Goal: Task Accomplishment & Management: Manage account settings

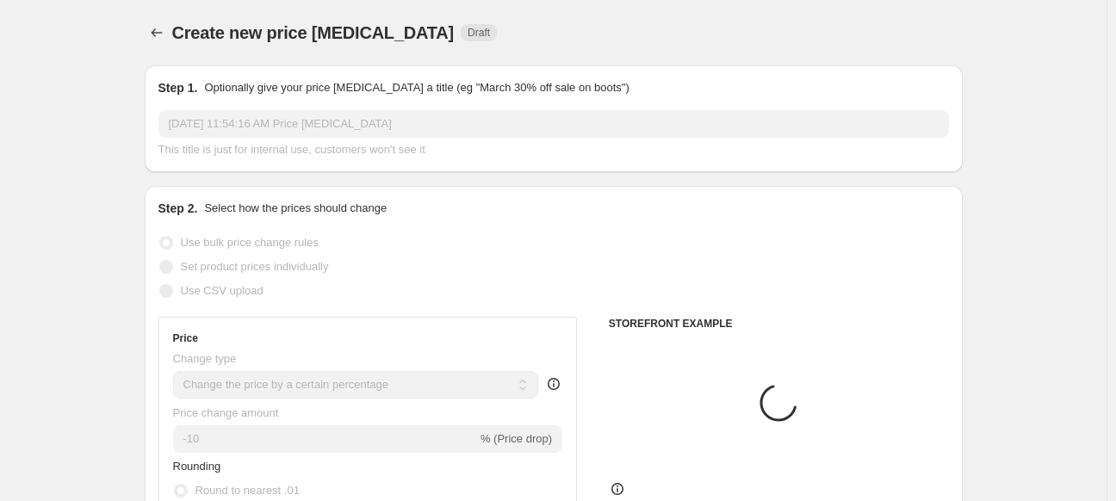
select select "percentage"
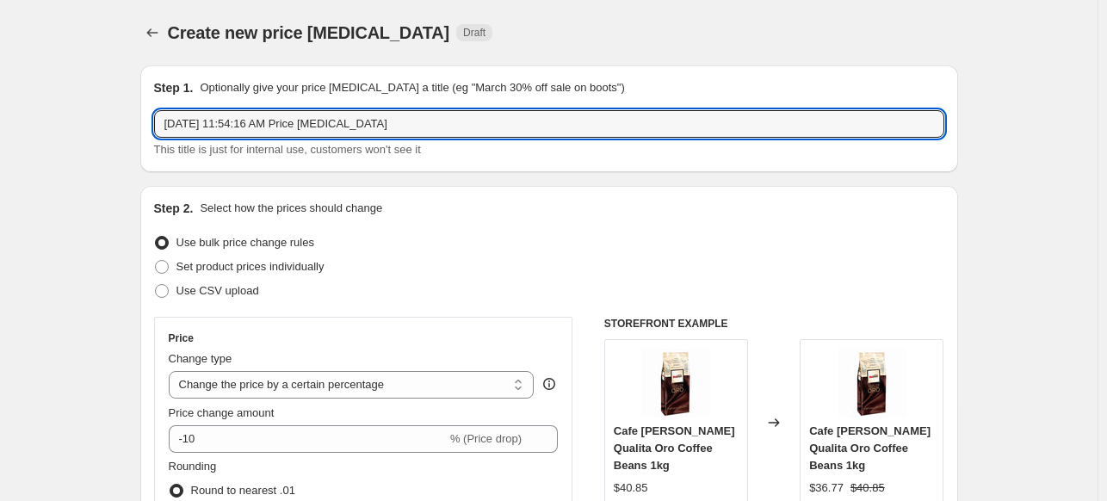
drag, startPoint x: 513, startPoint y: 124, endPoint x: -145, endPoint y: 154, distance: 658.4
click at [0, 154] on html "Home Settings Plans Skip to content Create new price [MEDICAL_DATA]. This page …" at bounding box center [553, 250] width 1107 height 501
type input "C"
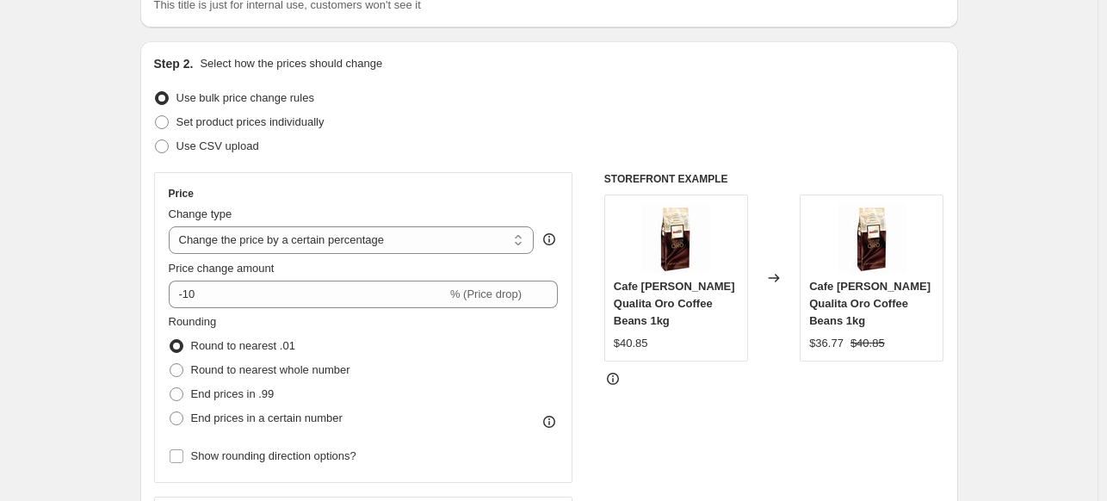
scroll to position [145, 0]
type input "PD | 20250901"
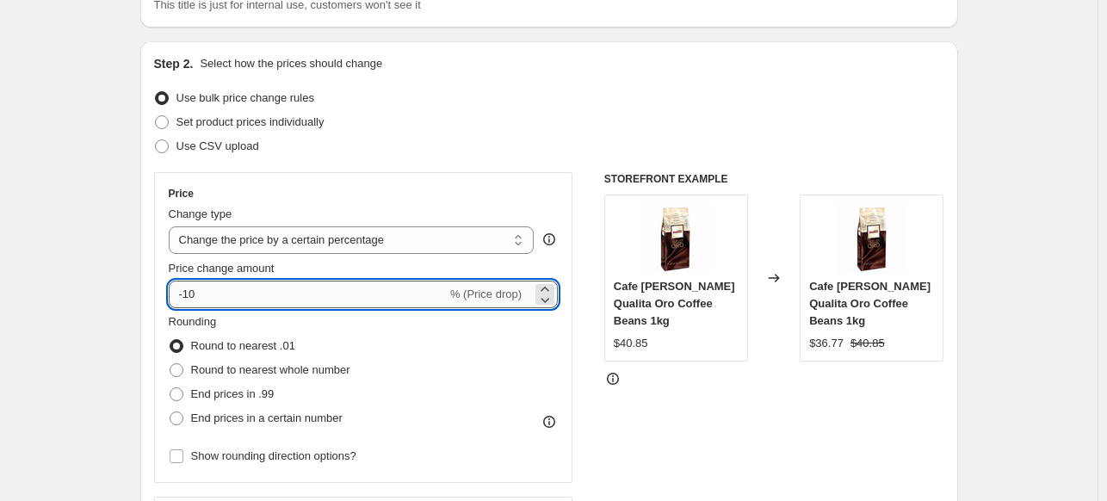
click at [276, 294] on input "-10" at bounding box center [308, 295] width 278 height 28
type input "-15"
click at [447, 100] on div "Use bulk price change rules" at bounding box center [549, 98] width 790 height 24
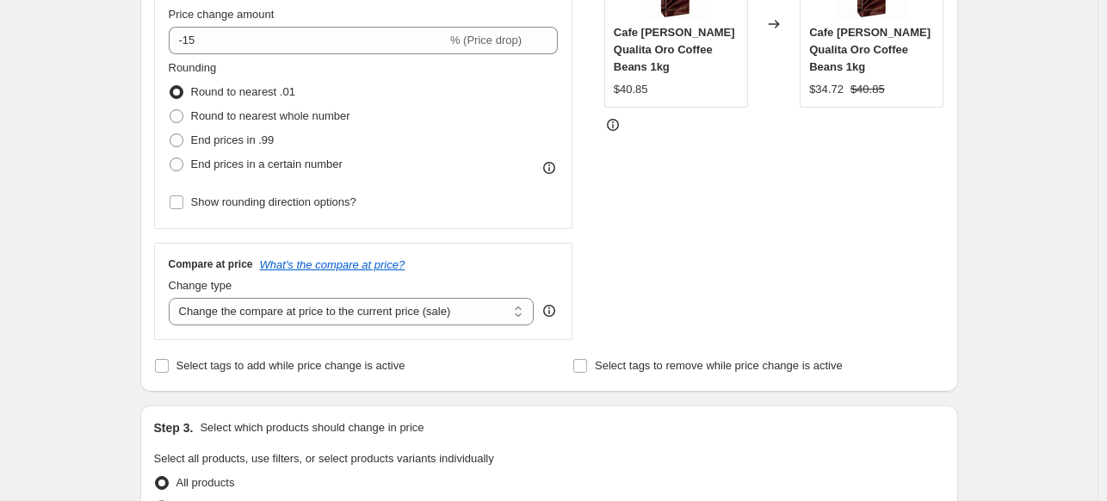
scroll to position [418, 0]
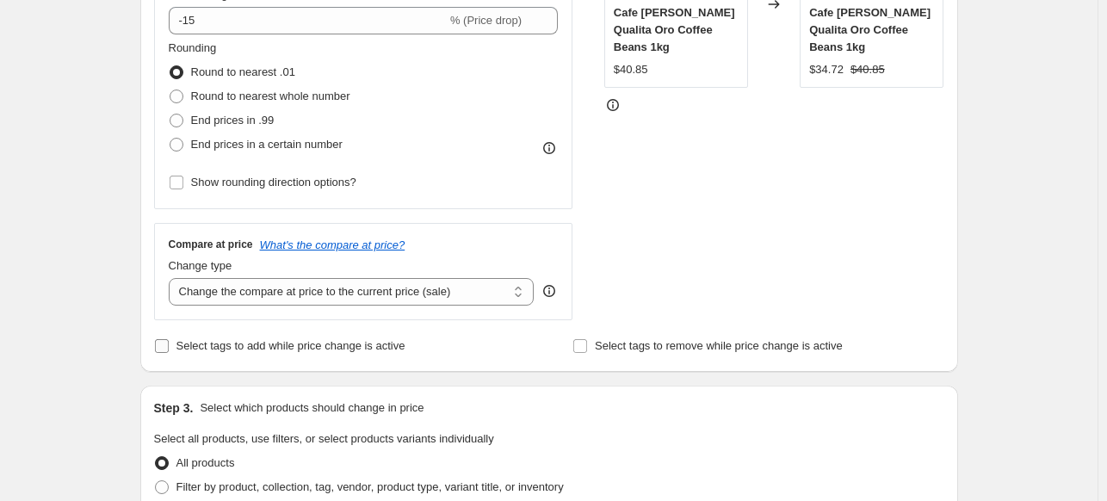
click at [307, 339] on span "Select tags to add while price change is active" at bounding box center [290, 345] width 229 height 13
click at [169, 339] on input "Select tags to add while price change is active" at bounding box center [162, 346] width 14 height 14
checkbox input "true"
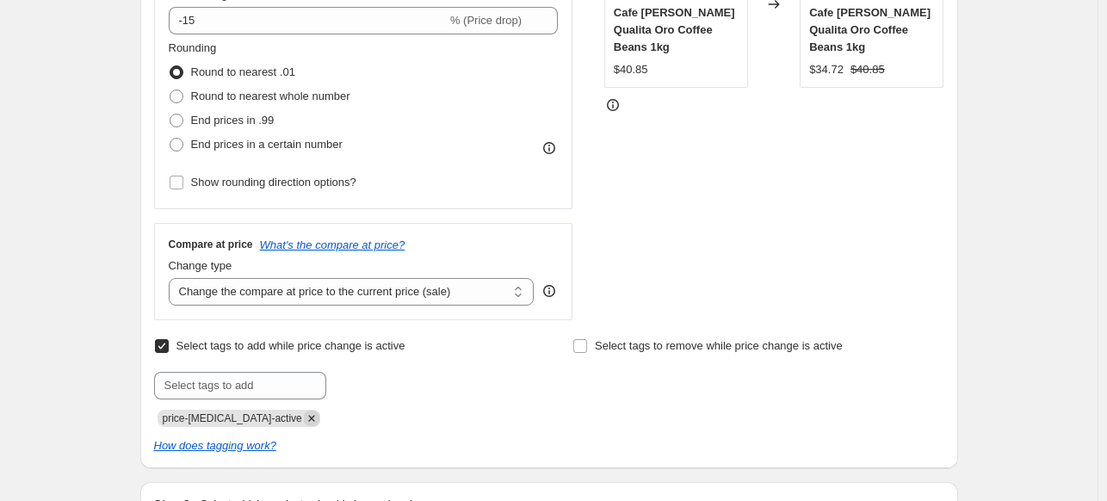
click at [304, 419] on icon "Remove price-change-job-active" at bounding box center [311, 418] width 15 height 15
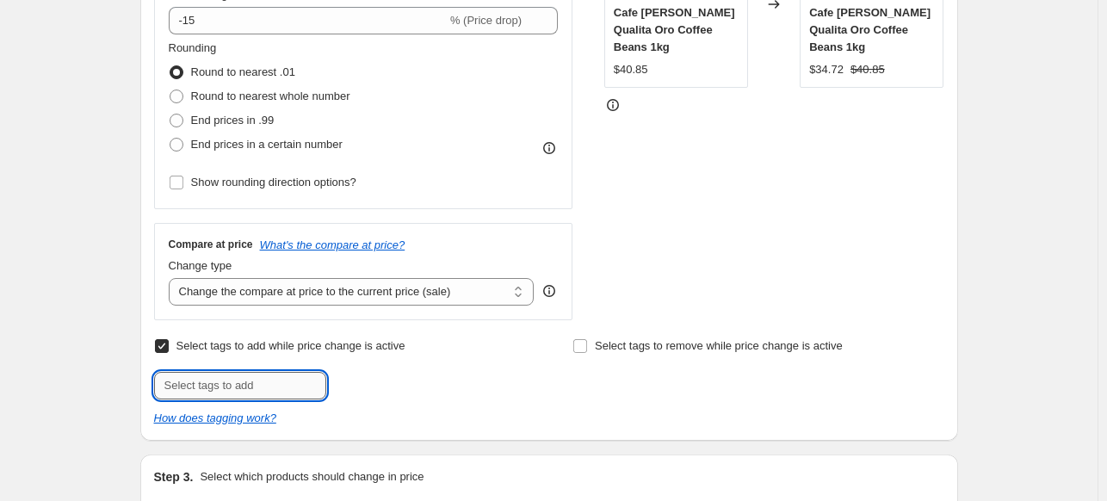
click at [260, 398] on input "text" at bounding box center [240, 386] width 172 height 28
type input "PRICEDROP"
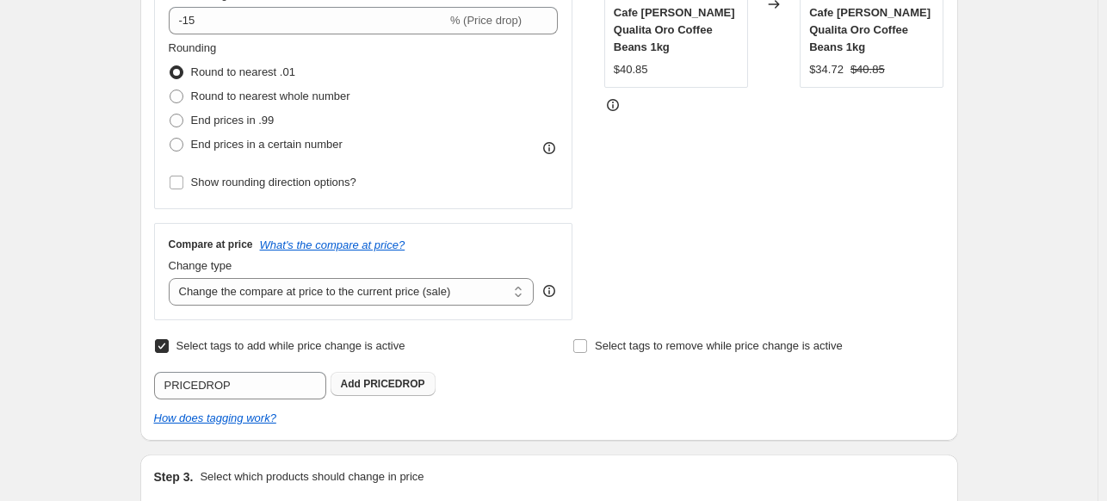
click at [380, 383] on span "PRICEDROP" at bounding box center [393, 384] width 61 height 12
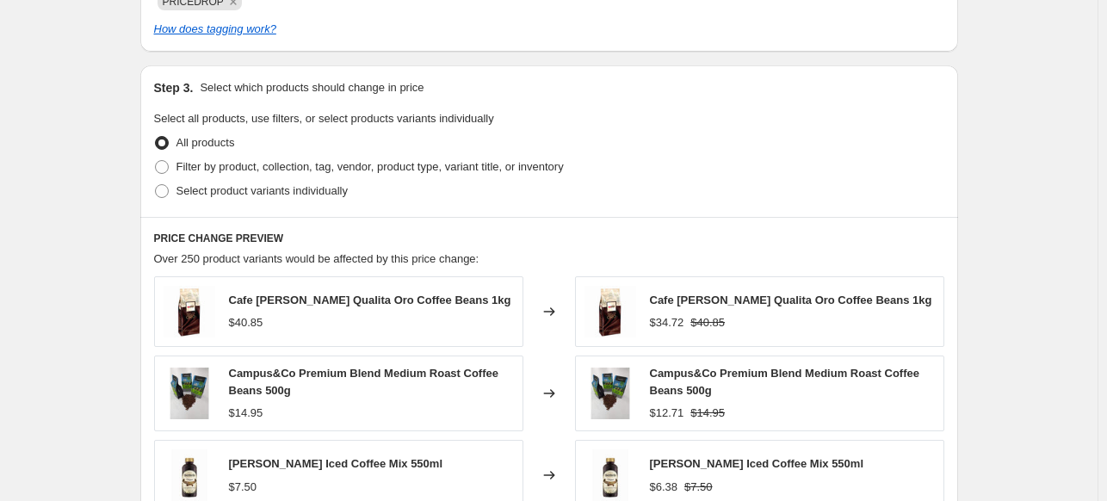
scroll to position [891, 0]
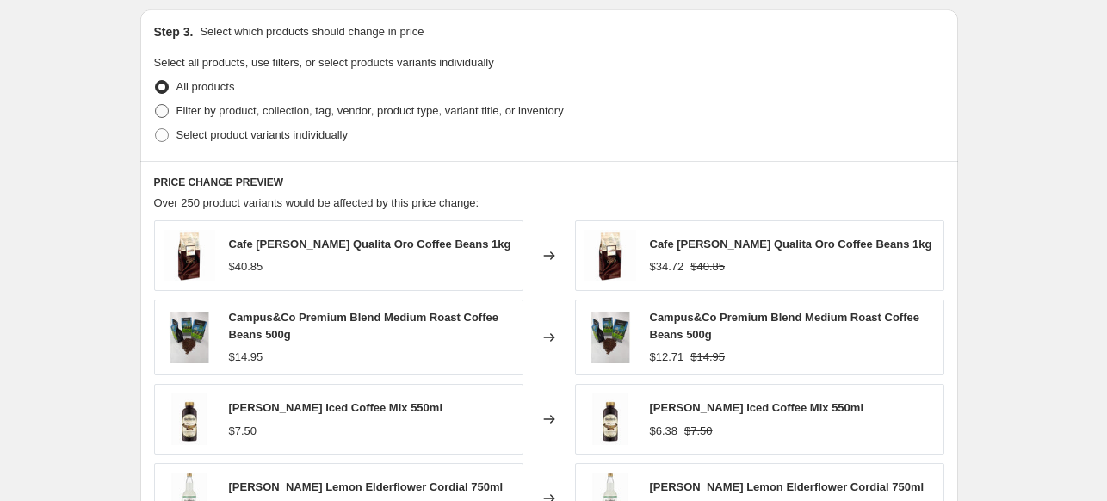
click at [349, 116] on span "Filter by product, collection, tag, vendor, product type, variant title, or inv…" at bounding box center [369, 110] width 387 height 13
click at [156, 105] on input "Filter by product, collection, tag, vendor, product type, variant title, or inv…" at bounding box center [155, 104] width 1 height 1
radio input "true"
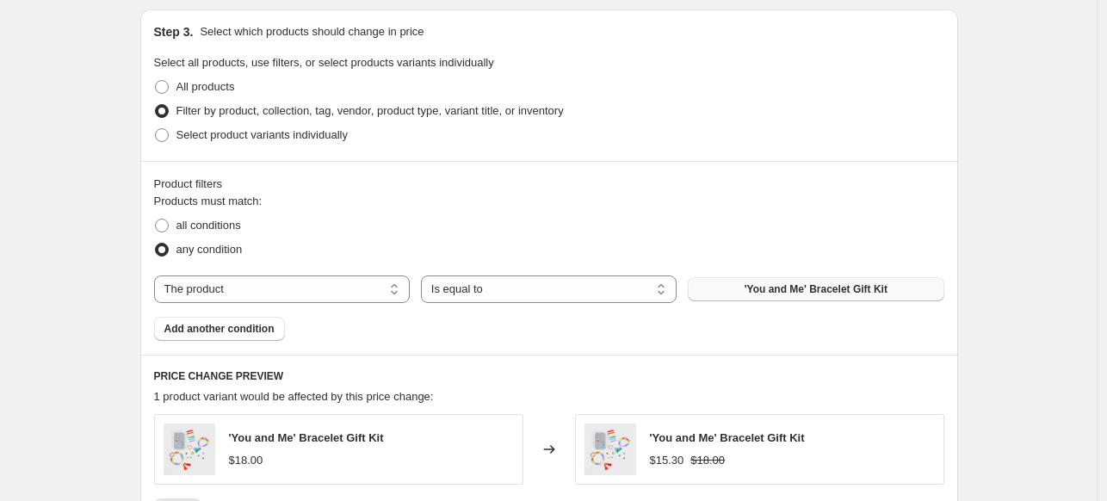
click at [840, 291] on span "'You and Me' Bracelet Gift Kit" at bounding box center [816, 289] width 143 height 14
click at [232, 290] on select "The product The product's collection The product's tag The product's vendor The…" at bounding box center [282, 289] width 256 height 28
select select "tag"
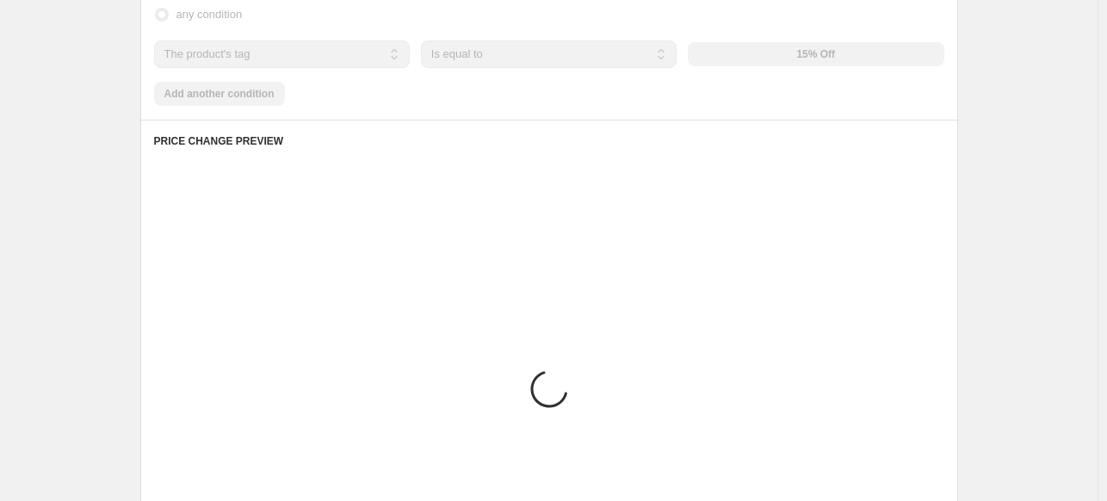
scroll to position [1128, 0]
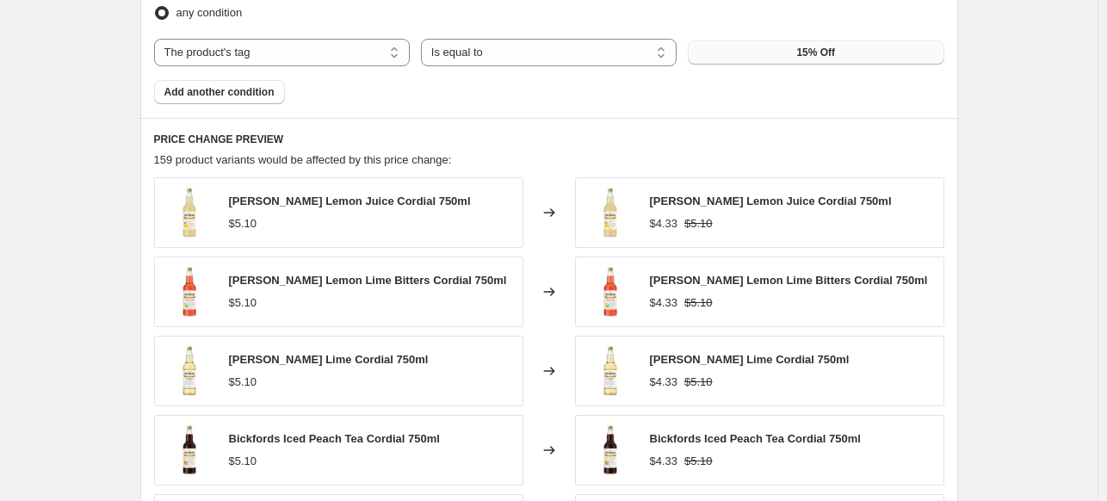
click at [771, 53] on button "15% Off" at bounding box center [816, 52] width 256 height 24
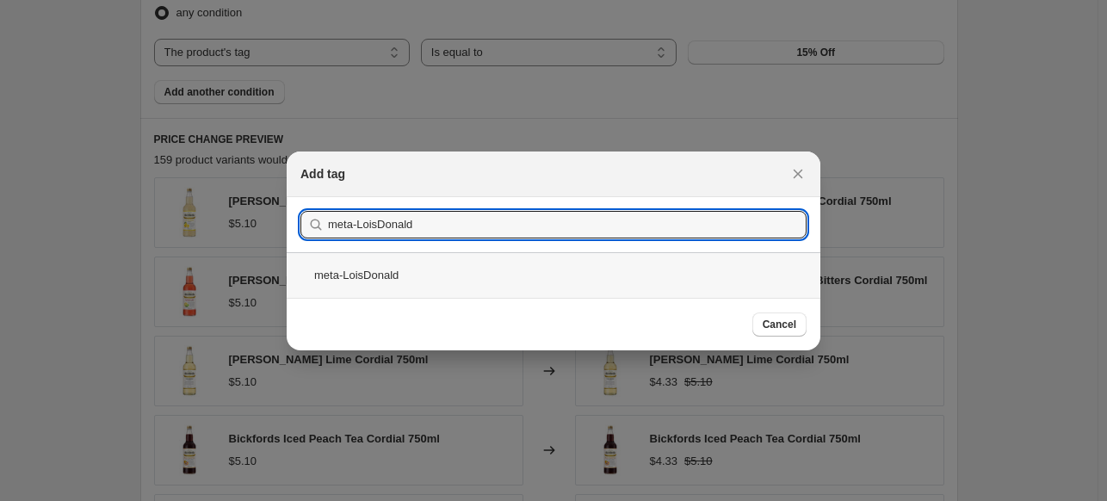
type input "meta-LoisDonald"
click at [418, 289] on div "meta-LoisDonald" at bounding box center [554, 275] width 534 height 46
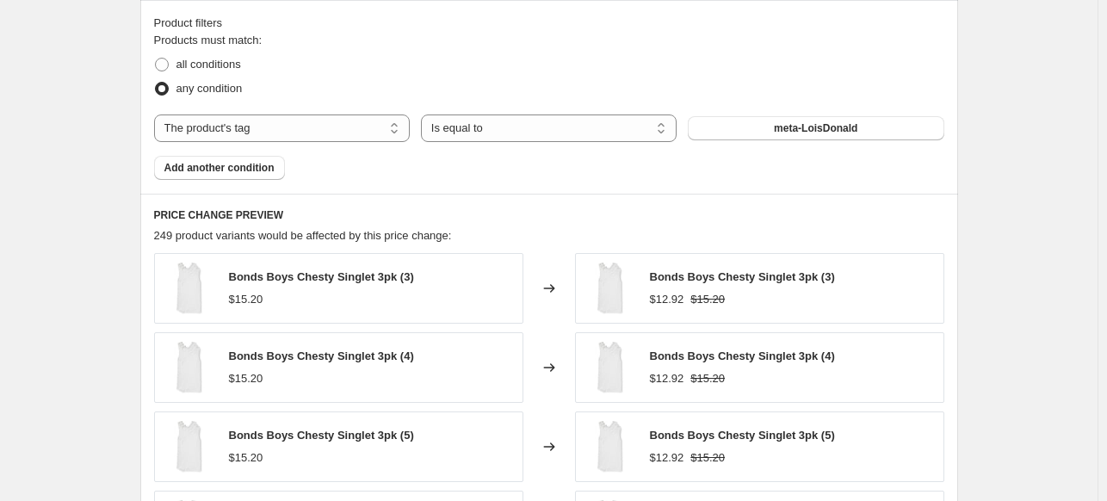
scroll to position [1040, 0]
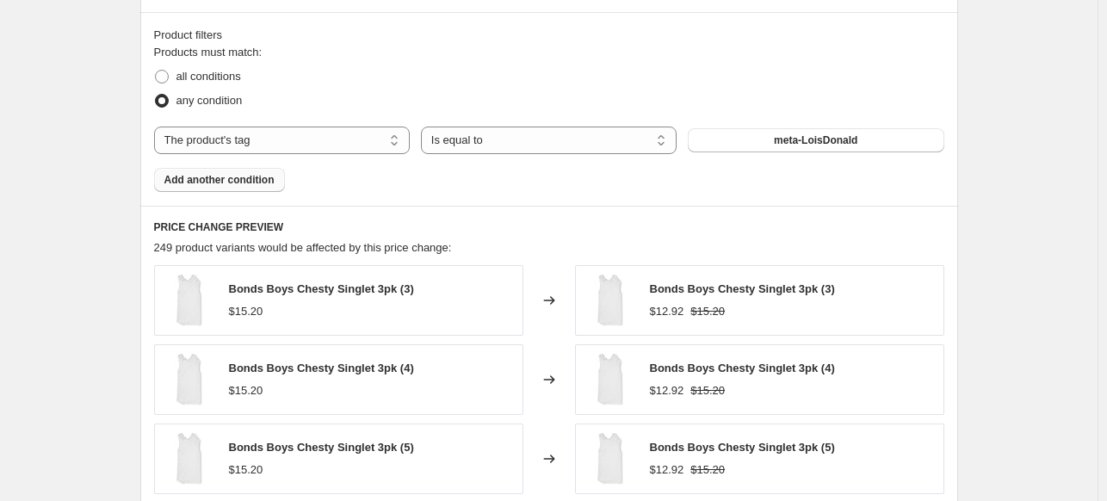
click at [255, 178] on span "Add another condition" at bounding box center [219, 180] width 110 height 14
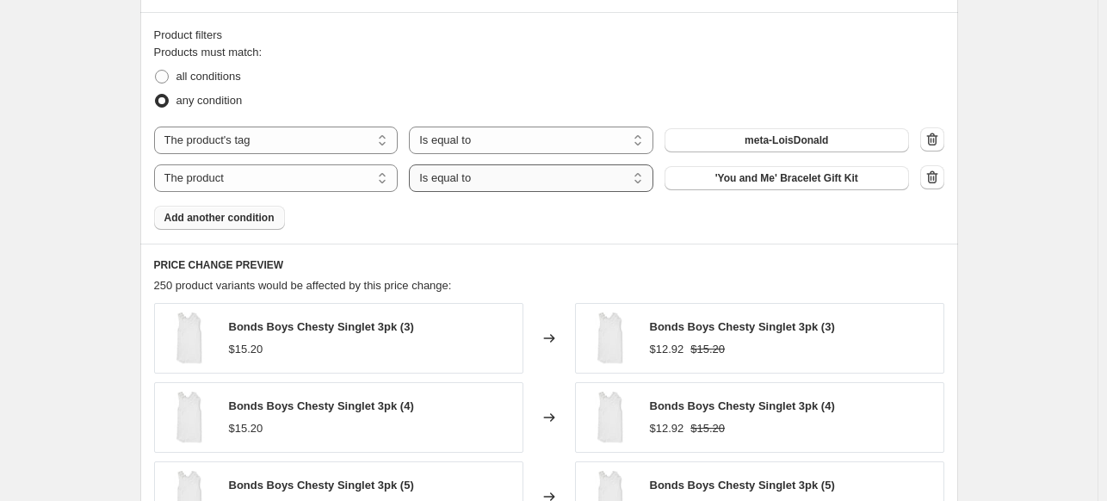
click at [455, 181] on select "Is equal to Is not equal to" at bounding box center [531, 178] width 245 height 28
select select "not_equal"
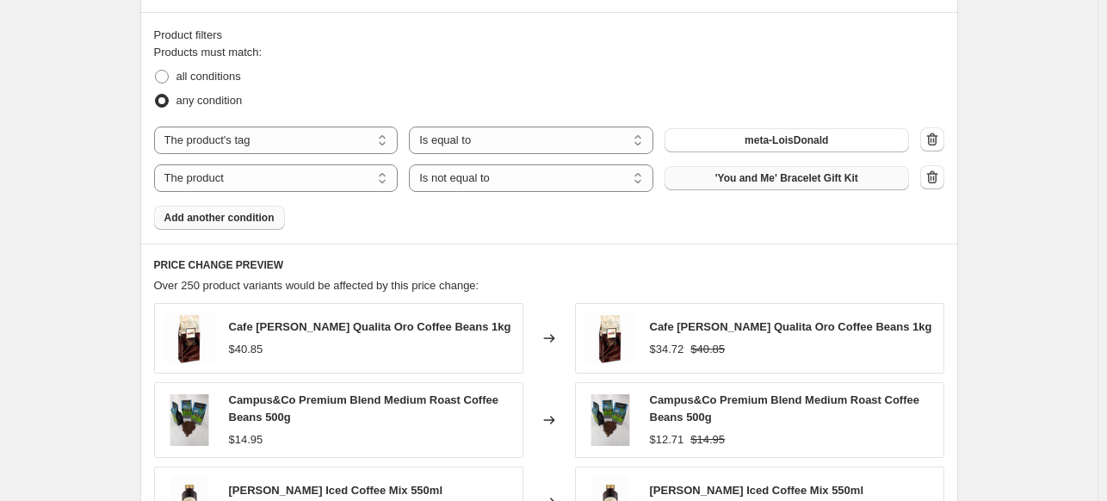
click at [793, 175] on span "'You and Me' Bracelet Gift Kit" at bounding box center [786, 178] width 143 height 14
click at [356, 169] on select "The product The product's collection The product's tag The product's vendor The…" at bounding box center [276, 178] width 245 height 28
select select "tag"
click at [723, 181] on button "15% Off" at bounding box center [787, 178] width 245 height 24
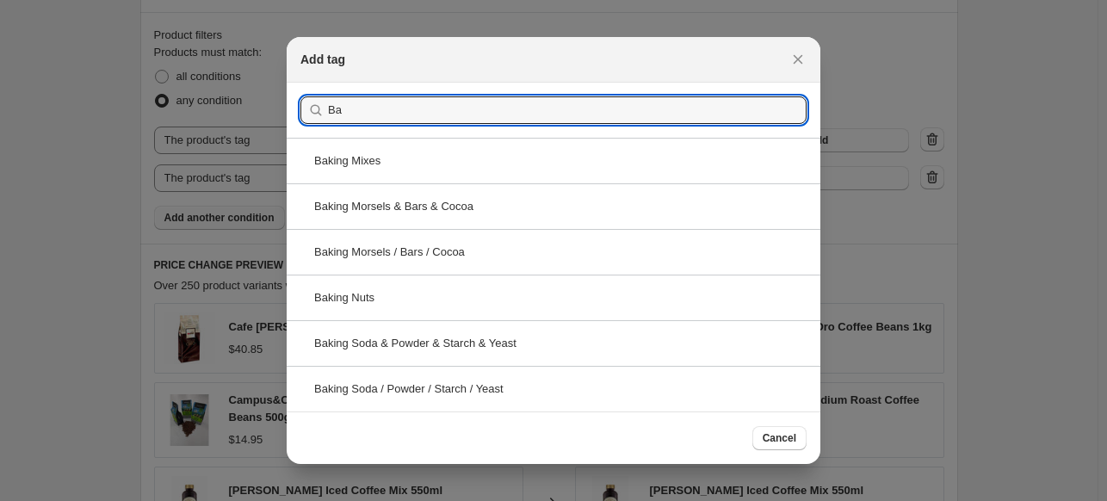
type input "B"
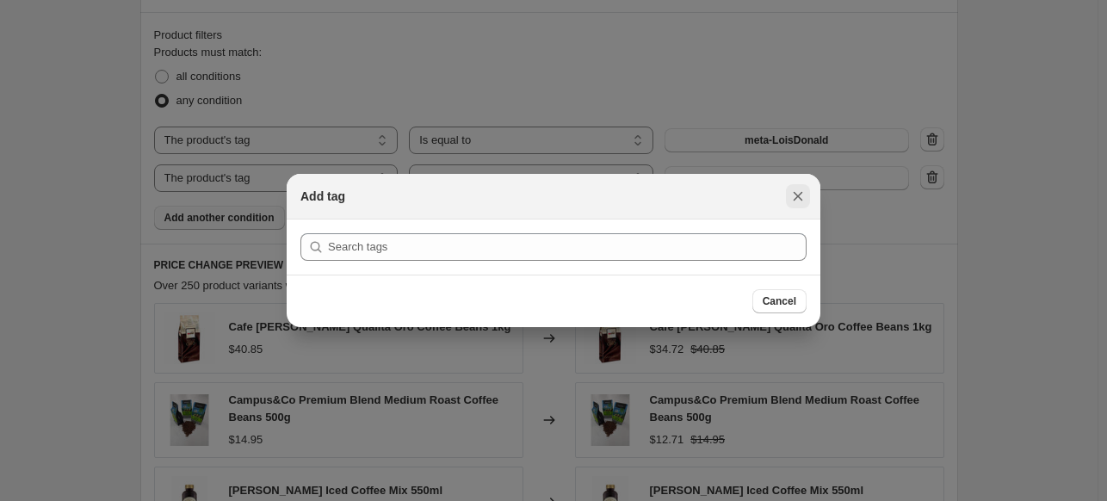
click at [801, 199] on icon "Close" at bounding box center [798, 196] width 9 height 9
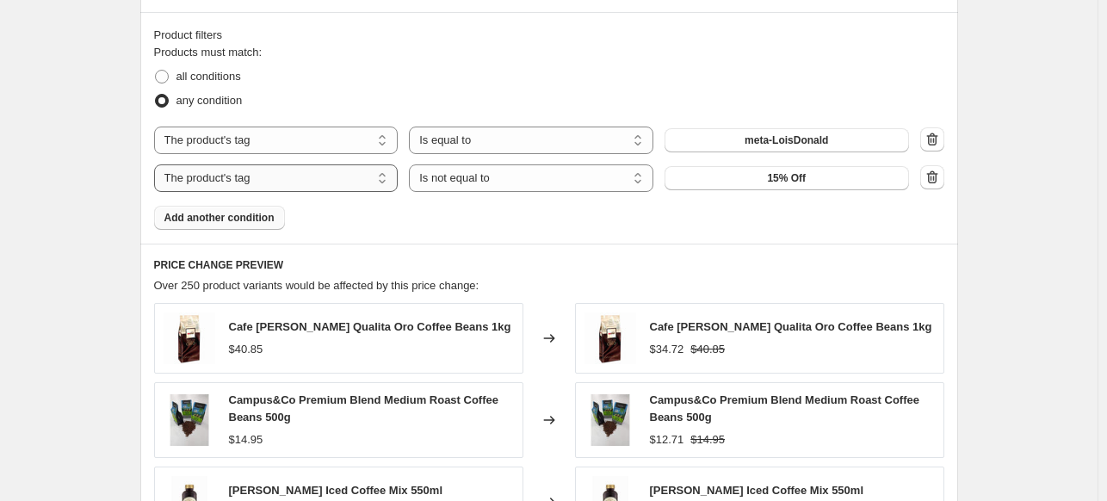
click at [266, 182] on select "The product The product's collection The product's tag The product's vendor The…" at bounding box center [276, 178] width 245 height 28
click at [158, 164] on select "The product The product's collection The product's tag The product's vendor The…" at bounding box center [276, 178] width 245 height 28
click at [806, 177] on span "15% Off" at bounding box center [786, 178] width 39 height 14
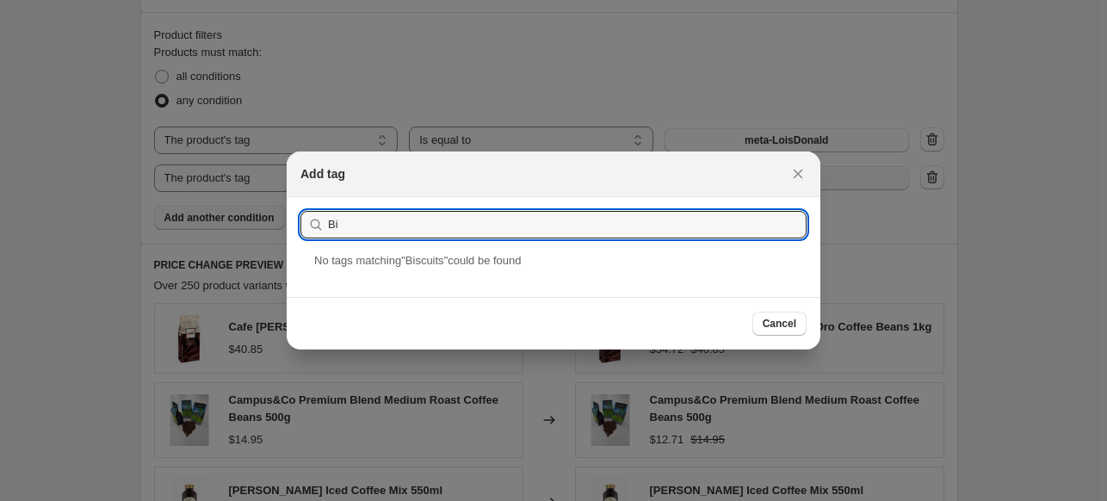
type input "B"
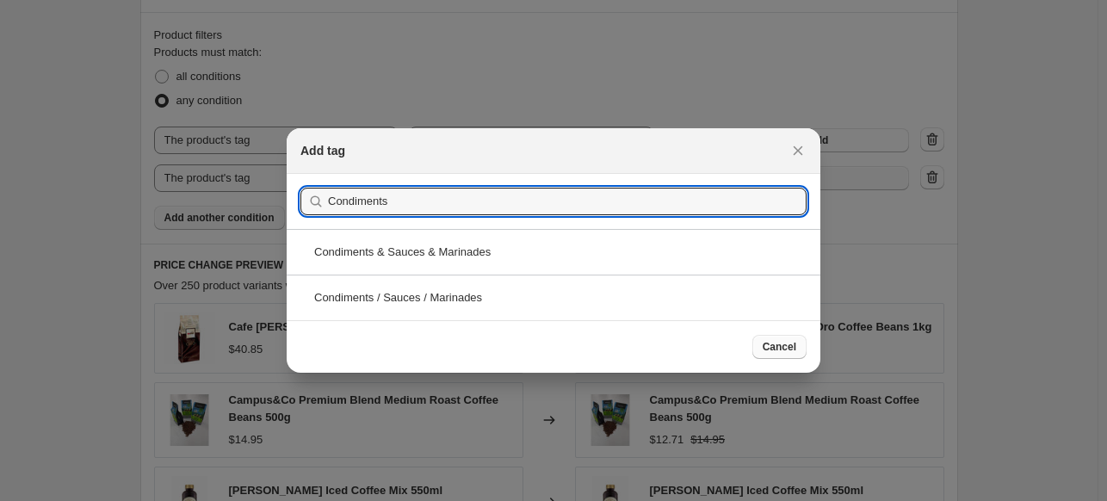
type input "Condiments"
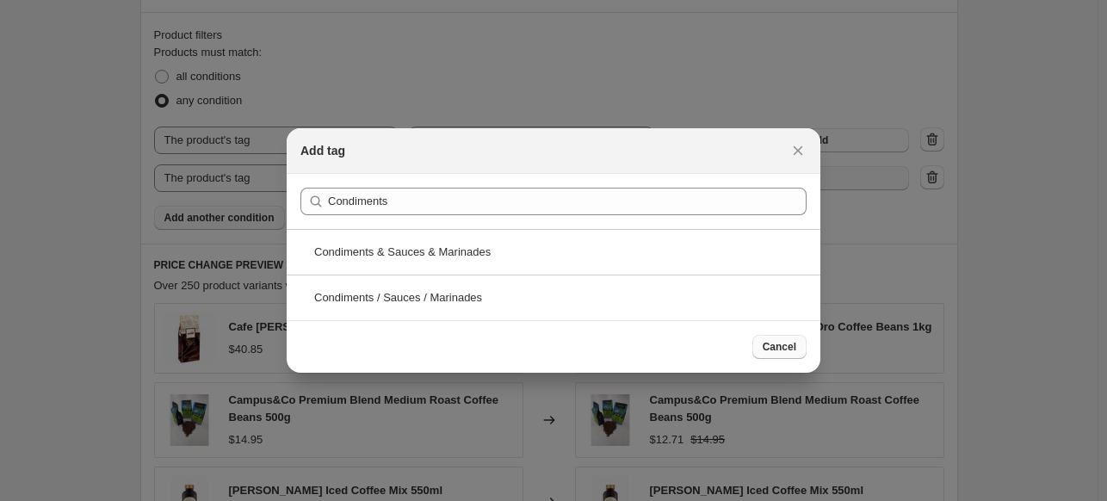
click at [784, 350] on span "Cancel" at bounding box center [780, 347] width 34 height 14
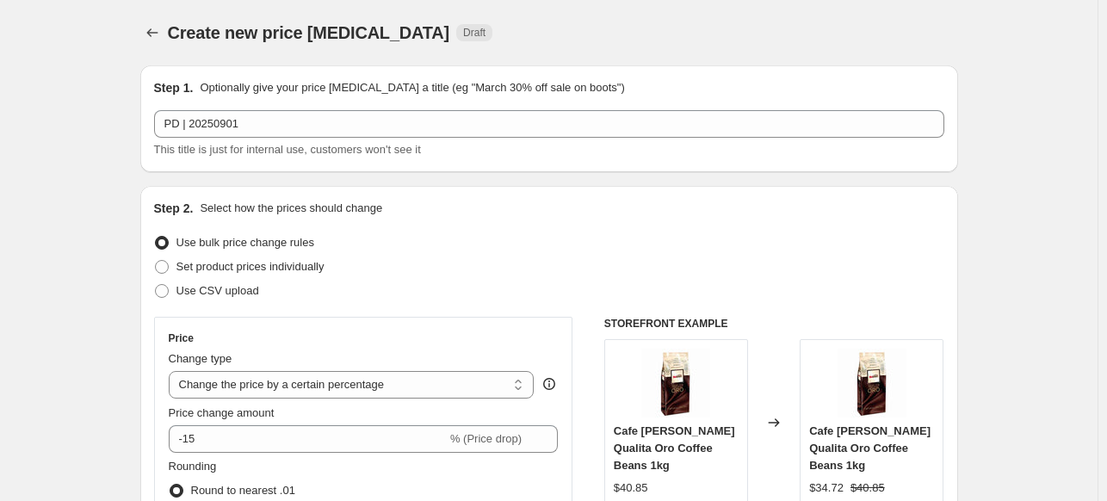
scroll to position [1040, 0]
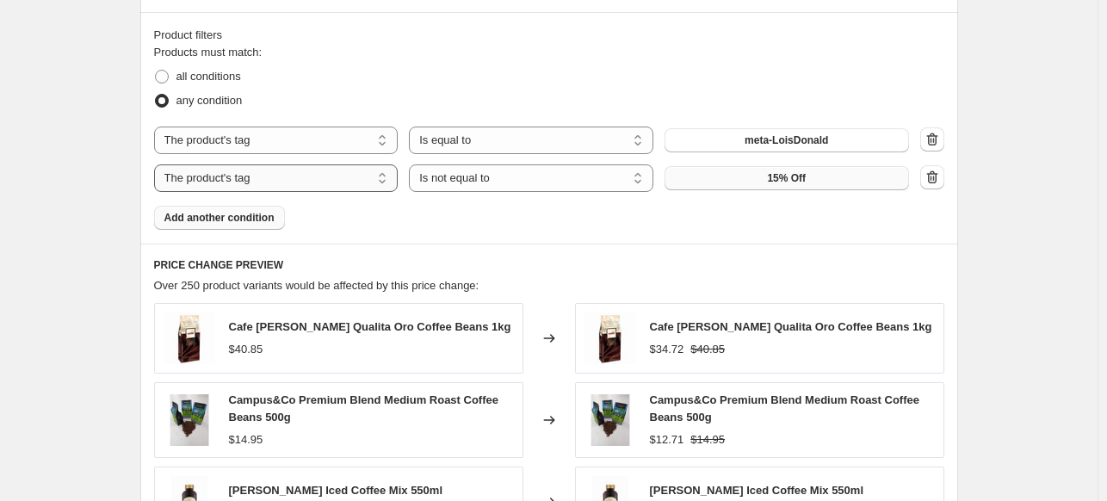
click at [324, 185] on select "The product The product's collection The product's tag The product's vendor The…" at bounding box center [276, 178] width 245 height 28
click at [547, 44] on fieldset "Products must match: all conditions any condition" at bounding box center [549, 78] width 790 height 69
click at [765, 182] on button "15% Off" at bounding box center [787, 178] width 245 height 24
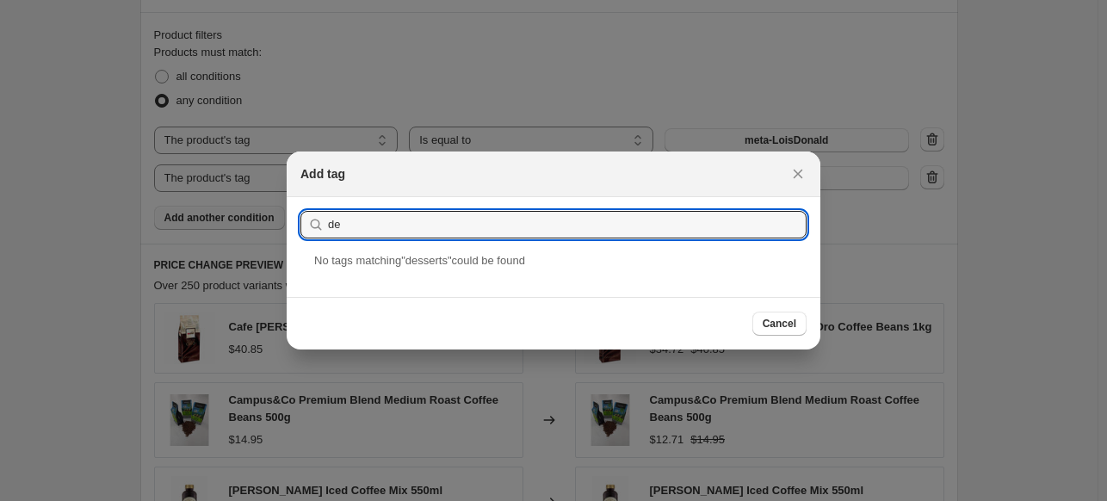
type input "d"
drag, startPoint x: 487, startPoint y: 231, endPoint x: 119, endPoint y: 275, distance: 371.2
type input "g"
drag, startPoint x: 420, startPoint y: 230, endPoint x: 21, endPoint y: 303, distance: 406.1
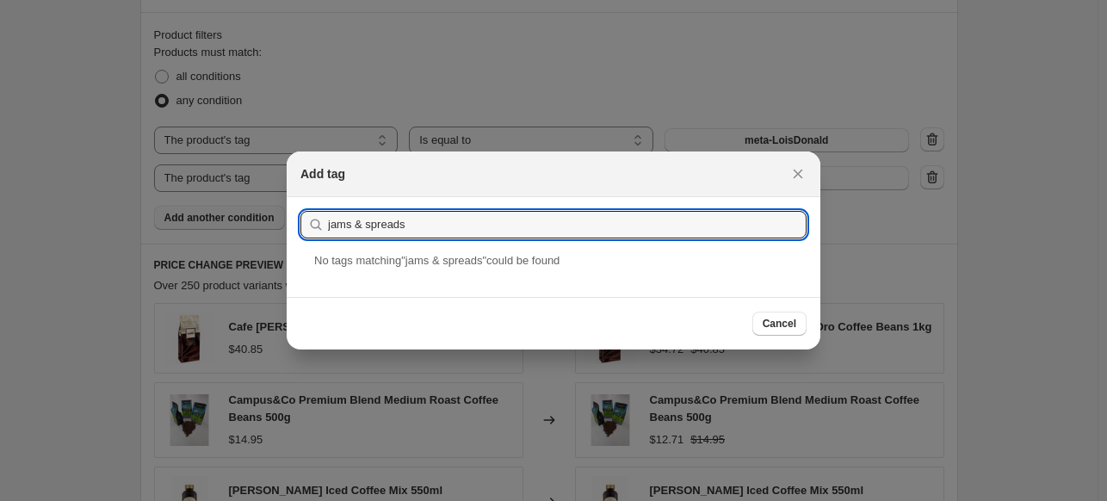
type input "s"
type input "t"
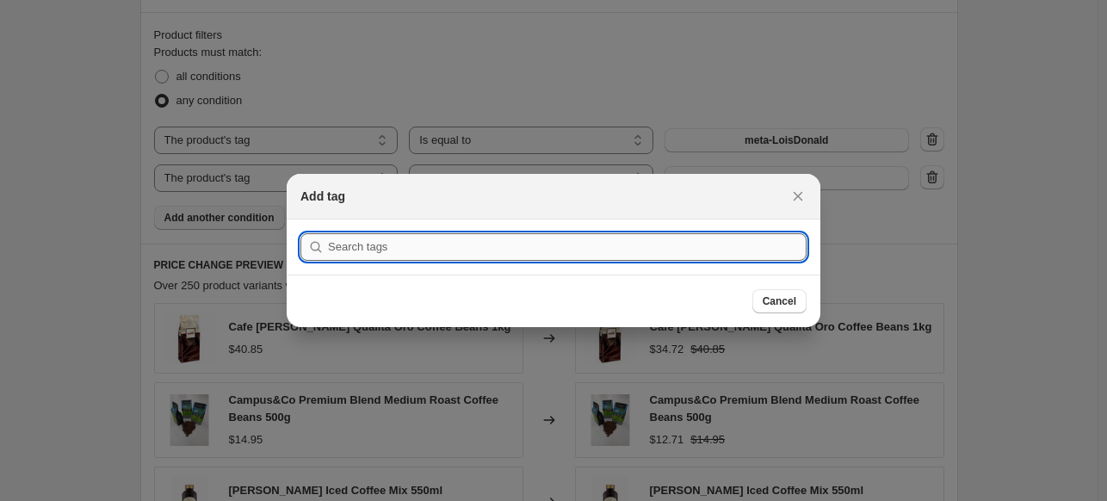
click at [345, 249] on input ":r2m:" at bounding box center [567, 247] width 479 height 28
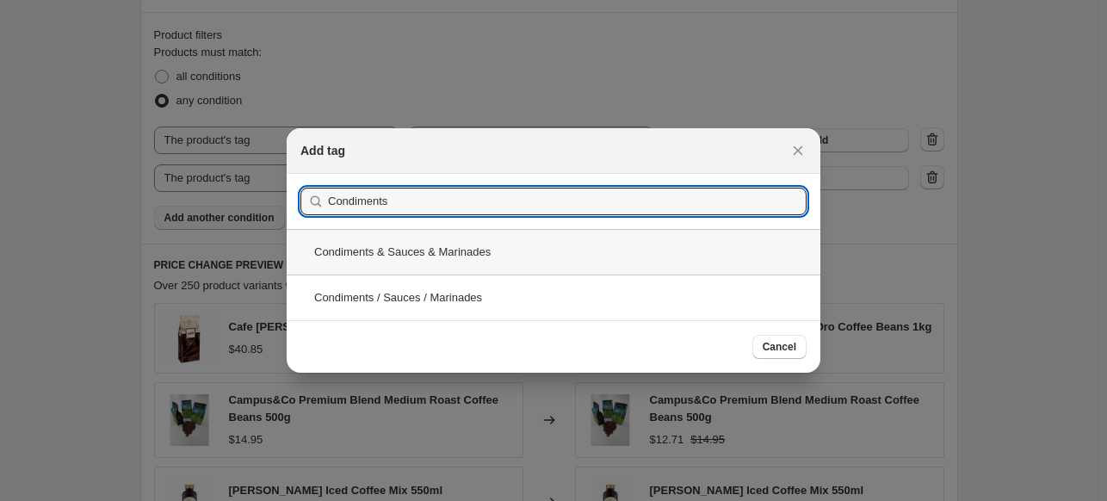
type input "Condiments"
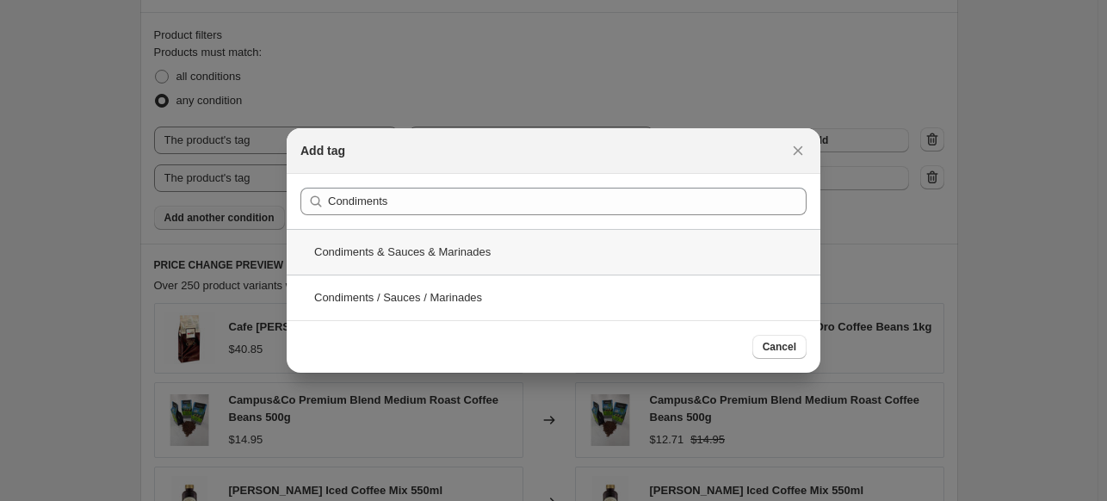
click at [493, 257] on div "Condiments & Sauces & Marinades" at bounding box center [554, 252] width 534 height 46
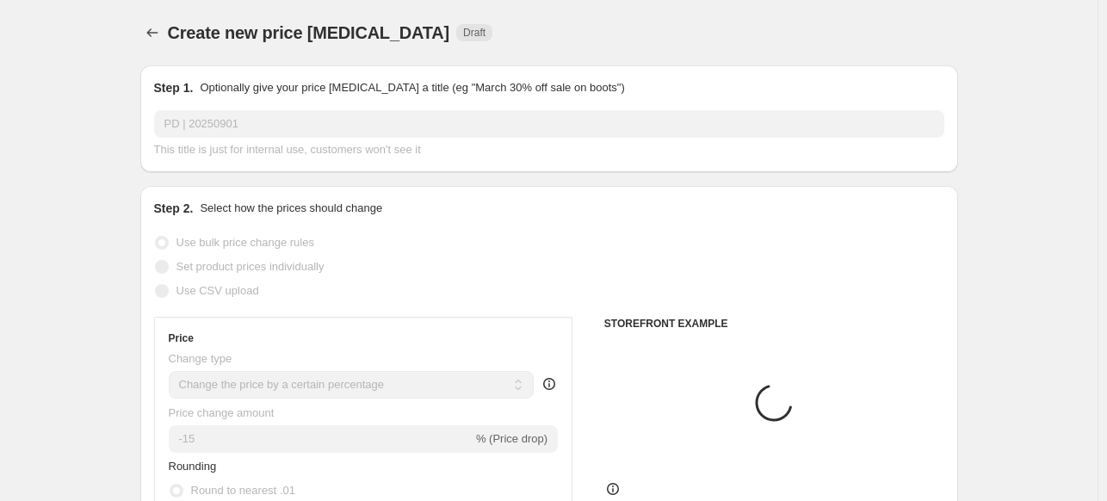
scroll to position [1040, 0]
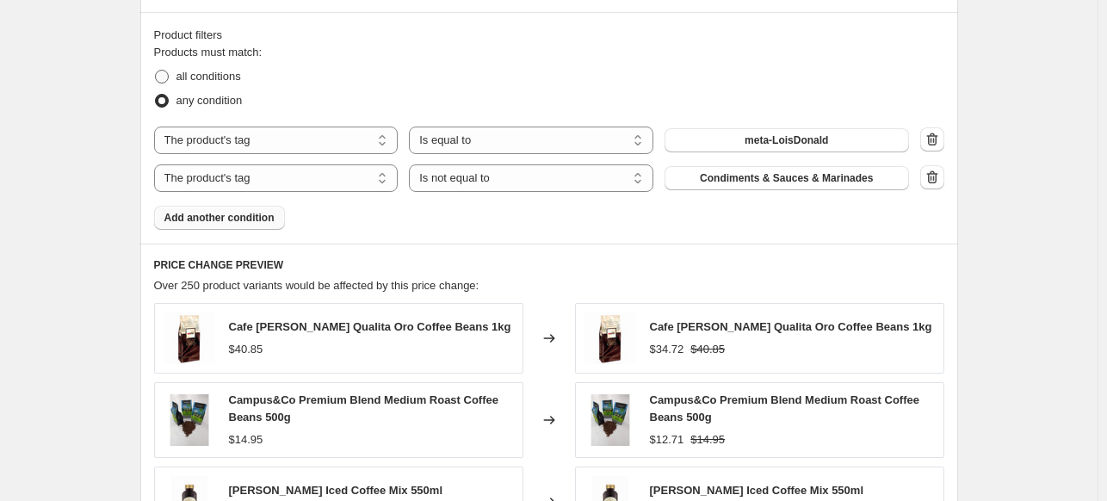
click at [193, 74] on span "all conditions" at bounding box center [208, 76] width 65 height 13
click at [156, 71] on input "all conditions" at bounding box center [155, 70] width 1 height 1
radio input "true"
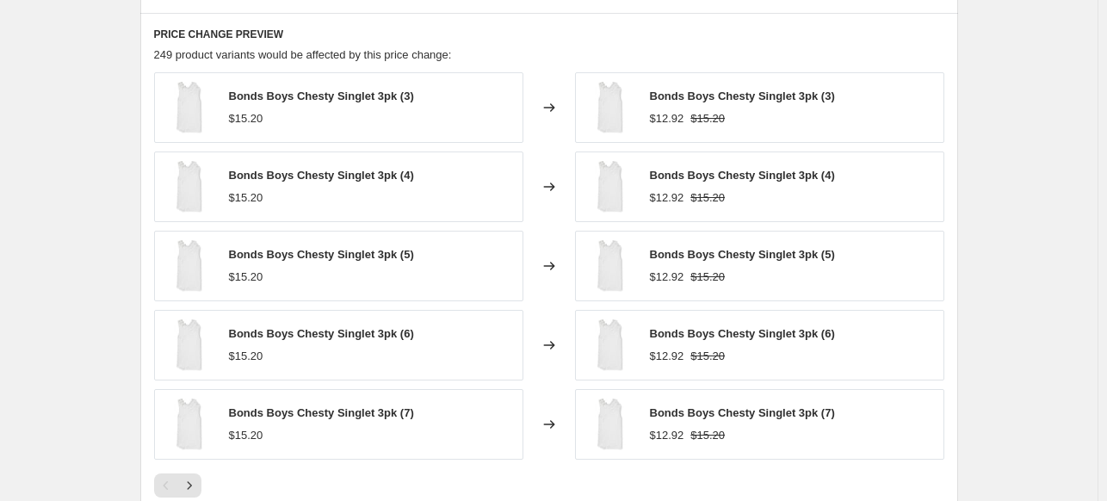
scroll to position [1546, 0]
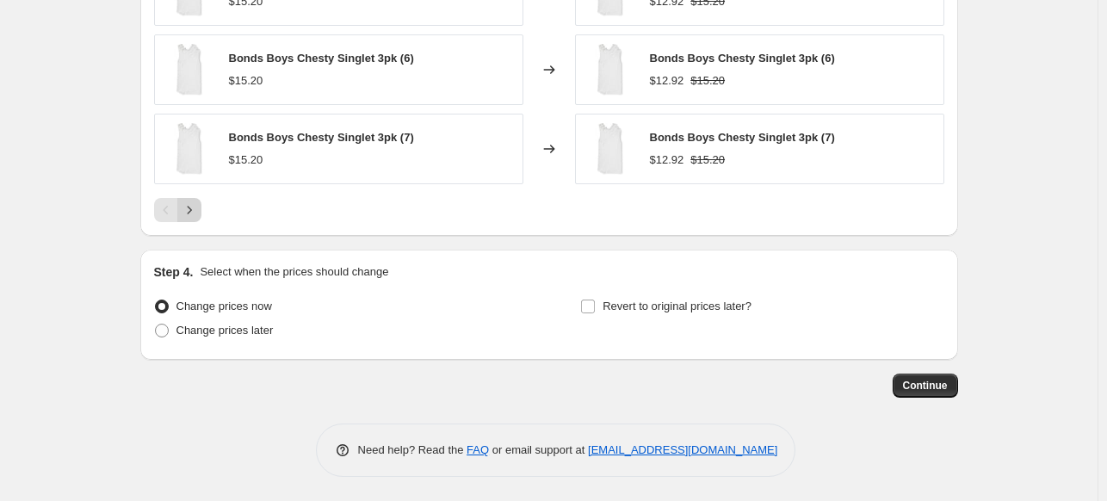
click at [189, 216] on icon "Next" at bounding box center [189, 209] width 17 height 17
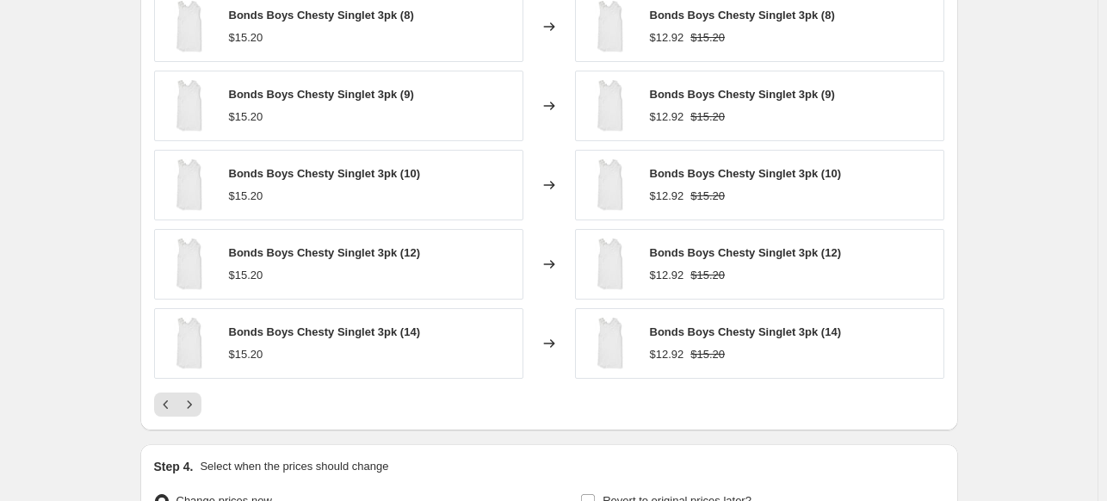
scroll to position [1346, 0]
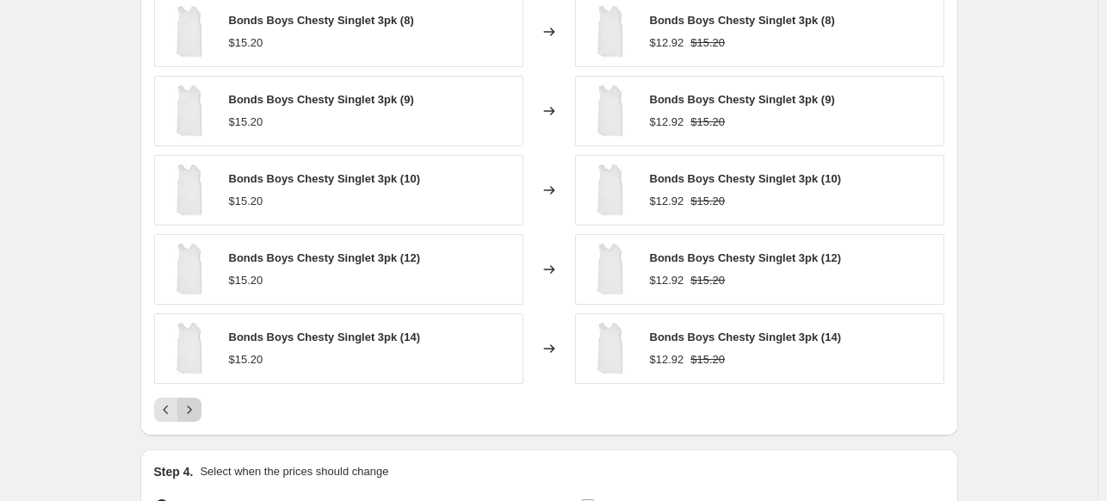
click at [198, 408] on icon "Next" at bounding box center [189, 409] width 17 height 17
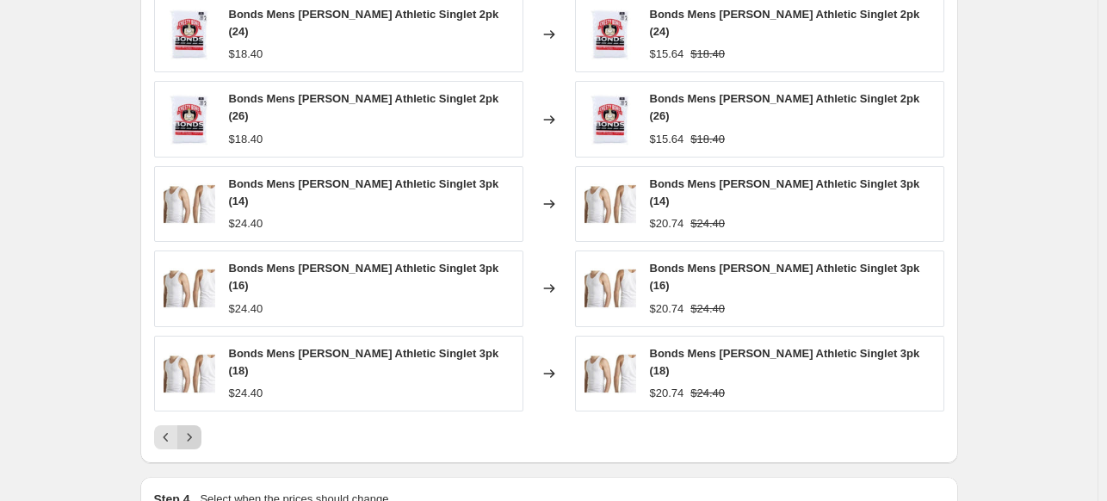
click at [196, 425] on button "Next" at bounding box center [189, 437] width 24 height 24
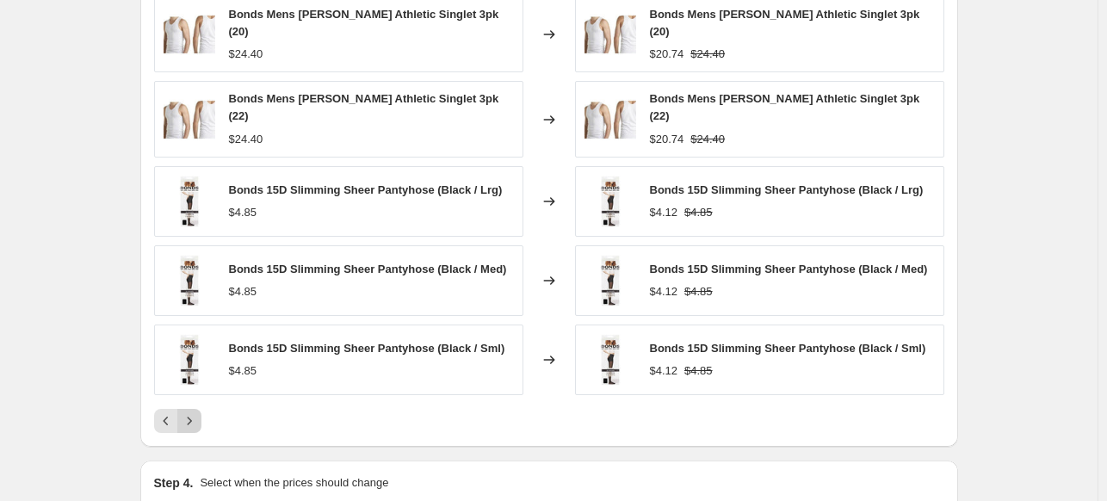
click at [196, 419] on button "Next" at bounding box center [189, 421] width 24 height 24
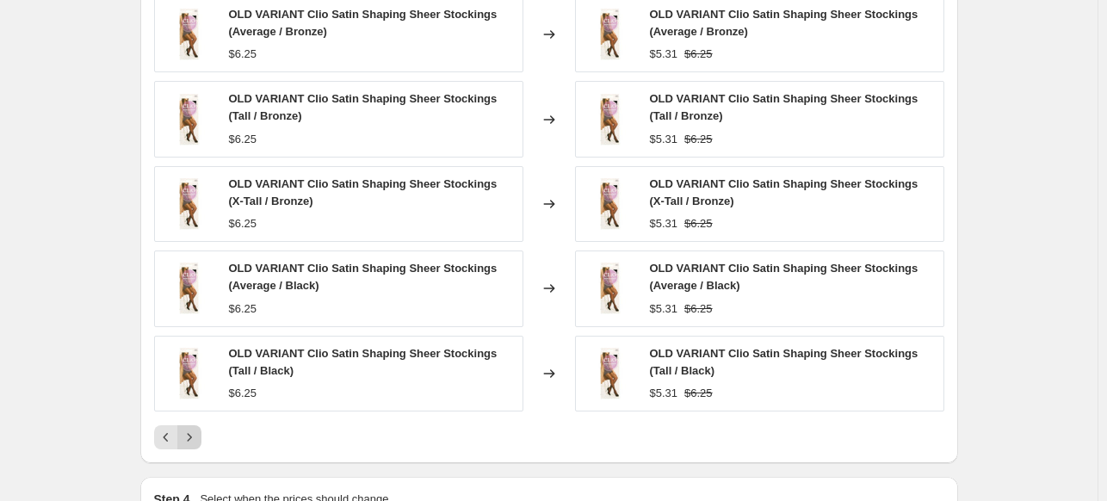
click at [196, 419] on div "OLD VARIANT Clio Satin Shaping Sheer Stockings (Average / Bronze) $6.25 Changed…" at bounding box center [549, 223] width 790 height 453
click at [189, 436] on icon "Next" at bounding box center [189, 437] width 17 height 17
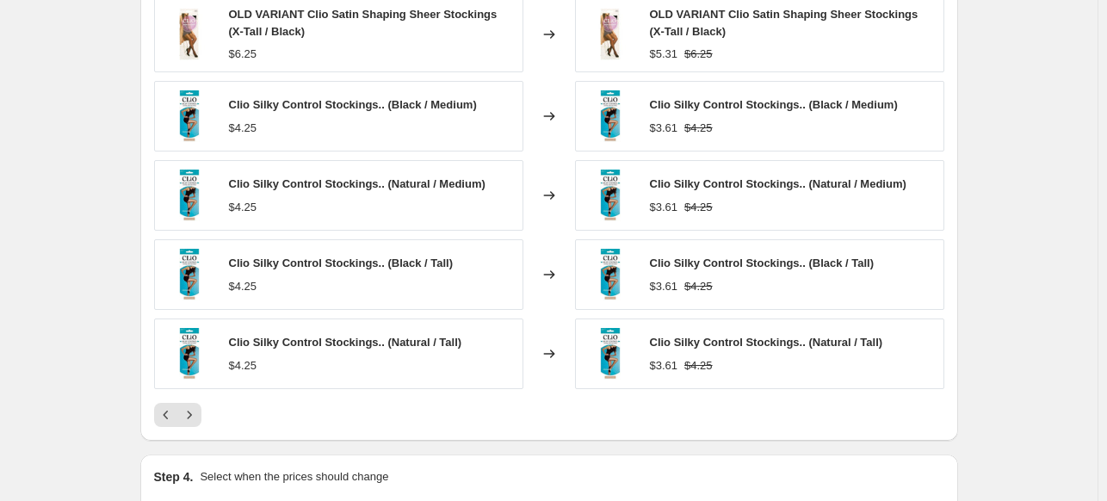
scroll to position [1551, 0]
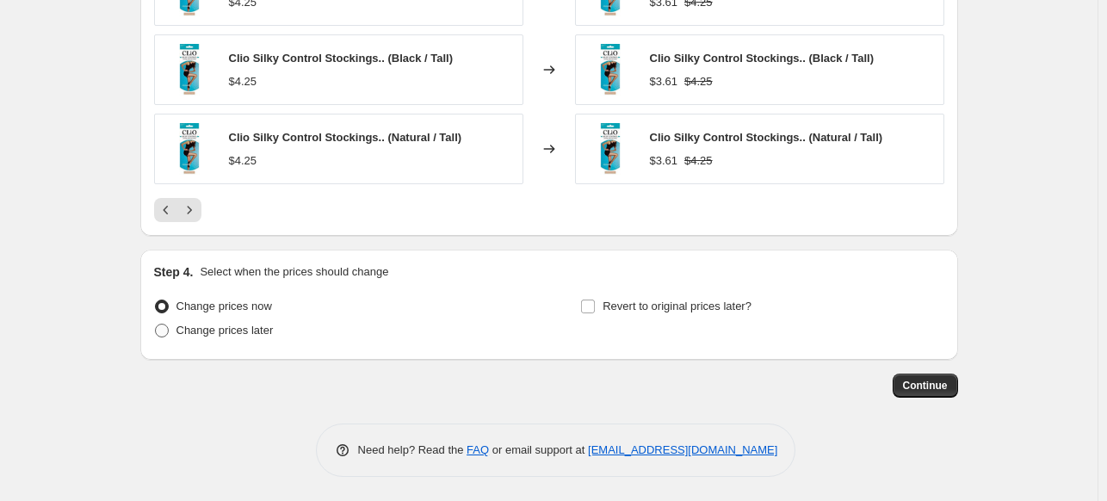
click at [251, 326] on span "Change prices later" at bounding box center [224, 330] width 97 height 13
click at [156, 325] on input "Change prices later" at bounding box center [155, 324] width 1 height 1
radio input "true"
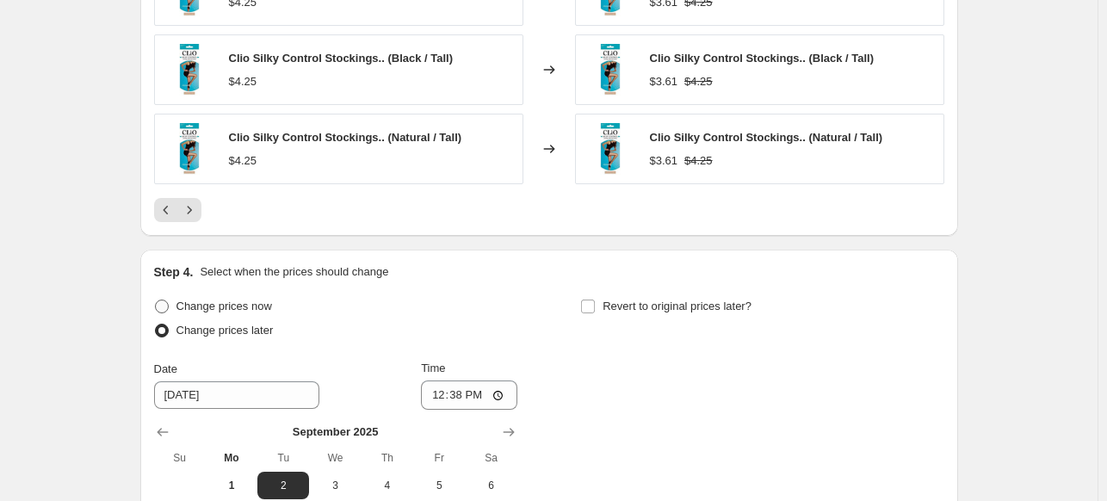
click at [205, 305] on span "Change prices now" at bounding box center [224, 306] width 96 height 13
click at [156, 300] on input "Change prices now" at bounding box center [155, 300] width 1 height 1
radio input "true"
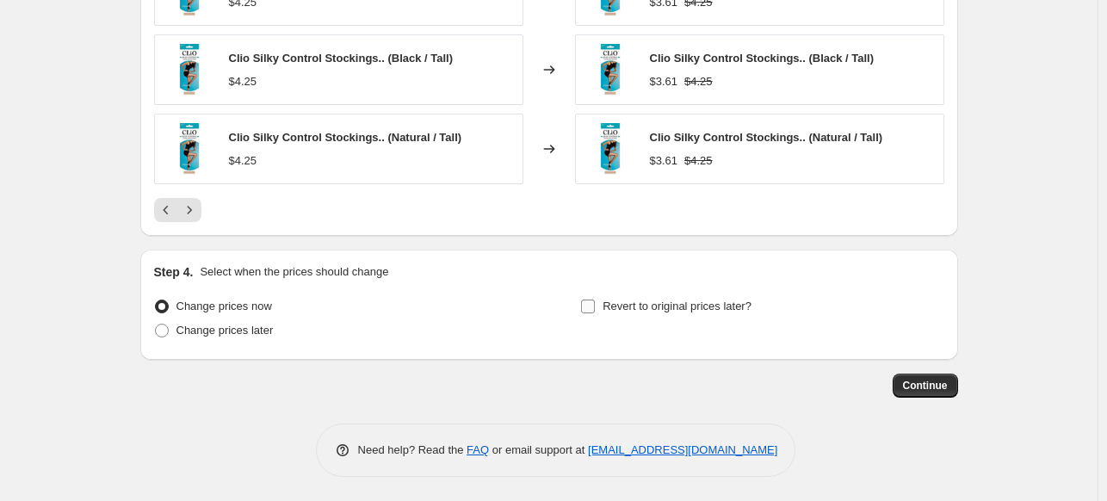
click at [685, 314] on label "Revert to original prices later?" at bounding box center [665, 306] width 171 height 24
click at [595, 313] on input "Revert to original prices later?" at bounding box center [588, 307] width 14 height 14
checkbox input "true"
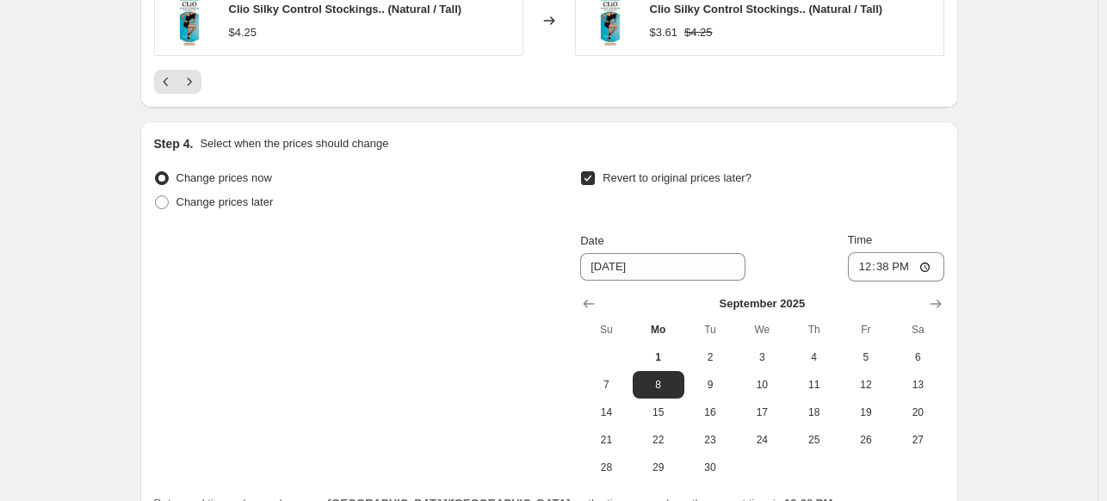
scroll to position [1706, 0]
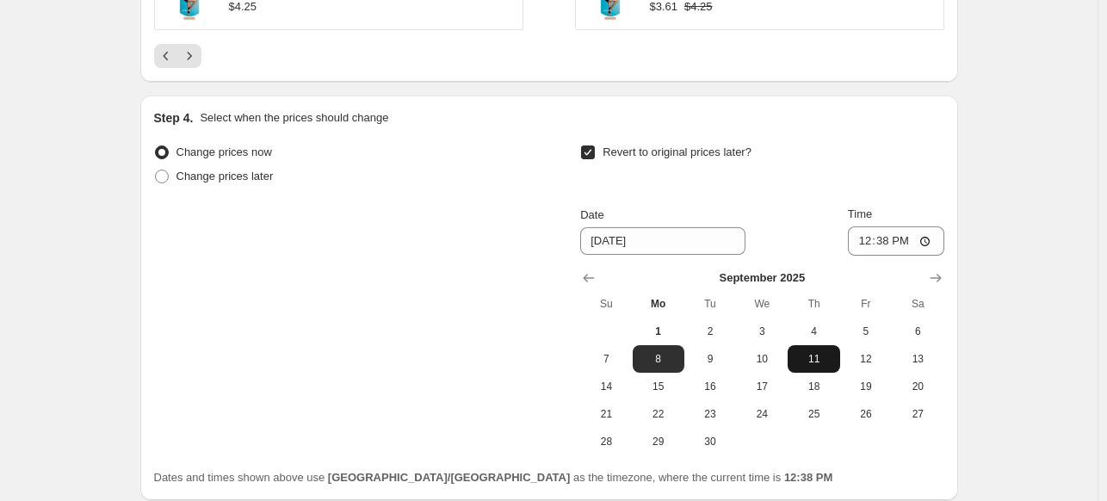
click at [826, 354] on span "11" at bounding box center [814, 359] width 38 height 14
type input "[DATE]"
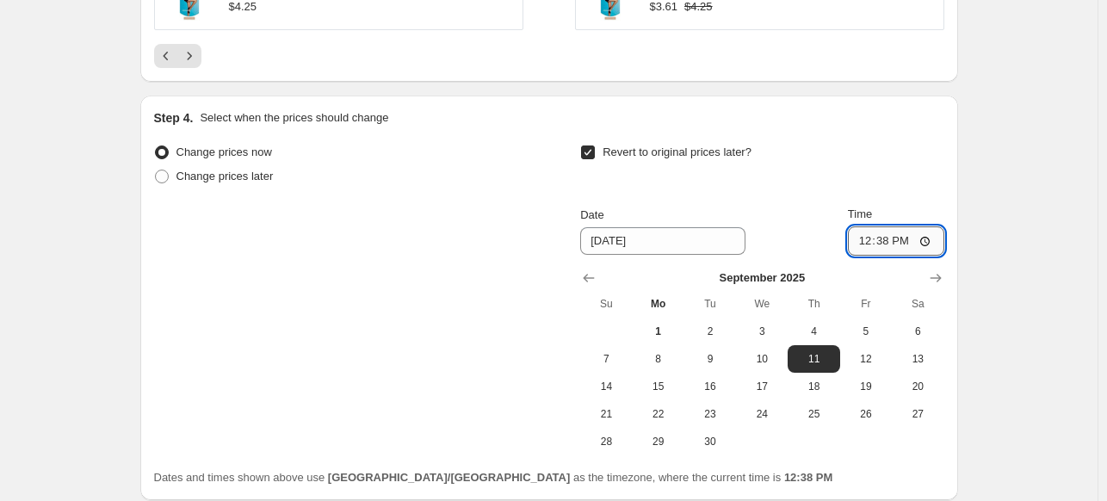
click at [933, 238] on input "12:38" at bounding box center [896, 240] width 96 height 29
type input "23:59"
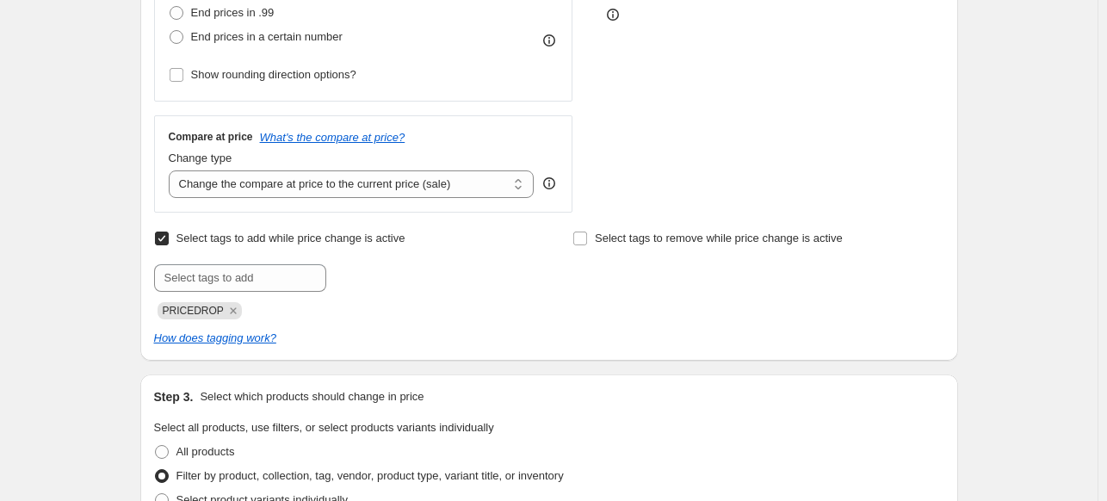
scroll to position [0, 0]
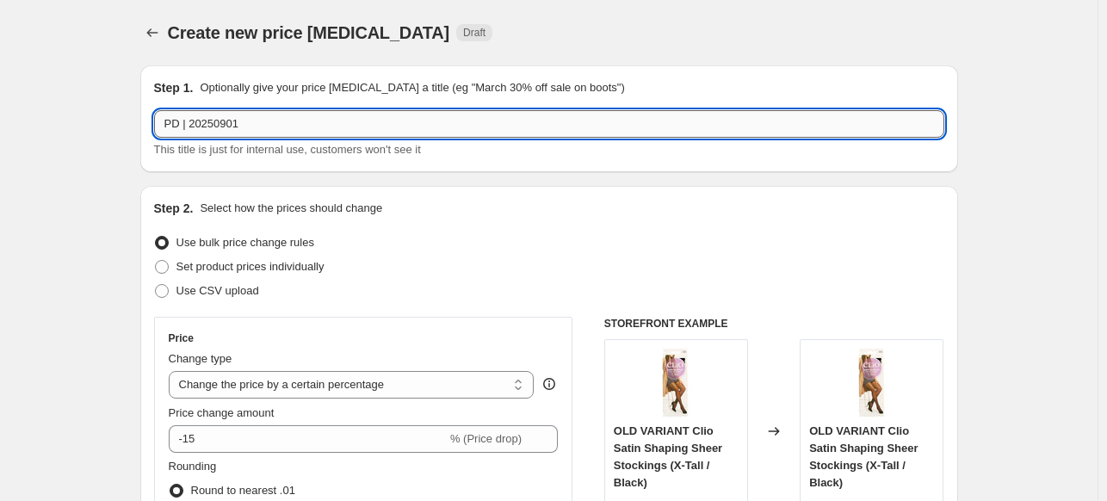
click at [276, 127] on input "PD | 20250901" at bounding box center [549, 124] width 790 height 28
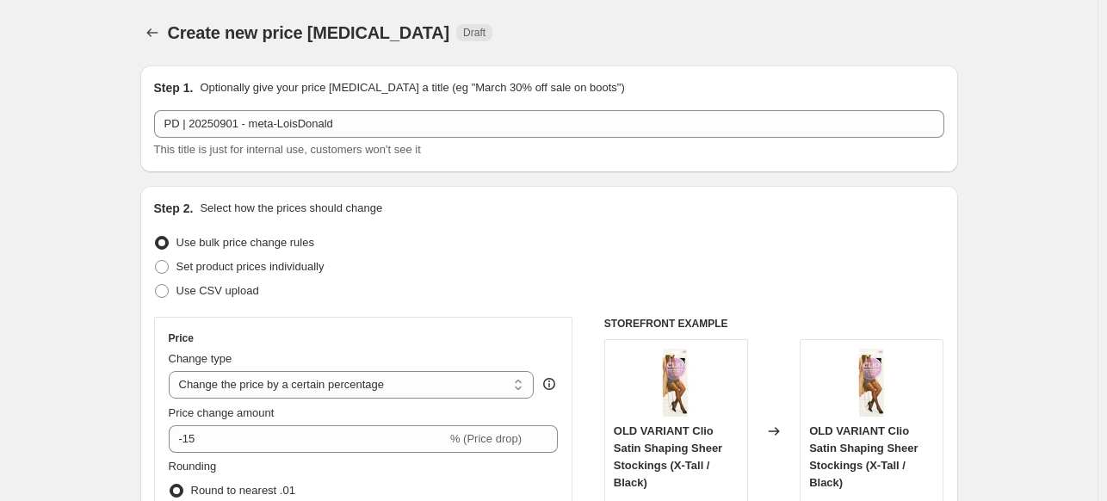
scroll to position [108, 0]
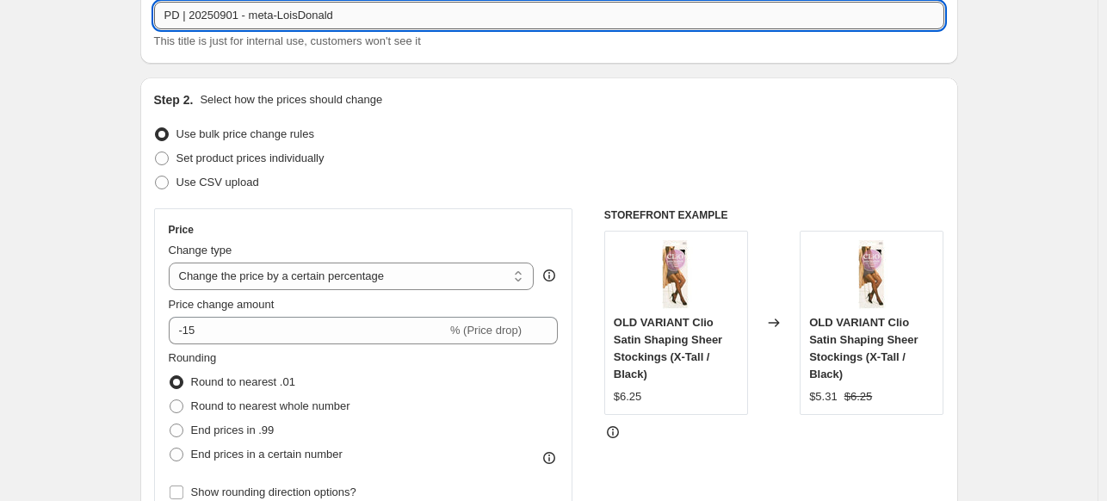
click at [248, 17] on input "PD | 20250901 - meta-LoisDonald" at bounding box center [549, 16] width 790 height 28
type input "PD | 20250901 (meta-LoisDonald)"
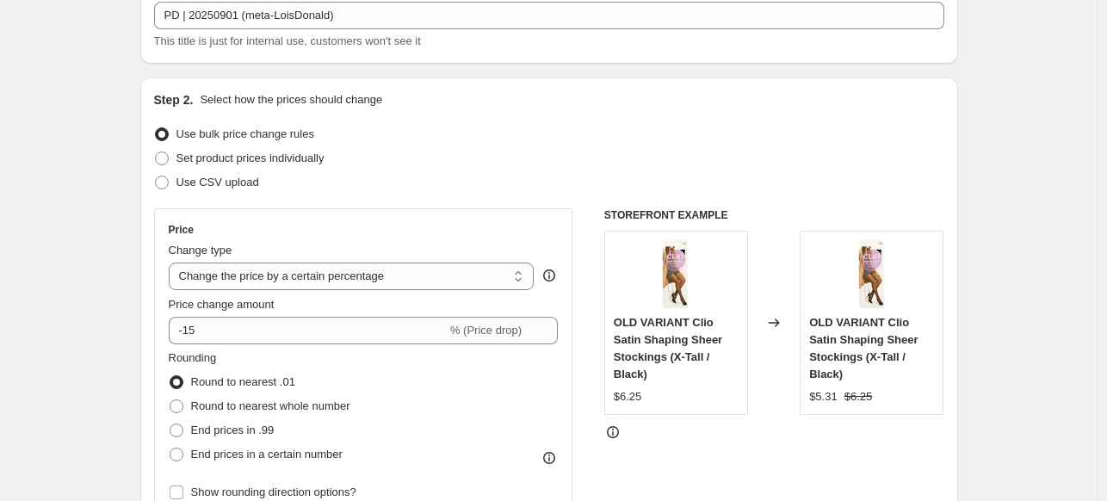
click at [532, 115] on div "Step 2. Select how the prices should change Use bulk price change rules Set pro…" at bounding box center [549, 427] width 790 height 673
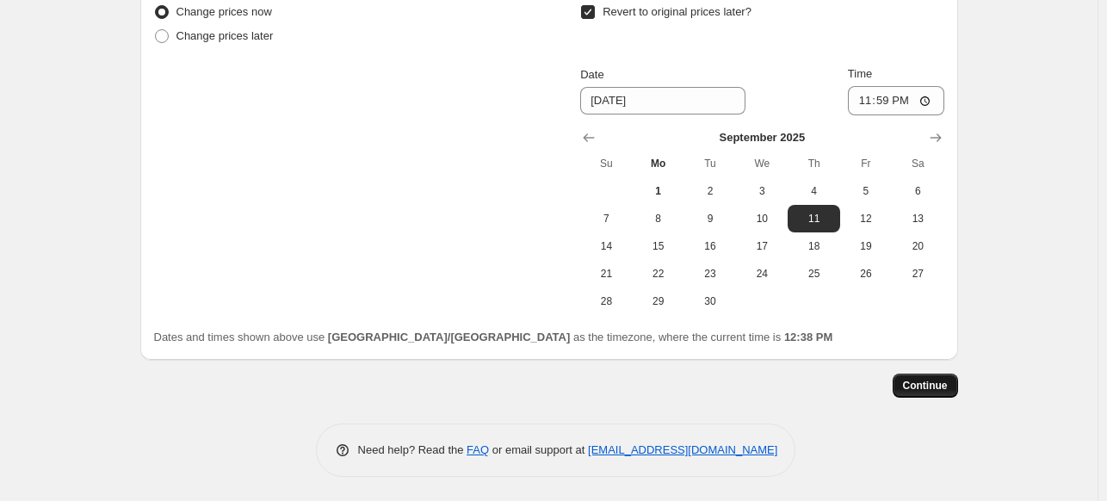
scroll to position [1845, 0]
click at [919, 384] on span "Continue" at bounding box center [925, 387] width 45 height 14
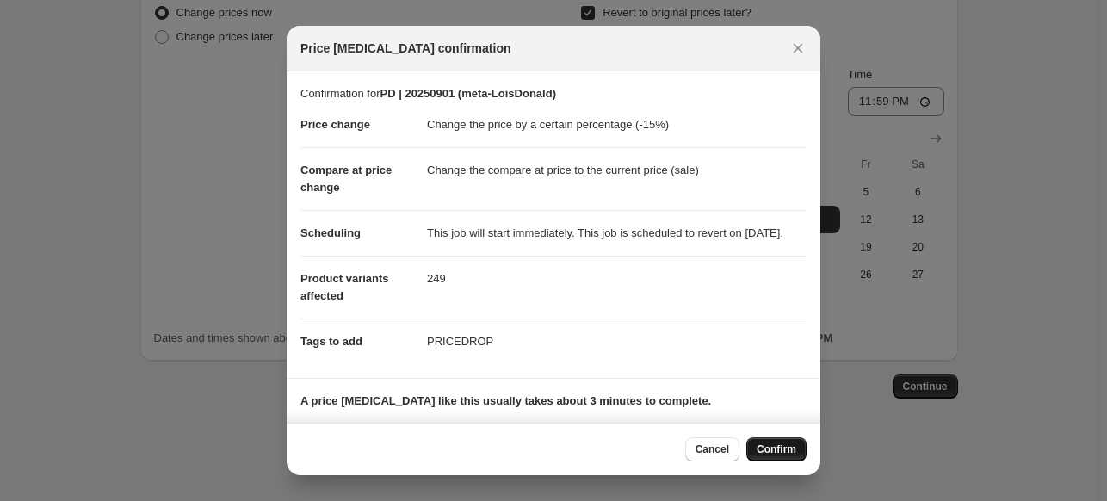
click at [767, 453] on span "Confirm" at bounding box center [777, 450] width 40 height 14
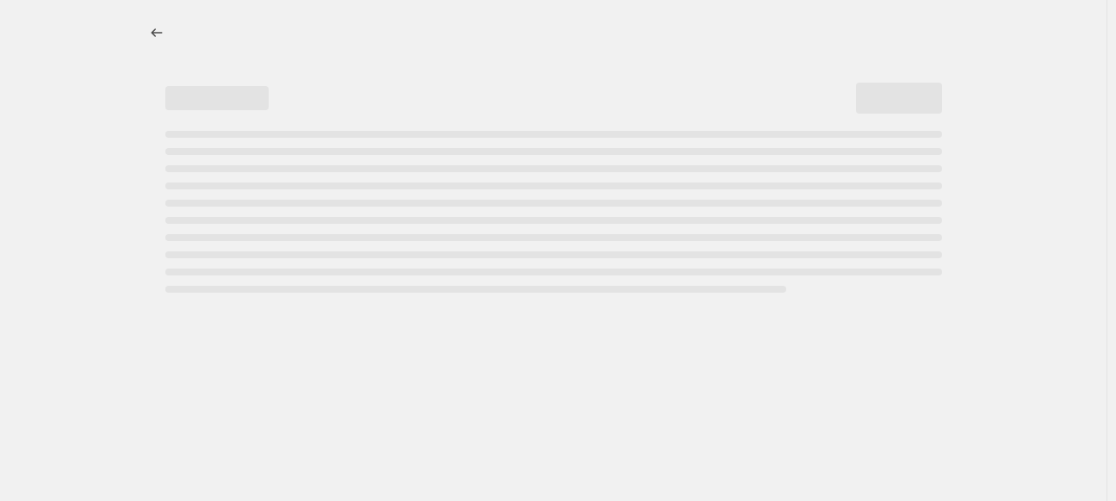
select select "percentage"
select select "tag"
select select "not_equal"
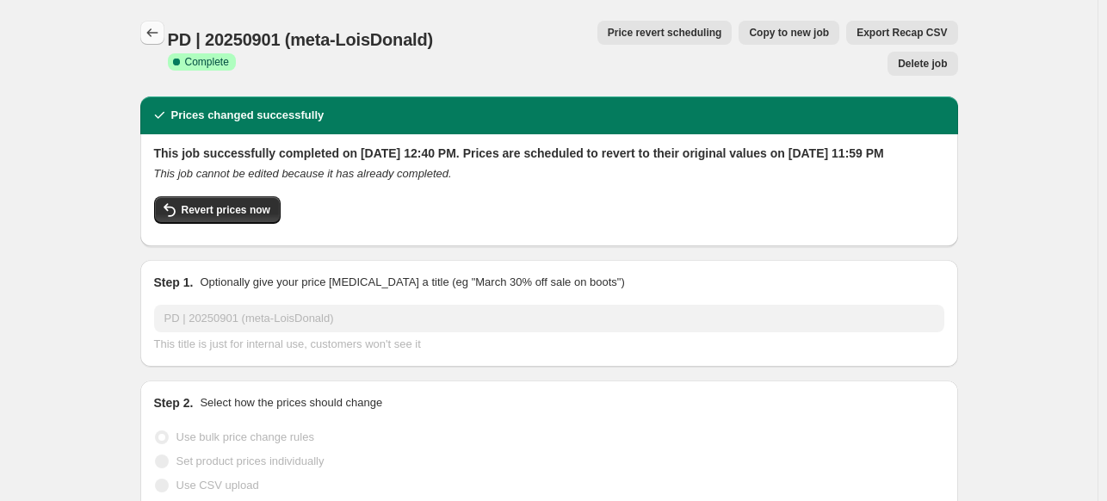
click at [158, 27] on icon "Price change jobs" at bounding box center [152, 32] width 17 height 17
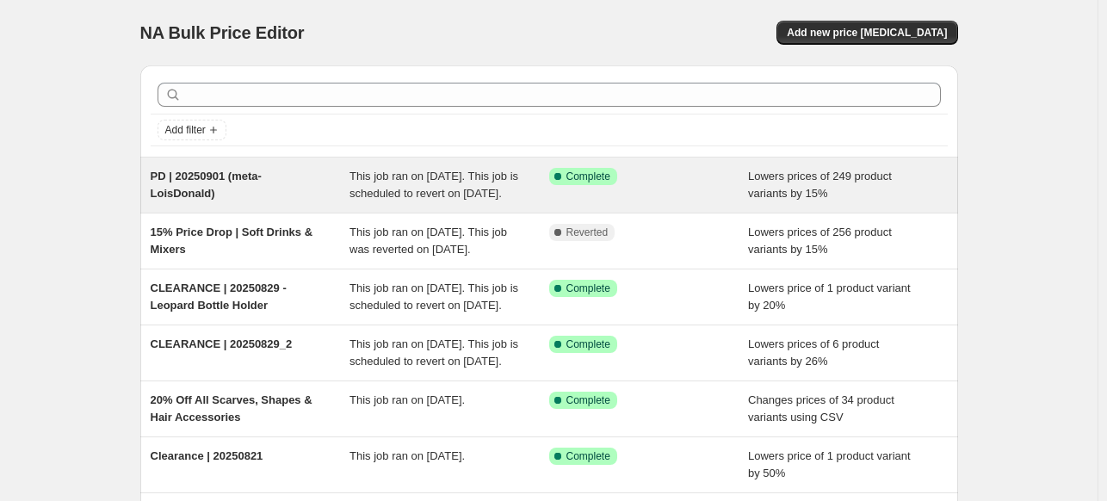
click at [210, 202] on div "PD | 20250901 (meta-LoisDonald)" at bounding box center [251, 185] width 200 height 34
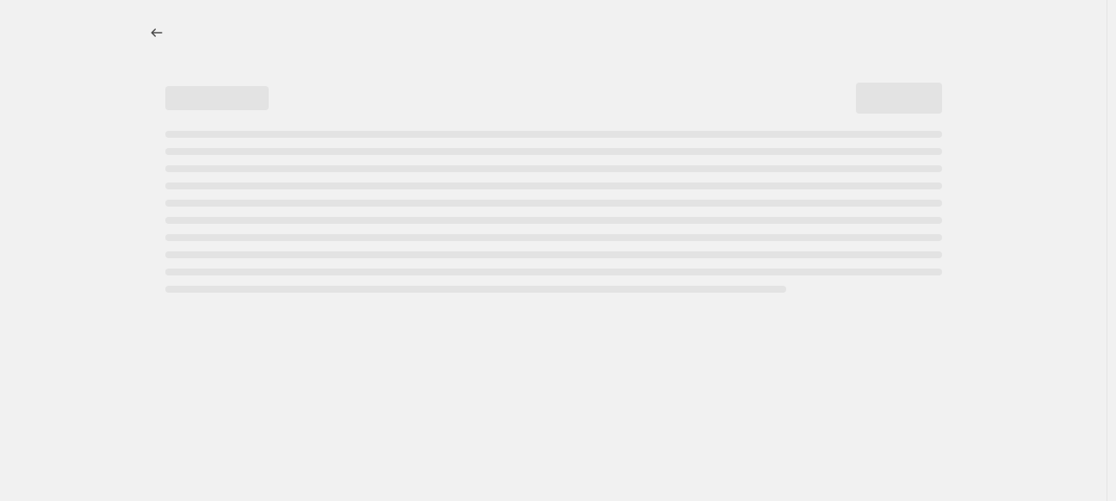
select select "percentage"
select select "tag"
select select "not_equal"
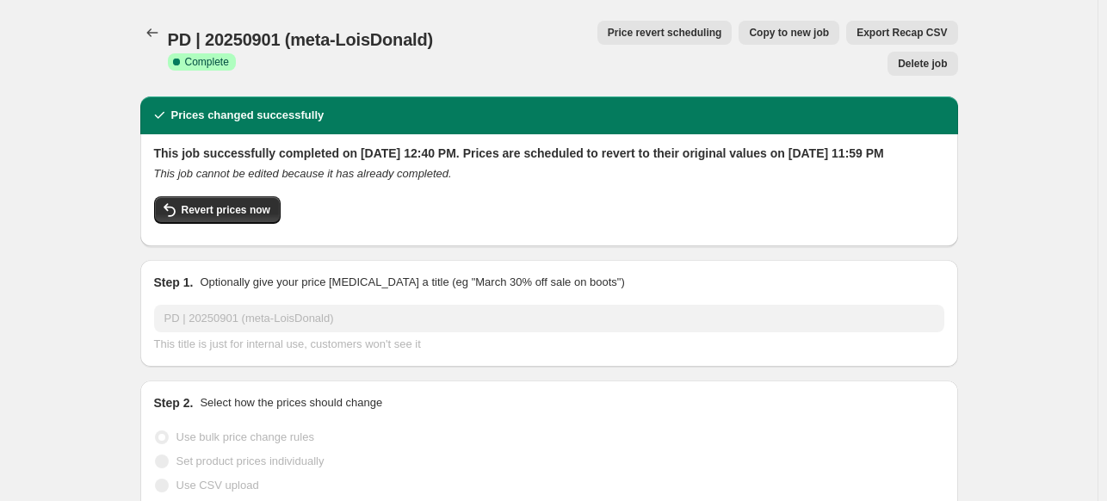
click at [749, 30] on span "Copy to new job" at bounding box center [789, 33] width 80 height 14
select select "percentage"
select select "tag"
select select "not_equal"
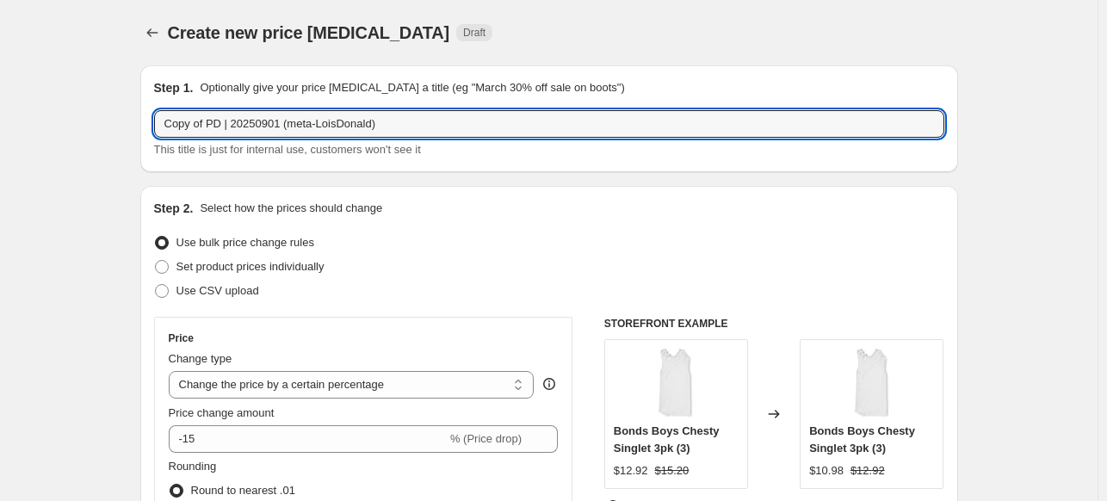
drag, startPoint x: 202, startPoint y: 125, endPoint x: -115, endPoint y: 125, distance: 317.7
click at [0, 125] on html "Home Settings Plans Skip to content Create new price change job. This page is r…" at bounding box center [553, 250] width 1107 height 501
click at [301, 121] on input "PD | 20250901 (meta-LoisDonald)" at bounding box center [549, 124] width 790 height 28
click at [295, 128] on input "PD | 20250901 (meta-LoisDonald)" at bounding box center [549, 124] width 790 height 28
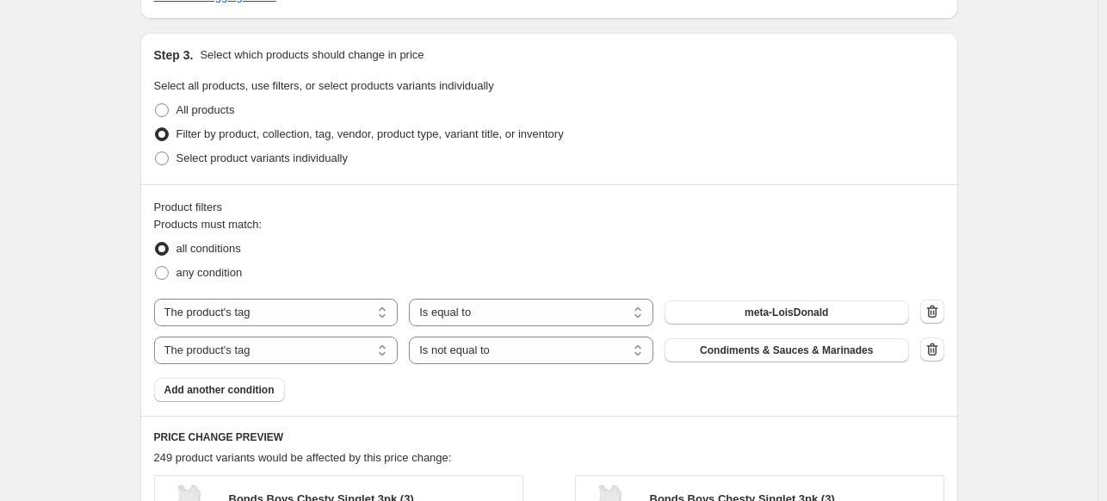
scroll to position [928, 0]
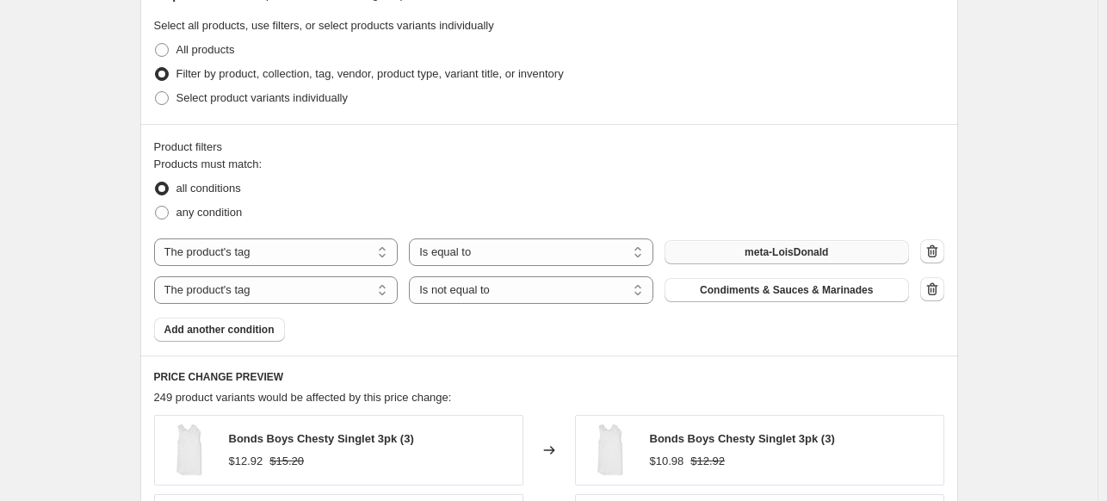
type input "PD | 20250901 (meta-BarbaraDonald)"
click at [737, 252] on button "meta-LoisDonald" at bounding box center [787, 252] width 245 height 24
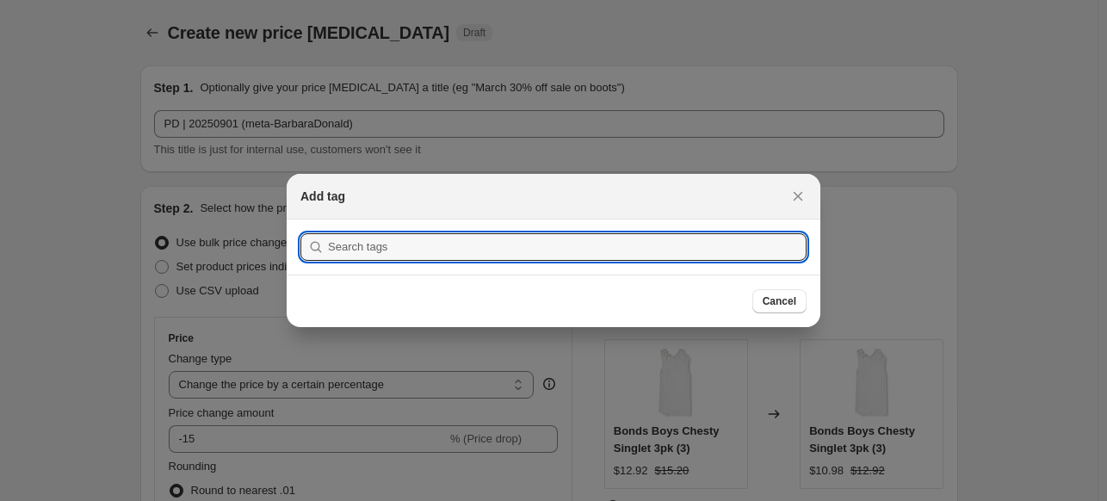
scroll to position [0, 0]
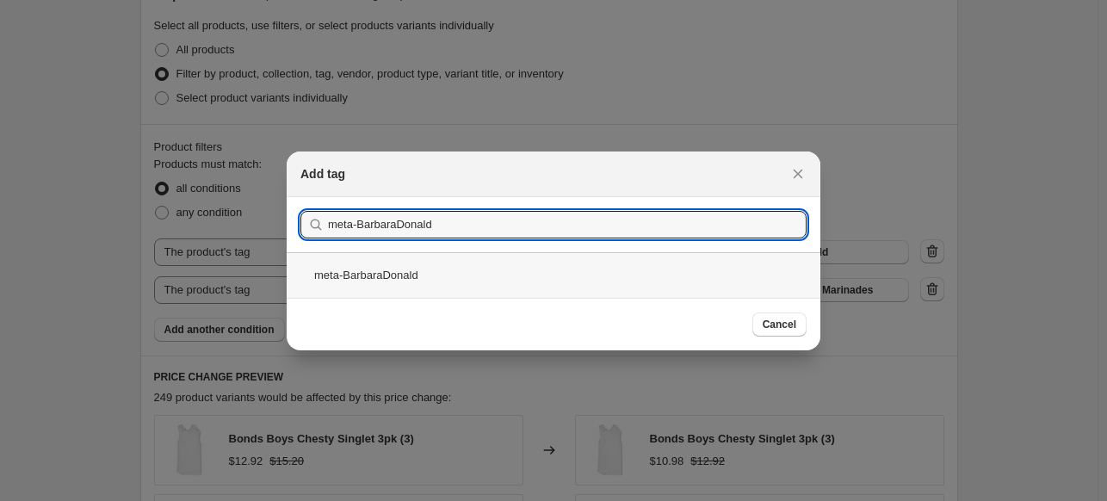
type input "meta-BarbaraDonald"
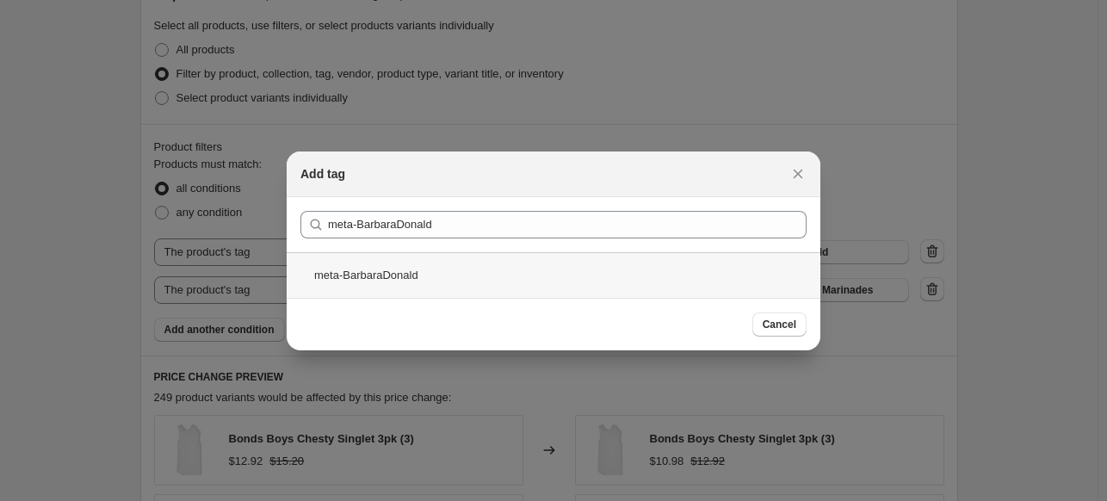
click at [385, 269] on div "meta-BarbaraDonald" at bounding box center [554, 275] width 534 height 46
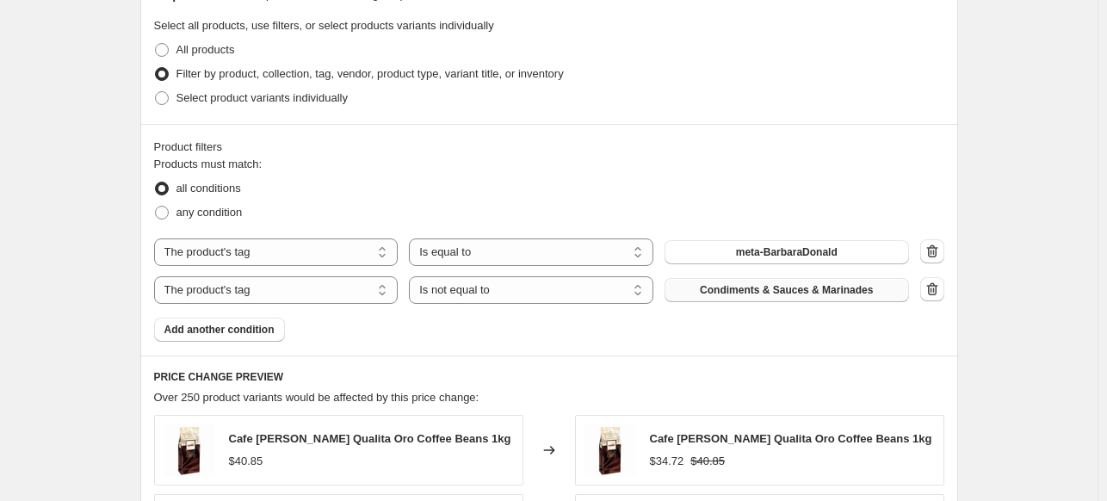
click at [766, 289] on span "Condiments & Sauces & Marinades" at bounding box center [786, 290] width 173 height 14
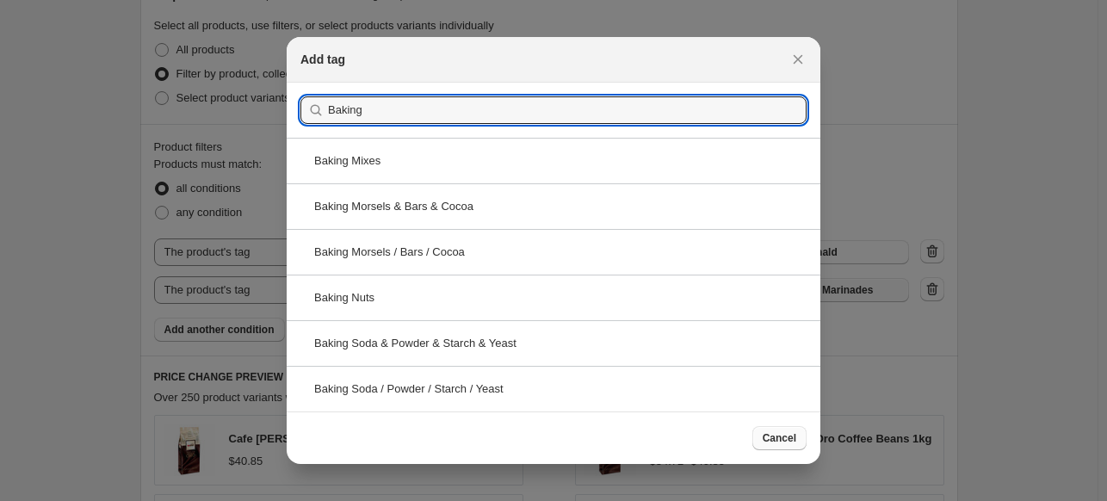
type input "Baking"
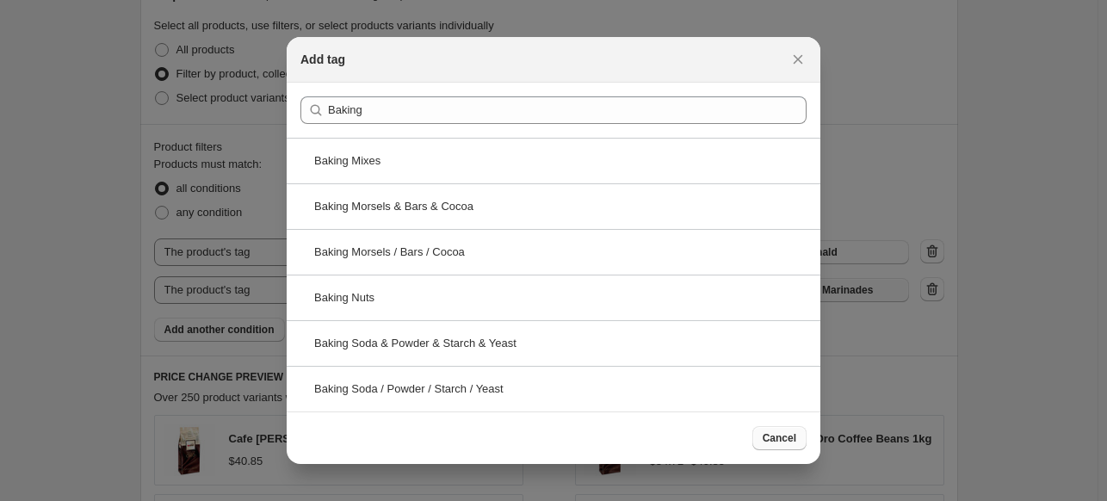
click at [771, 444] on button "Cancel" at bounding box center [779, 438] width 54 height 24
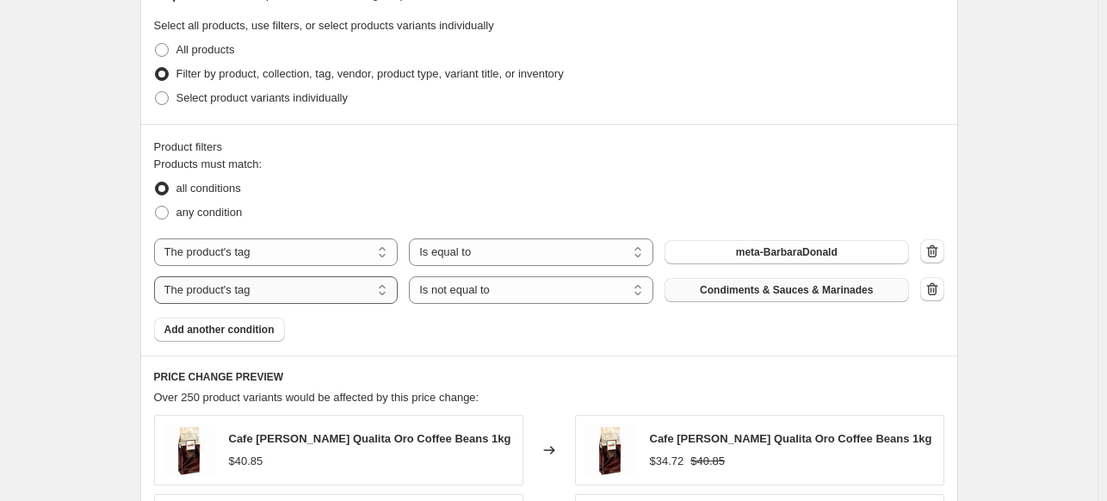
click at [279, 297] on select "The product The product's collection The product's tag The product's vendor The…" at bounding box center [276, 290] width 245 height 28
select select "collection"
click at [740, 292] on span "Food Hampers & Meat Packs" at bounding box center [786, 290] width 142 height 14
click at [263, 333] on span "Add another condition" at bounding box center [219, 330] width 110 height 14
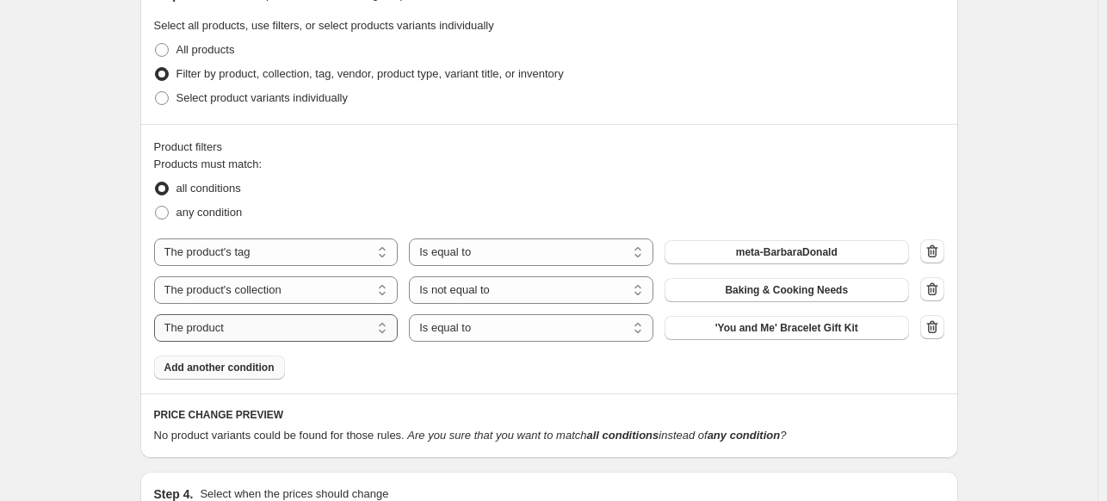
click at [313, 336] on select "The product The product's collection The product's tag The product's vendor The…" at bounding box center [276, 328] width 245 height 28
select select "collection"
click at [486, 336] on select "Is equal to Is not equal to" at bounding box center [531, 328] width 245 height 28
select select "not_equal"
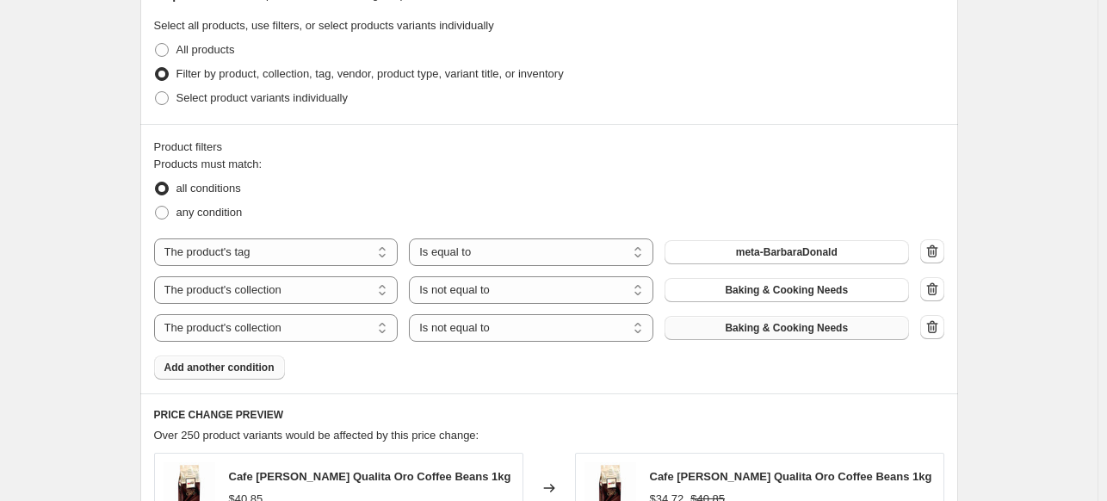
click at [777, 327] on span "Baking & Cooking Needs" at bounding box center [786, 328] width 123 height 14
click at [207, 364] on span "Add another condition" at bounding box center [219, 368] width 110 height 14
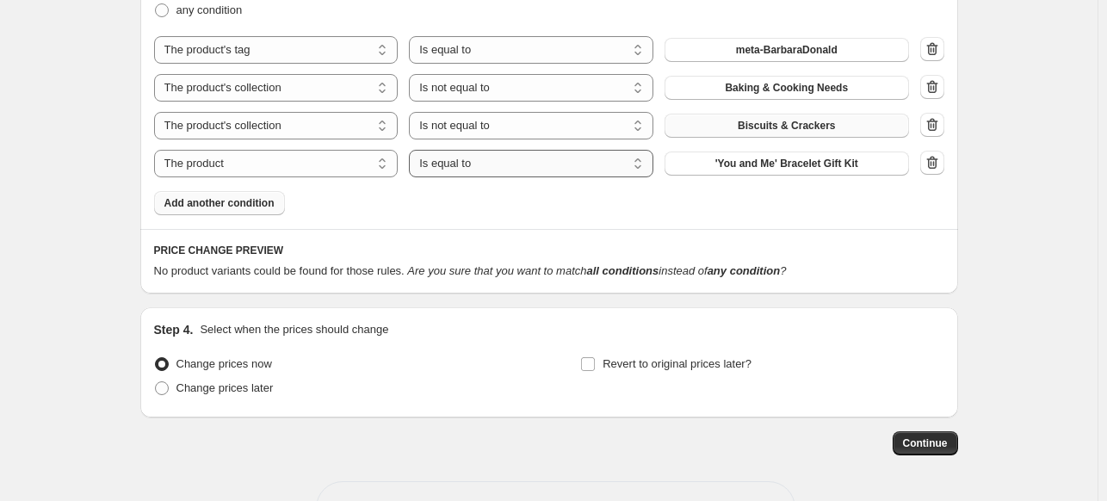
scroll to position [1131, 0]
click at [449, 164] on select "Is equal to Is not equal to" at bounding box center [531, 163] width 245 height 28
click at [350, 176] on select "The product The product's collection The product's tag The product's vendor The…" at bounding box center [276, 163] width 245 height 28
select select "collection"
click at [474, 164] on select "Is equal to Is not equal to" at bounding box center [531, 163] width 245 height 28
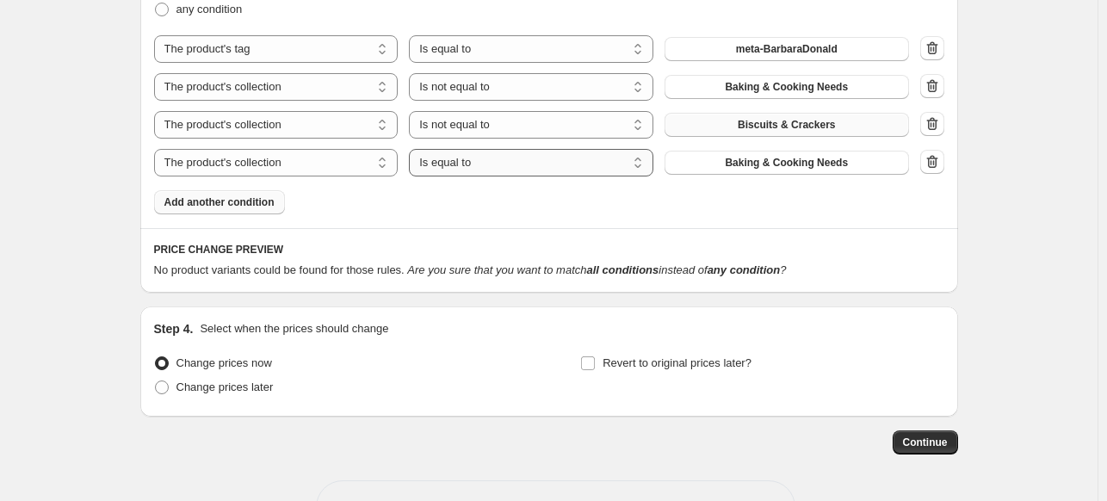
select select "not_equal"
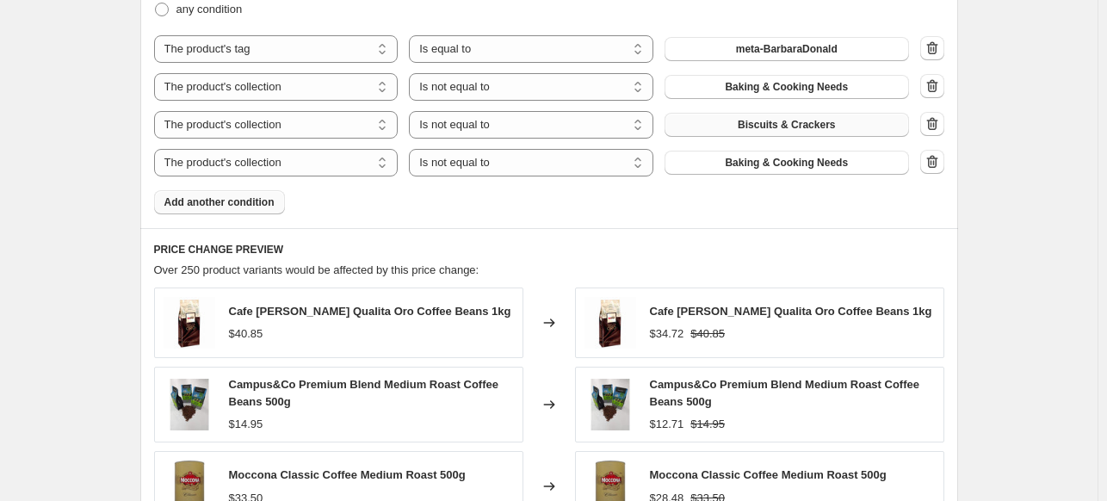
click at [747, 166] on span "Baking & Cooking Needs" at bounding box center [786, 163] width 123 height 14
click at [840, 159] on button "Desserts" at bounding box center [787, 163] width 245 height 24
click at [236, 195] on button "Add another condition" at bounding box center [219, 202] width 131 height 24
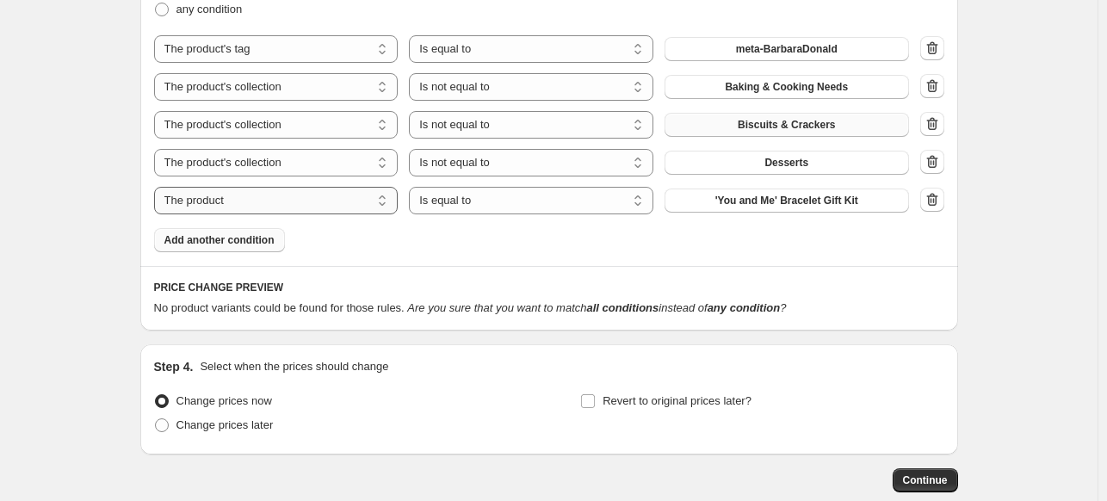
click at [275, 200] on select "The product The product's collection The product's tag The product's vendor The…" at bounding box center [276, 201] width 245 height 28
select select "collection"
click at [496, 201] on select "Is equal to Is not equal to" at bounding box center [531, 201] width 245 height 28
select select "not_equal"
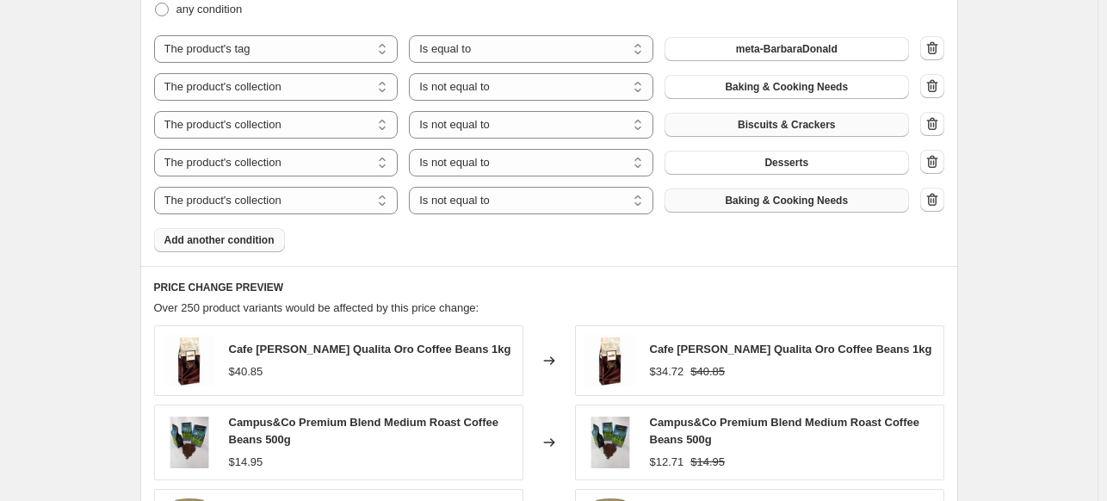
click at [828, 200] on span "Baking & Cooking Needs" at bounding box center [786, 201] width 123 height 14
click at [238, 236] on span "Add another condition" at bounding box center [219, 240] width 110 height 14
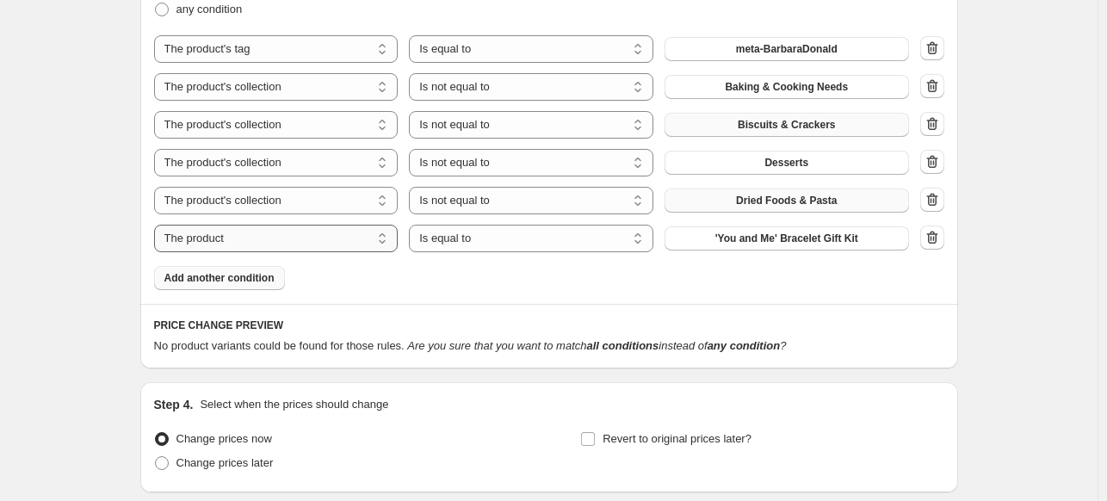
click at [257, 245] on select "The product The product's collection The product's tag The product's vendor The…" at bounding box center [276, 239] width 245 height 28
select select "collection"
click at [465, 242] on select "Is equal to Is not equal to" at bounding box center [531, 239] width 245 height 28
select select "not_equal"
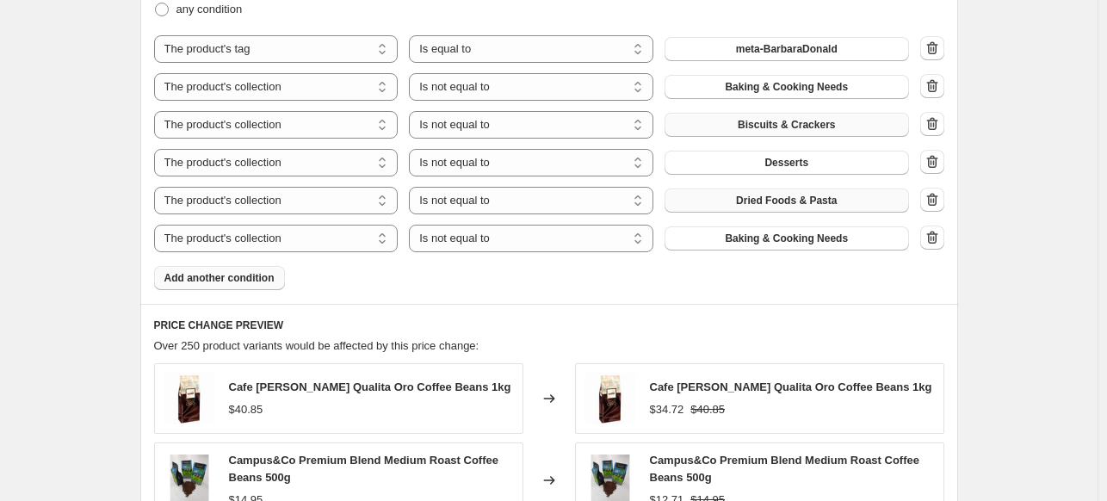
click at [775, 238] on span "Baking & Cooking Needs" at bounding box center [786, 239] width 123 height 14
click at [232, 274] on span "Add another condition" at bounding box center [219, 278] width 110 height 14
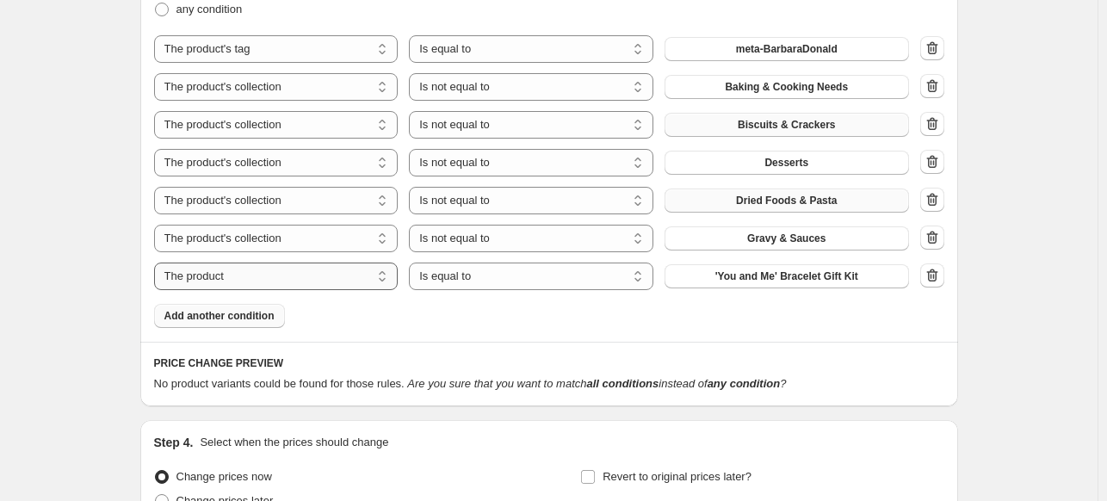
click at [231, 275] on select "The product The product's collection The product's tag The product's vendor The…" at bounding box center [276, 277] width 245 height 28
select select "collection"
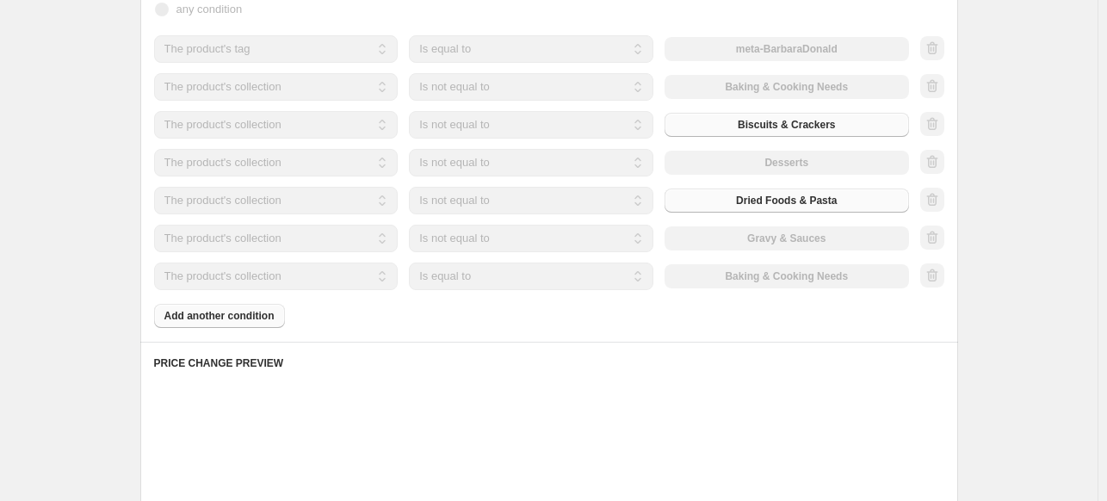
click at [480, 275] on select "Is equal to Is not equal to" at bounding box center [531, 277] width 245 height 28
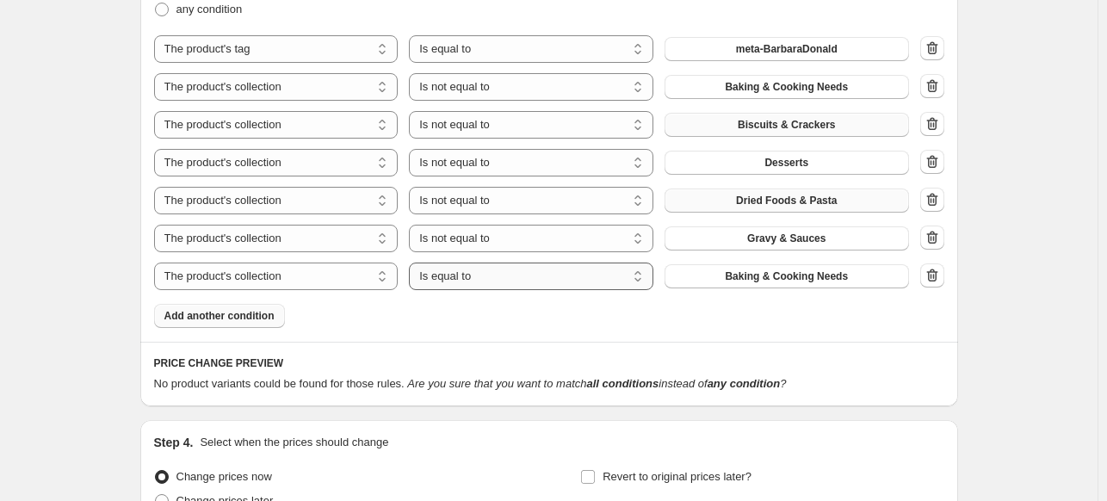
click at [480, 275] on select "Is equal to Is not equal to" at bounding box center [531, 277] width 245 height 28
select select "not_equal"
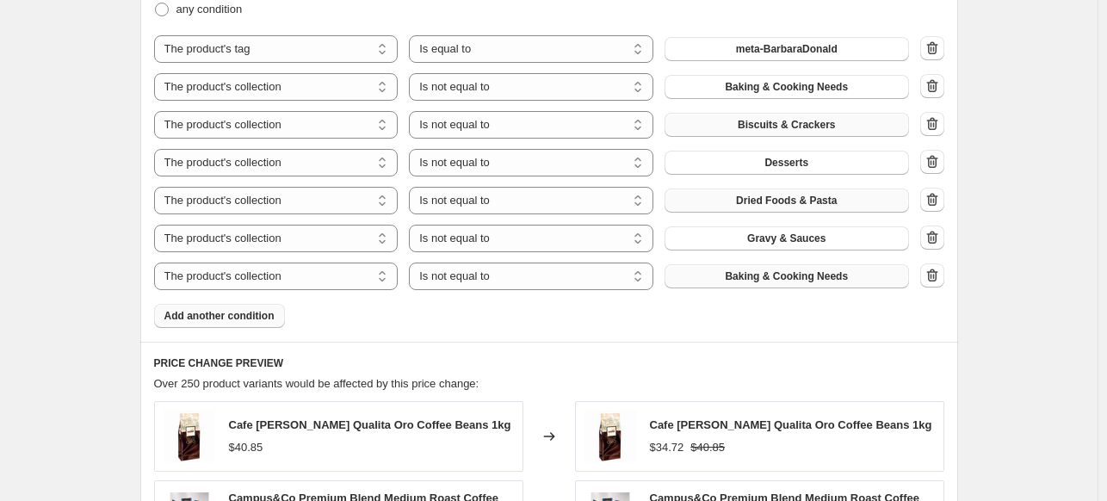
click at [754, 282] on span "Baking & Cooking Needs" at bounding box center [786, 276] width 123 height 14
click at [221, 320] on span "Add another condition" at bounding box center [219, 316] width 110 height 14
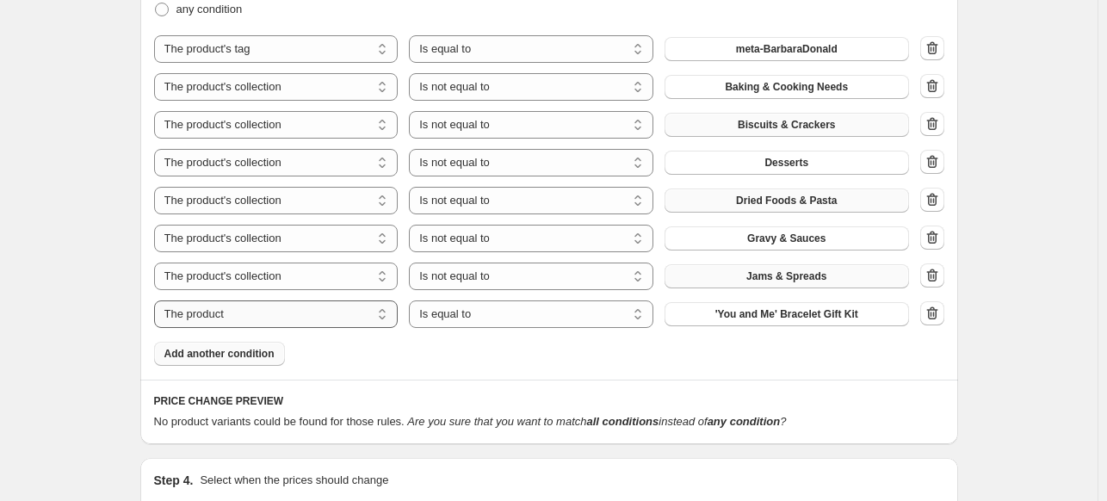
click at [271, 319] on select "The product The product's collection The product's tag The product's vendor The…" at bounding box center [276, 314] width 245 height 28
select select "collection"
click at [469, 321] on select "Is equal to Is not equal to" at bounding box center [531, 314] width 245 height 28
select select "not_equal"
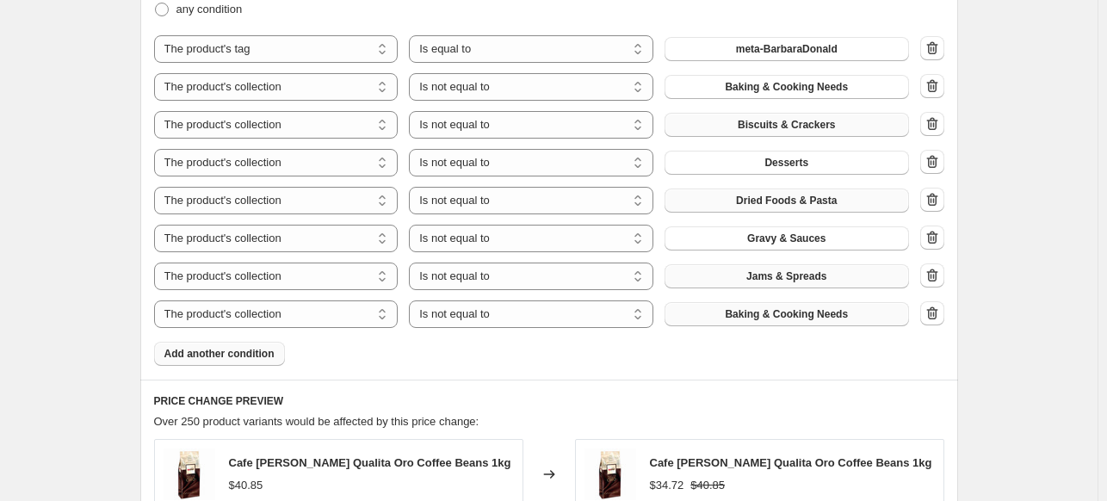
click at [737, 319] on span "Baking & Cooking Needs" at bounding box center [786, 314] width 123 height 14
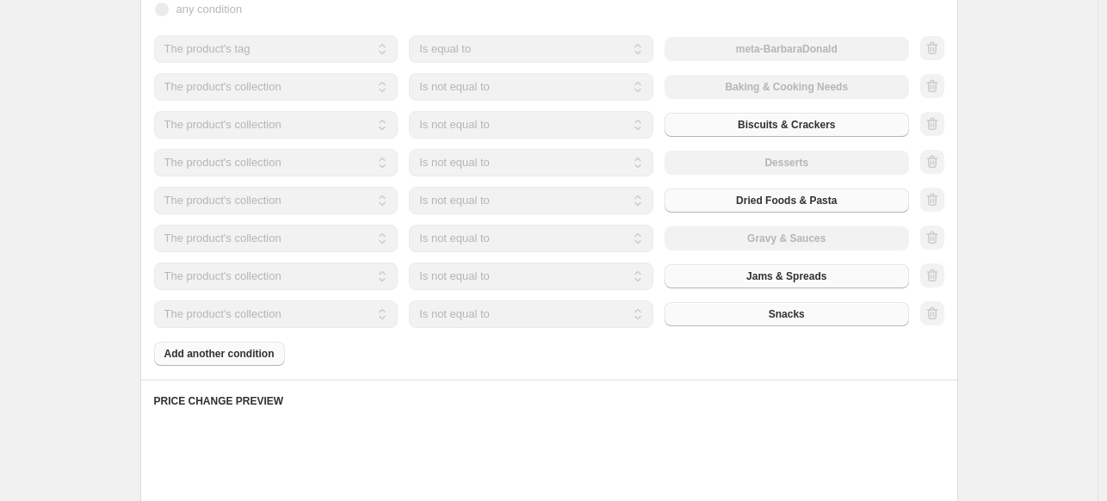
click at [220, 356] on div "Products must match: all conditions any condition The product The product's col…" at bounding box center [549, 159] width 790 height 413
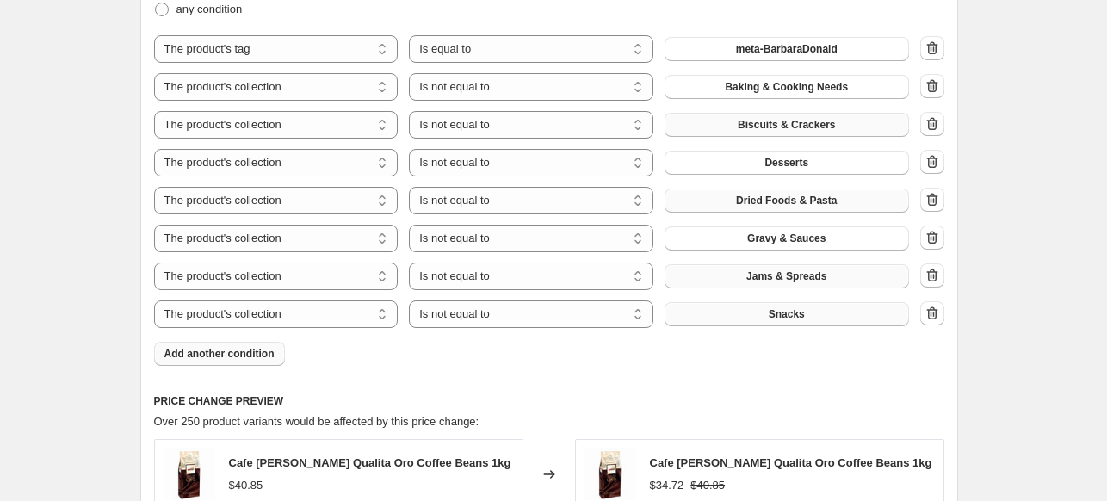
click at [185, 356] on span "Add another condition" at bounding box center [219, 354] width 110 height 14
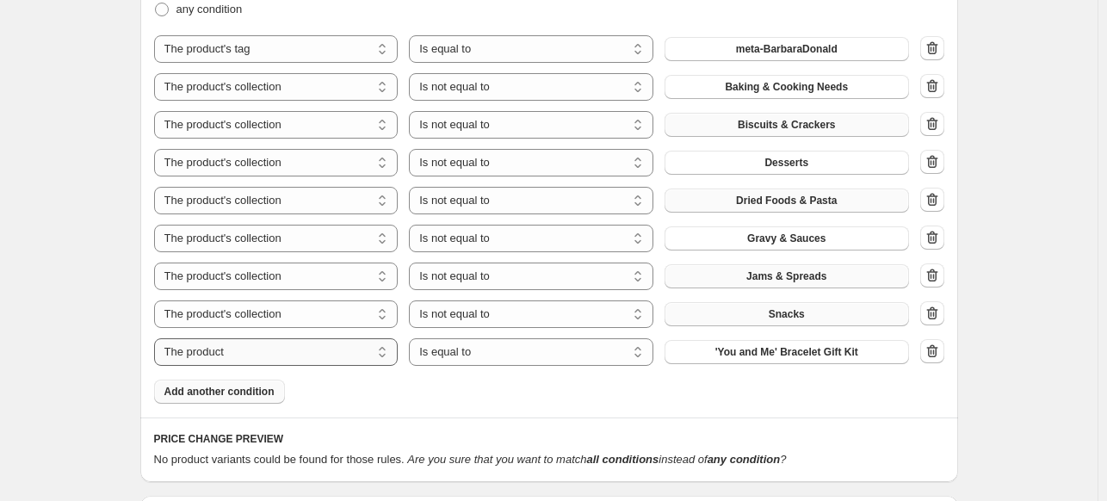
click at [318, 360] on select "The product The product's collection The product's tag The product's vendor The…" at bounding box center [276, 352] width 245 height 28
select select "collection"
click at [440, 356] on select "Is equal to Is not equal to" at bounding box center [531, 352] width 245 height 28
select select "not_equal"
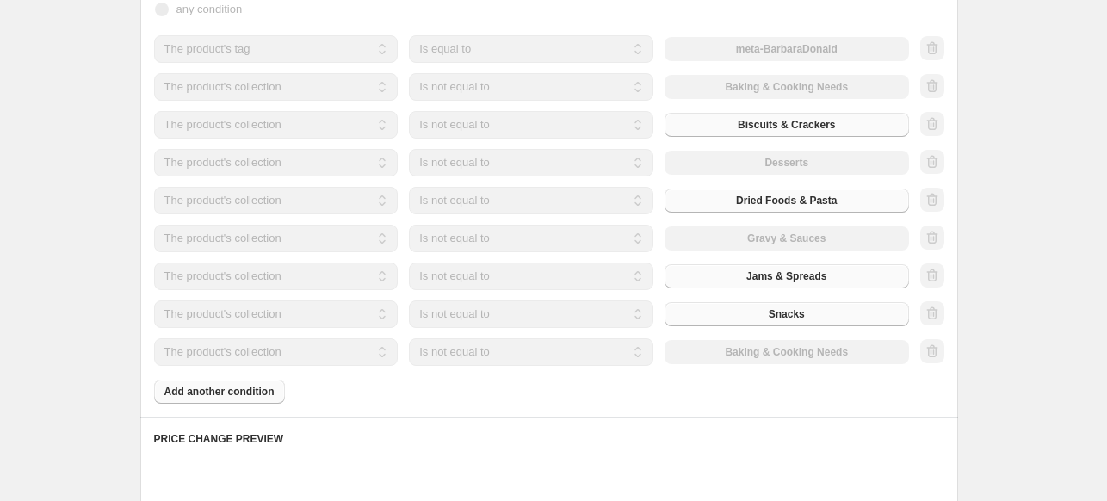
click at [746, 350] on div "The product The product's collection The product's tag The product's vendor The…" at bounding box center [531, 352] width 755 height 28
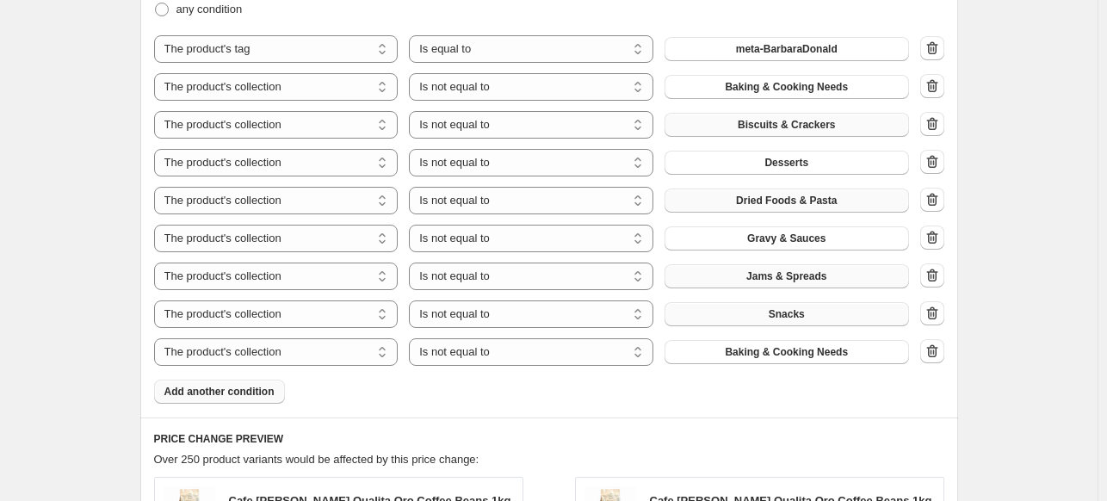
click at [746, 350] on span "Baking & Cooking Needs" at bounding box center [786, 352] width 123 height 14
click at [233, 393] on span "Add another condition" at bounding box center [219, 392] width 110 height 14
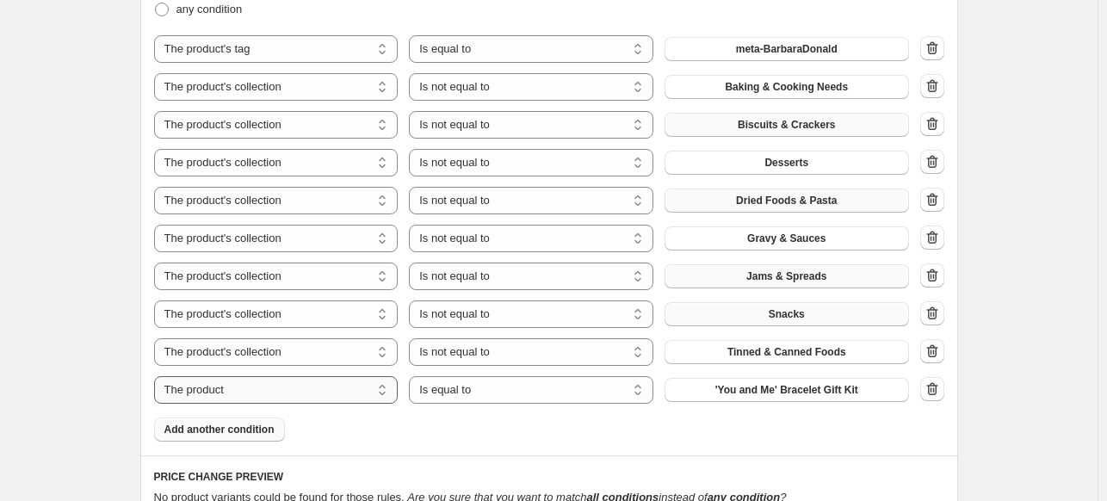
click at [238, 392] on select "The product The product's collection The product's tag The product's vendor The…" at bounding box center [276, 390] width 245 height 28
select select "collection"
click at [466, 381] on select "Is equal to Is not equal to" at bounding box center [531, 390] width 245 height 28
select select "not_equal"
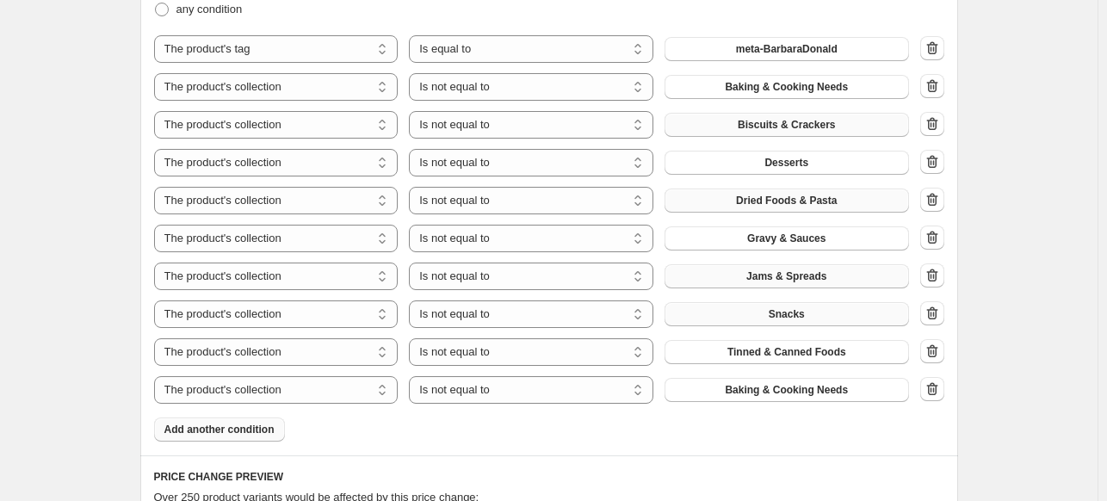
click at [796, 389] on span "Baking & Cooking Needs" at bounding box center [786, 390] width 123 height 14
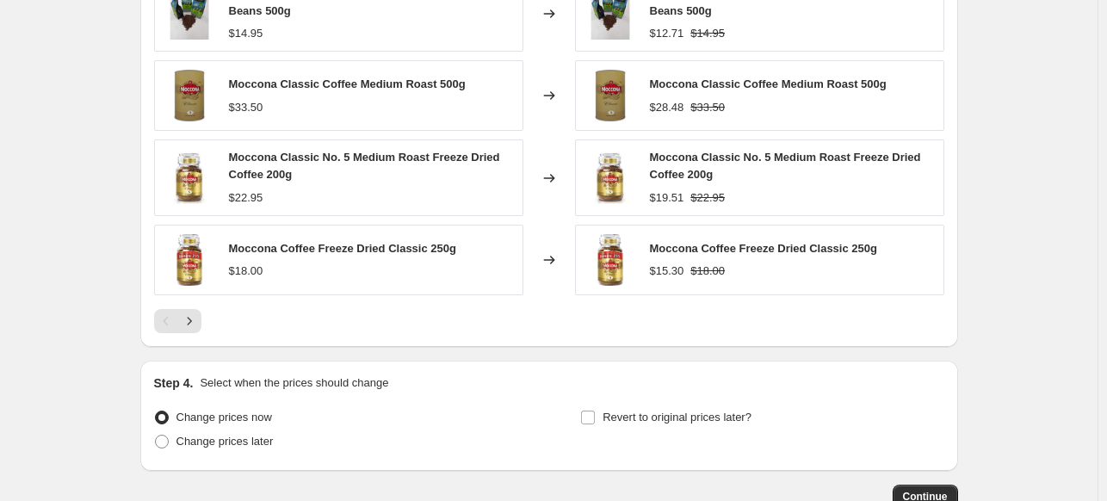
scroll to position [1860, 0]
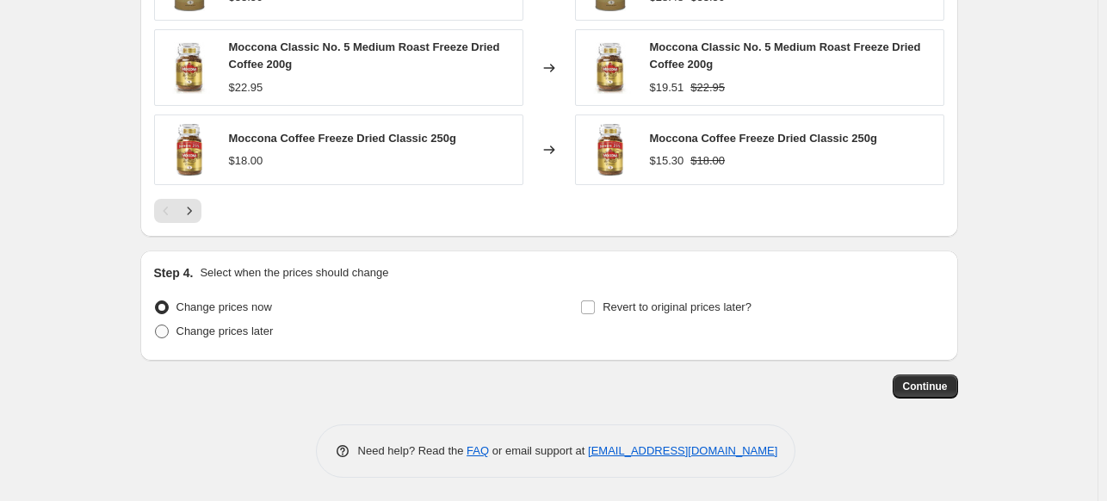
click at [229, 330] on span "Change prices later" at bounding box center [224, 331] width 97 height 13
click at [156, 325] on input "Change prices later" at bounding box center [155, 325] width 1 height 1
radio input "true"
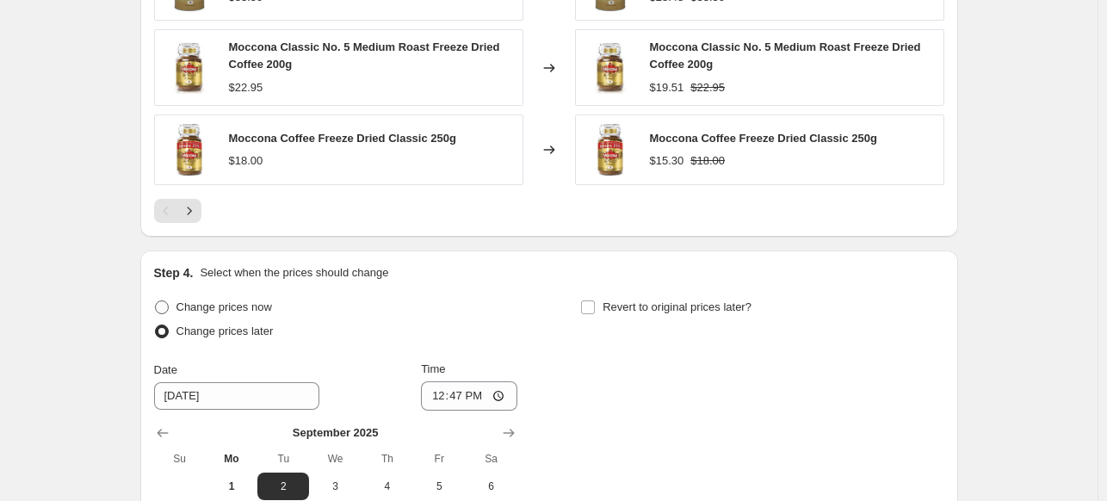
click at [214, 312] on span "Change prices now" at bounding box center [224, 306] width 96 height 13
click at [156, 301] on input "Change prices now" at bounding box center [155, 300] width 1 height 1
radio input "true"
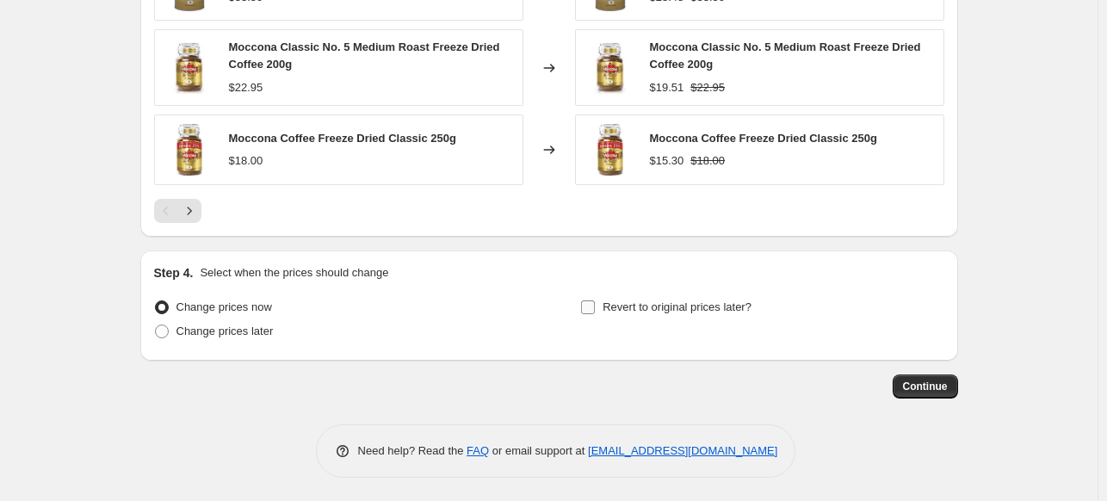
click at [690, 300] on span "Revert to original prices later?" at bounding box center [677, 306] width 149 height 13
click at [595, 300] on input "Revert to original prices later?" at bounding box center [588, 307] width 14 height 14
checkbox input "true"
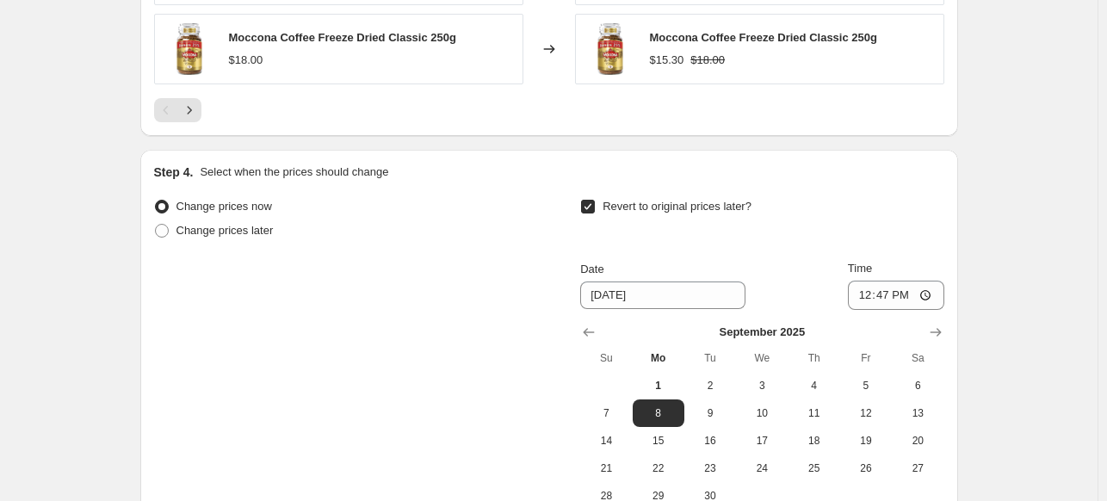
scroll to position [2004, 0]
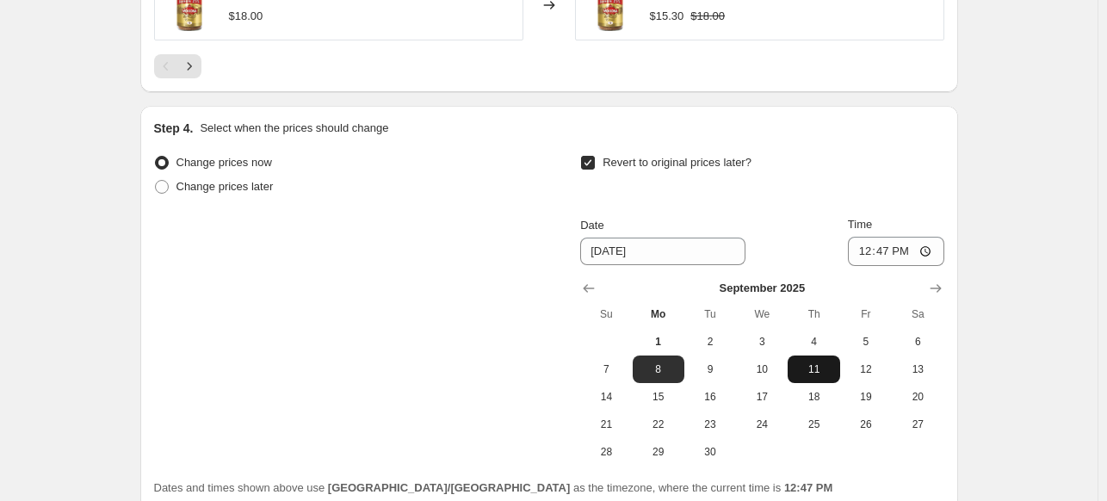
click at [802, 374] on span "11" at bounding box center [814, 369] width 38 height 14
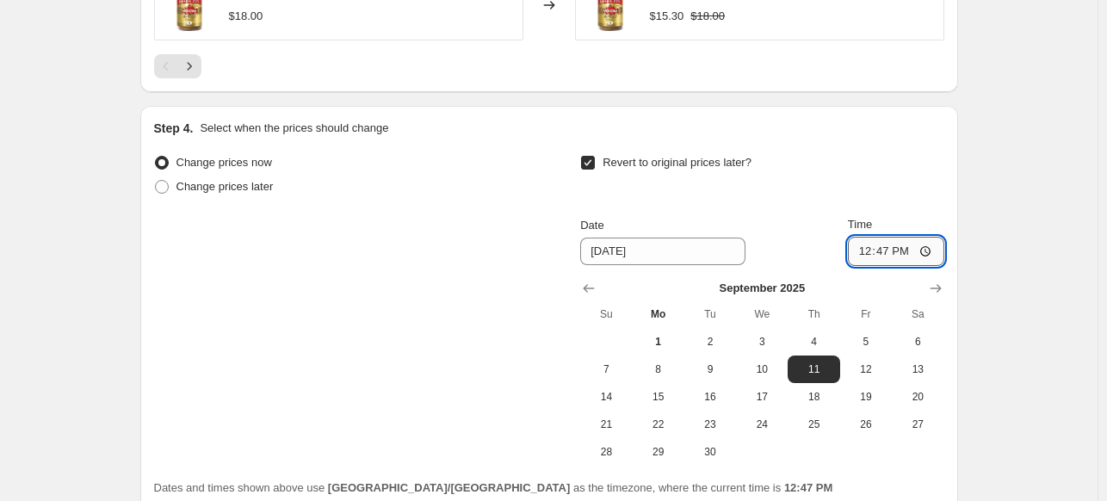
click at [916, 245] on input "12:47" at bounding box center [896, 251] width 96 height 29
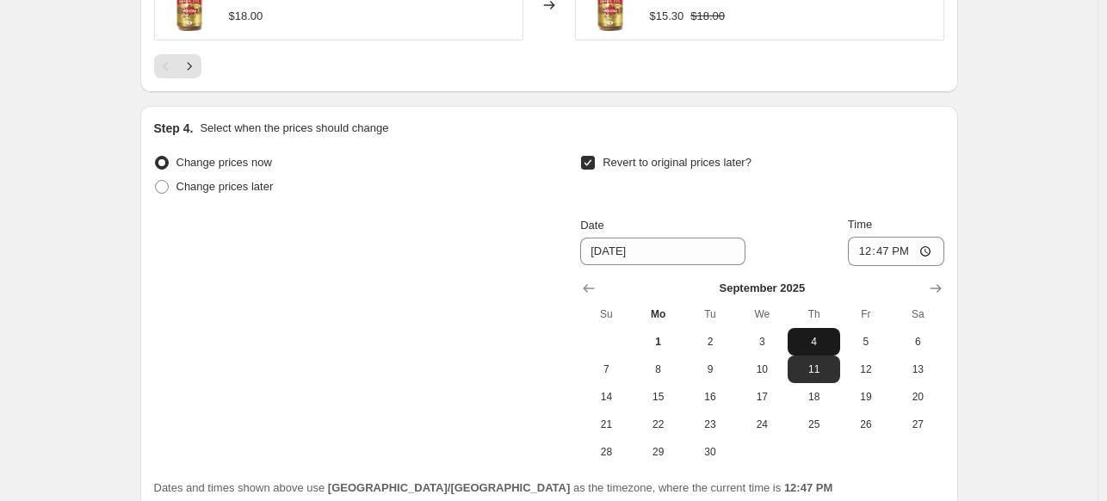
click at [823, 337] on span "4" at bounding box center [814, 342] width 38 height 14
type input "9/4/2025"
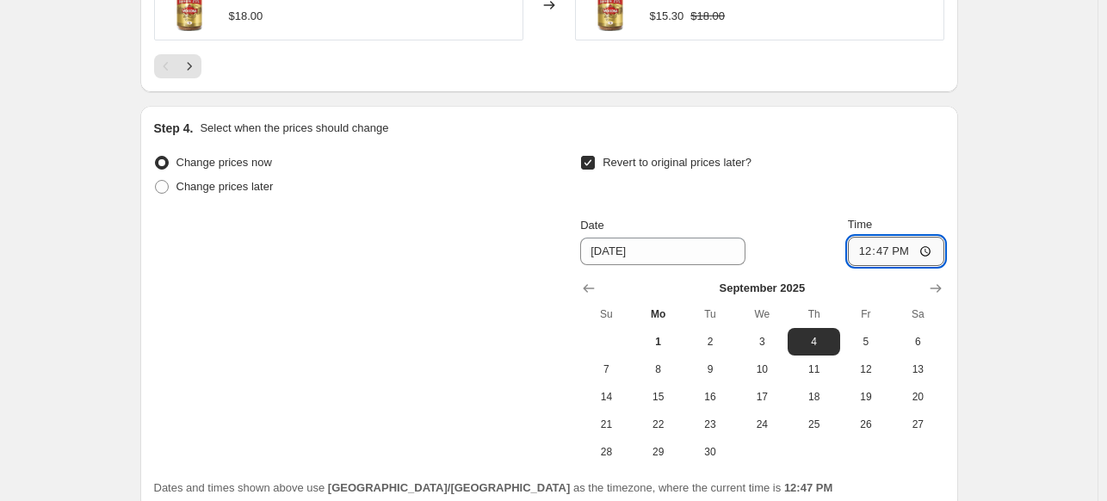
click at [932, 244] on input "12:47" at bounding box center [896, 251] width 96 height 29
type input "23:59"
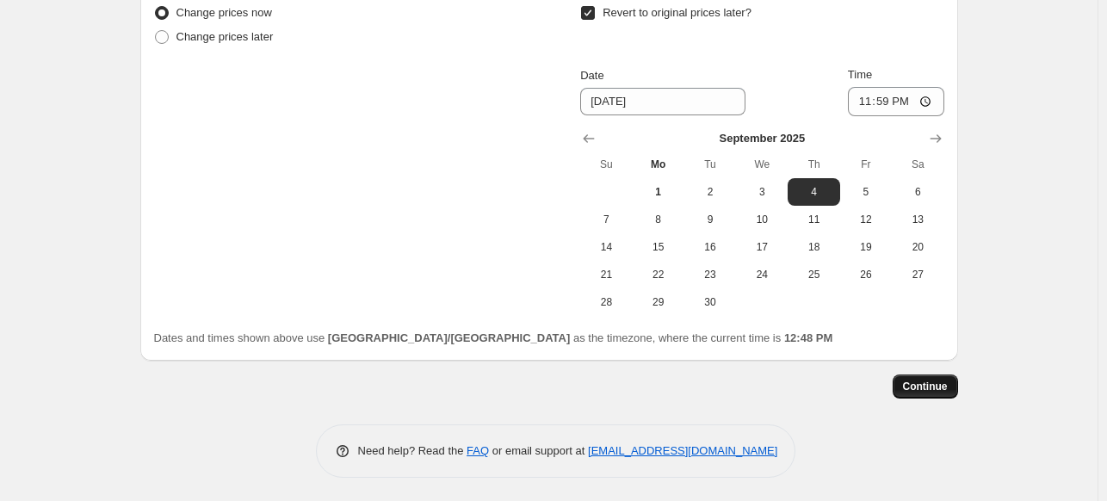
click at [926, 388] on span "Continue" at bounding box center [925, 387] width 45 height 14
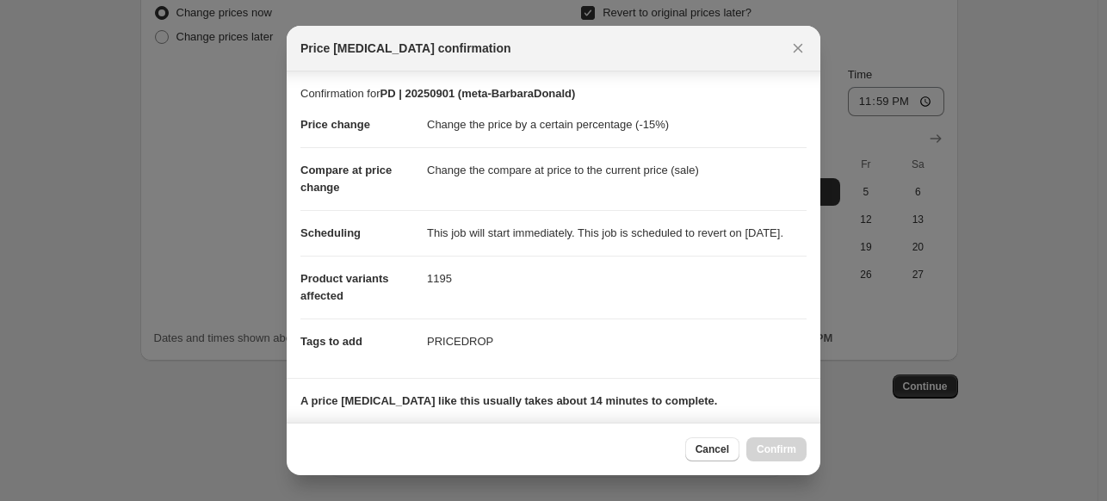
scroll to position [379, 0]
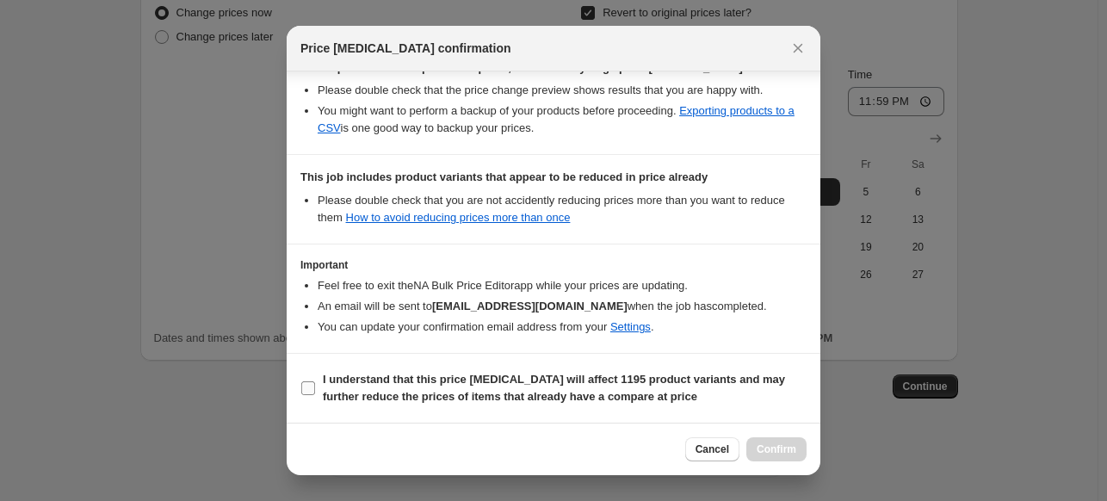
click at [608, 381] on b "I understand that this price change job will affect 1195 product variants and m…" at bounding box center [554, 388] width 462 height 30
click at [315, 381] on input "I understand that this price change job will affect 1195 product variants and m…" at bounding box center [308, 388] width 14 height 14
checkbox input "true"
click at [793, 451] on span "Confirm" at bounding box center [777, 450] width 40 height 14
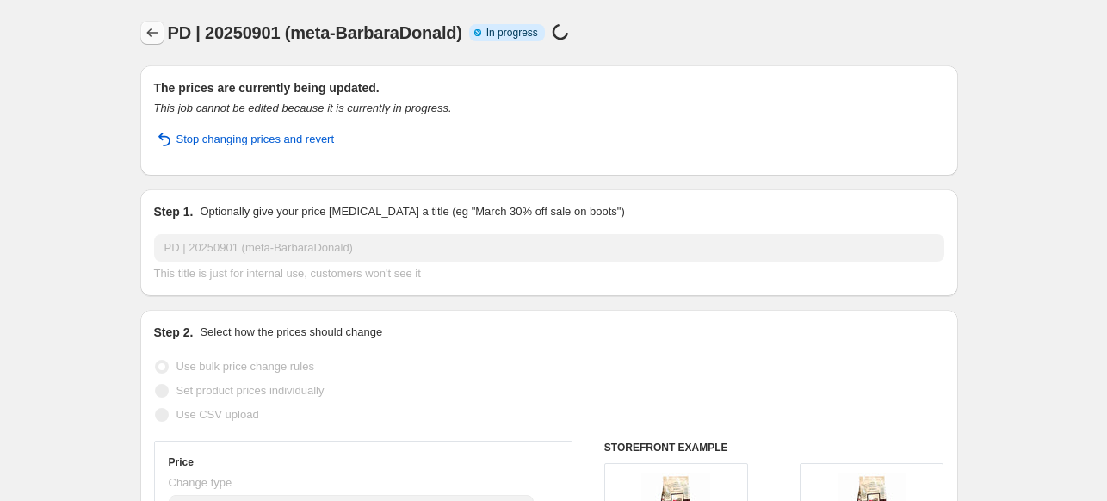
click at [161, 30] on icon "Price change jobs" at bounding box center [152, 32] width 17 height 17
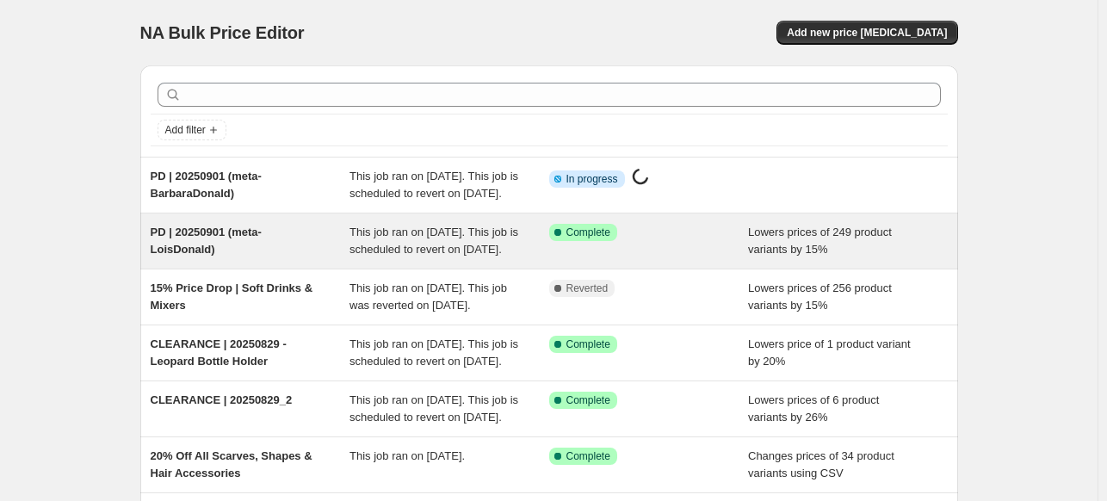
click at [324, 240] on div "PD | 20250901 (meta-LoisDonald)" at bounding box center [251, 241] width 200 height 34
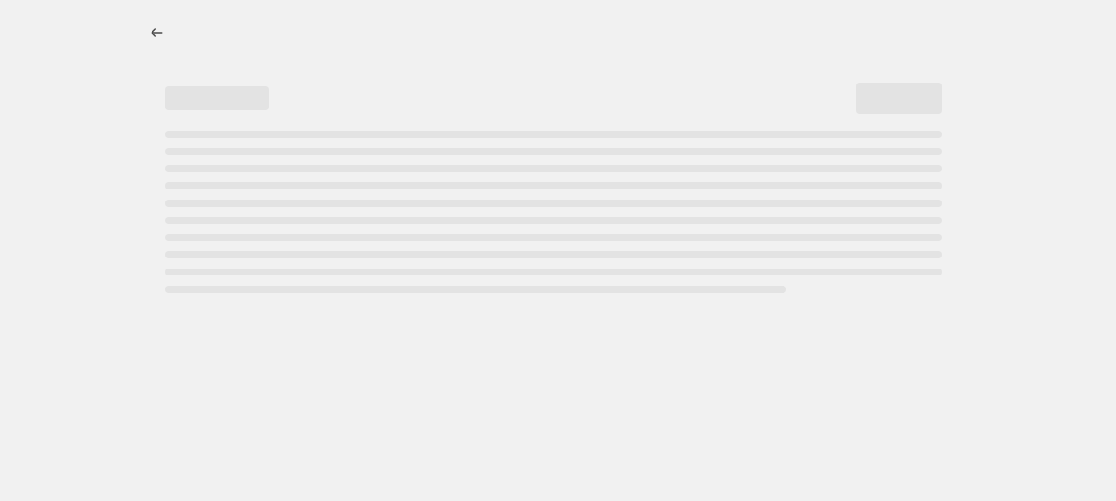
select select "percentage"
select select "tag"
select select "not_equal"
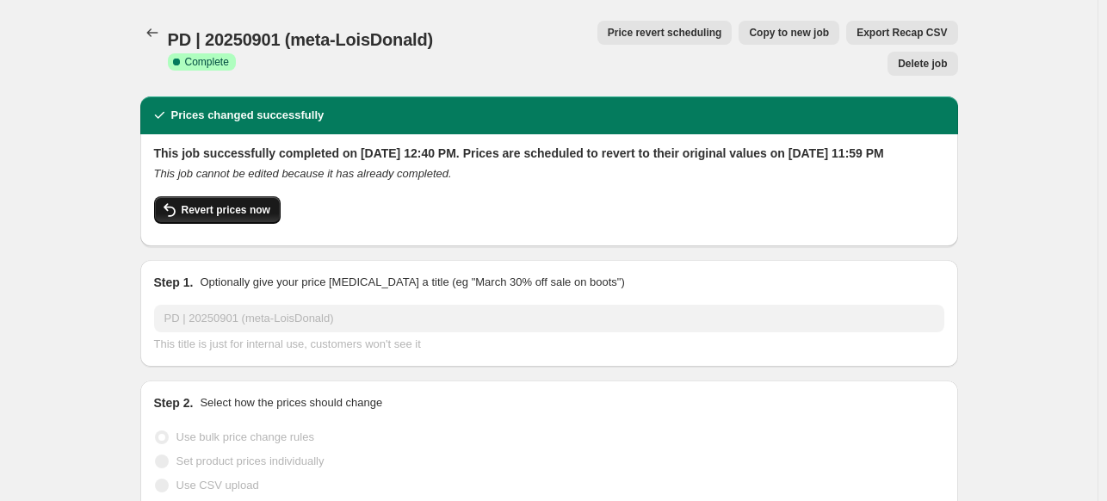
click at [204, 203] on span "Revert prices now" at bounding box center [226, 210] width 89 height 14
checkbox input "false"
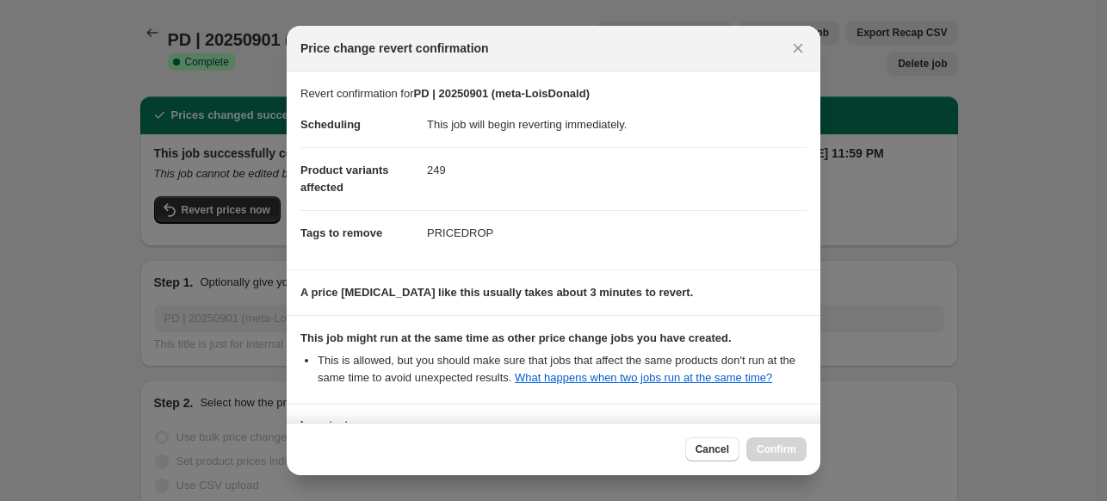
scroll to position [196, 0]
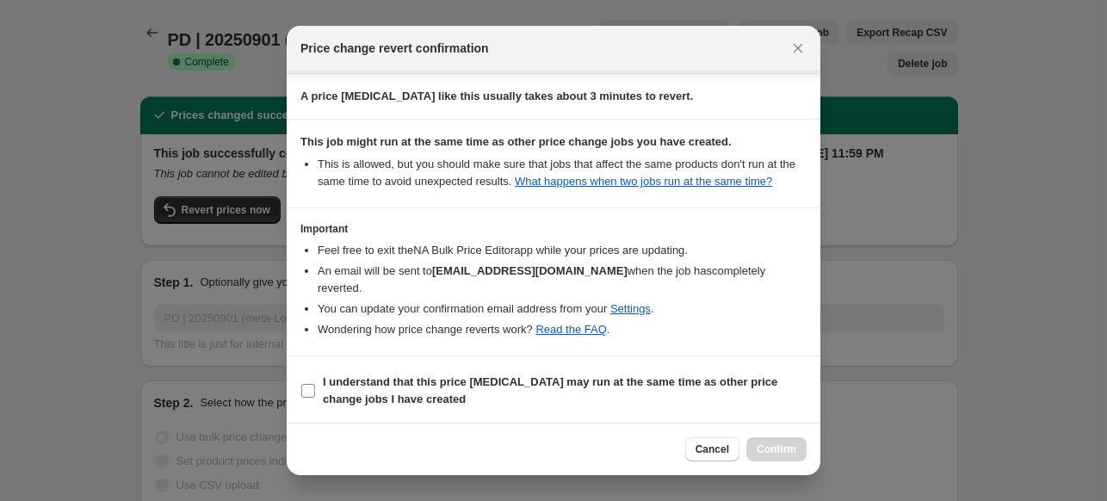
click at [548, 392] on span "I understand that this price change job may run at the same time as other price…" at bounding box center [565, 391] width 484 height 34
click at [315, 392] on input "I understand that this price change job may run at the same time as other price…" at bounding box center [308, 391] width 14 height 14
checkbox input "true"
click at [786, 445] on span "Confirm" at bounding box center [777, 450] width 40 height 14
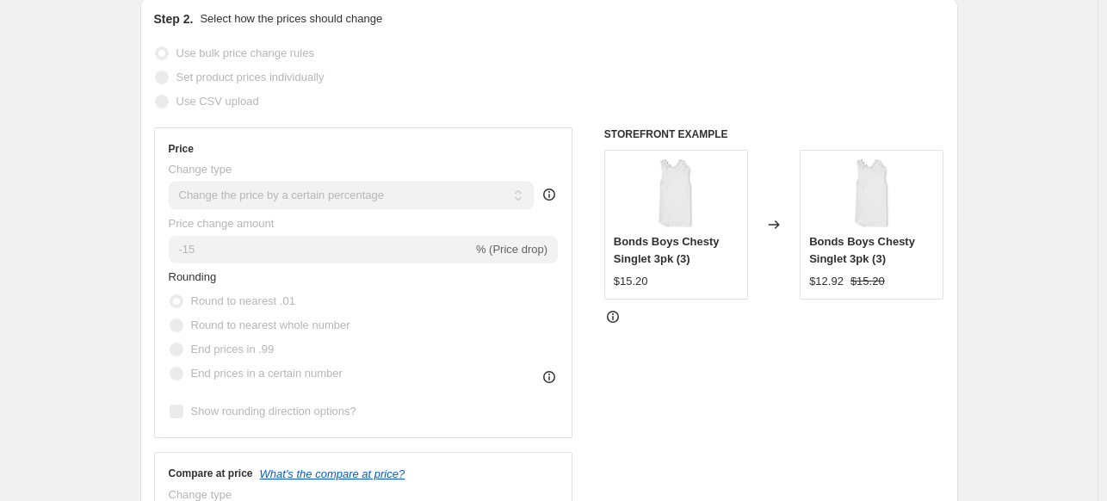
scroll to position [0, 0]
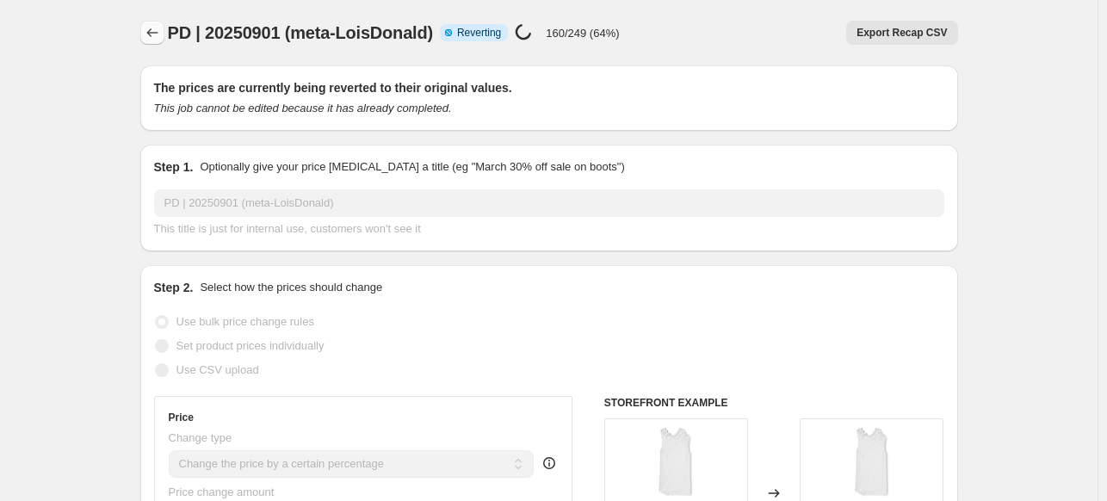
click at [157, 22] on button "Price change jobs" at bounding box center [152, 33] width 24 height 24
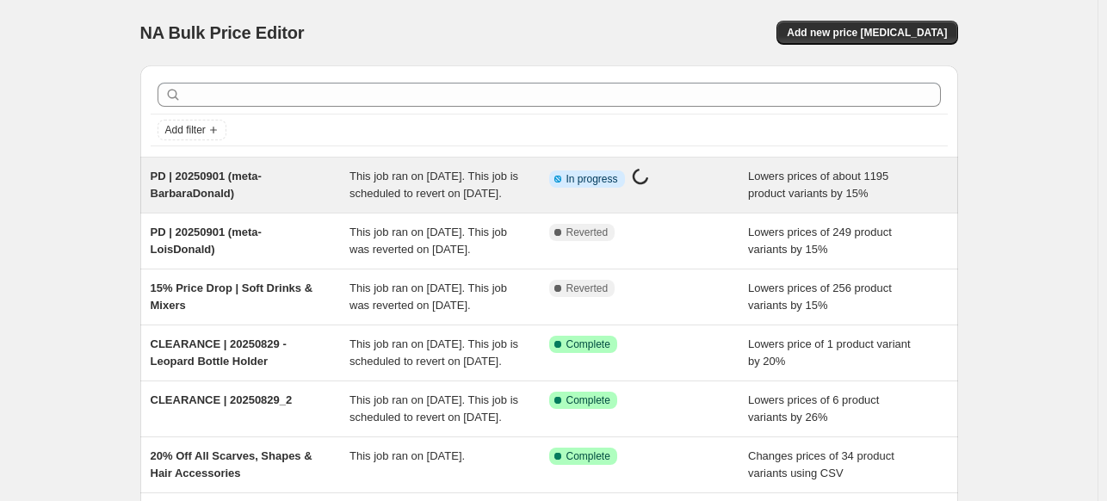
click at [310, 202] on div "PD | 20250901 (meta-BarbaraDonald)" at bounding box center [251, 185] width 200 height 34
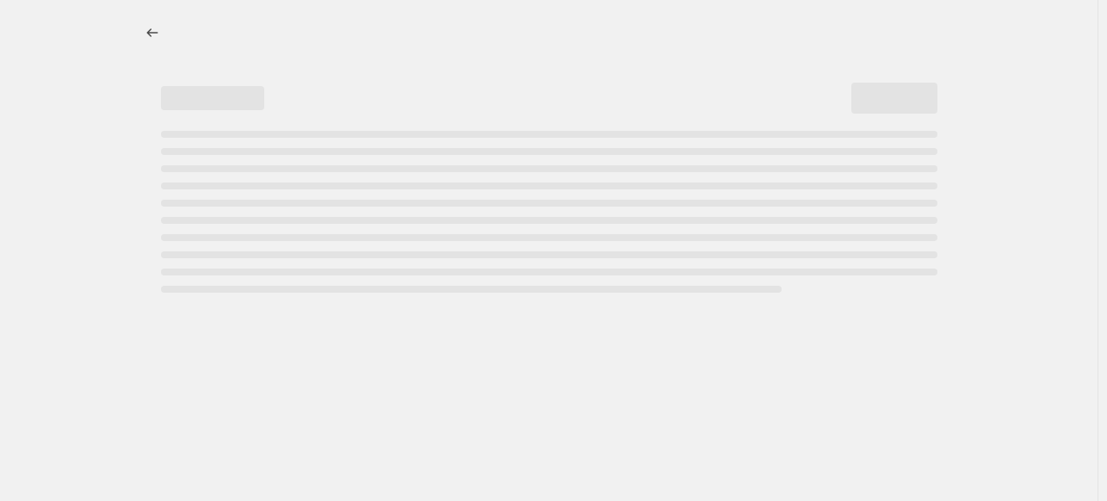
select select "percentage"
select select "tag"
select select "collection"
select select "not_equal"
select select "collection"
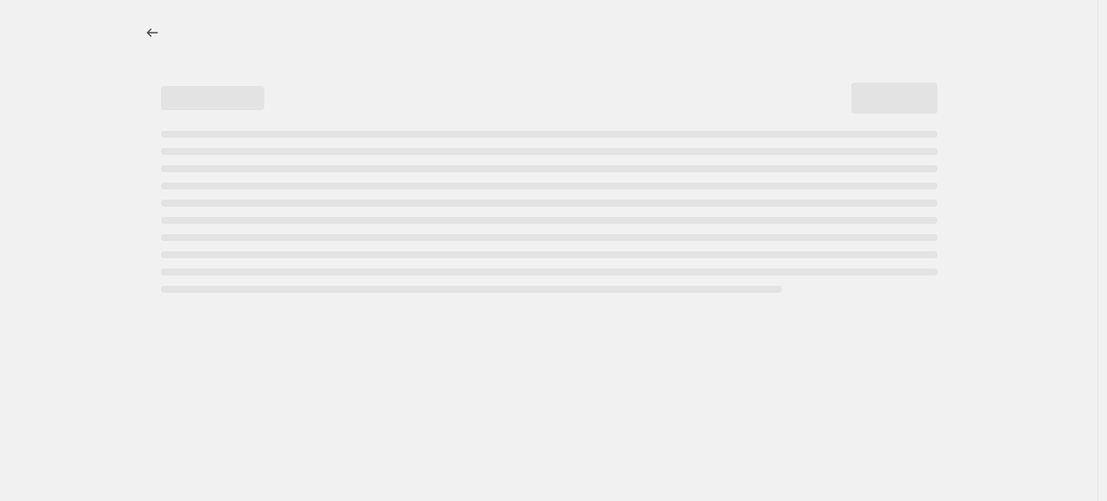
select select "not_equal"
select select "collection"
select select "not_equal"
select select "collection"
select select "not_equal"
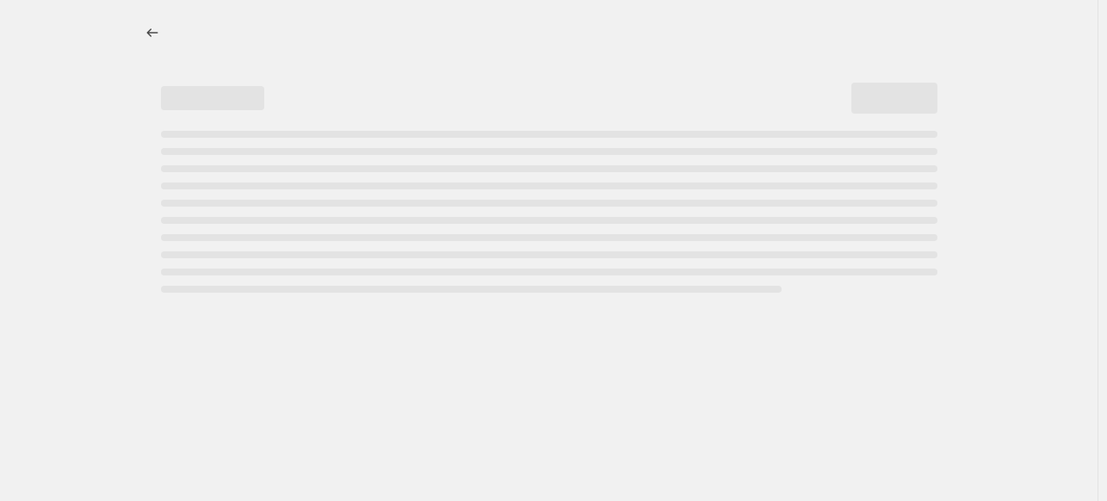
select select "collection"
select select "not_equal"
select select "collection"
select select "not_equal"
select select "collection"
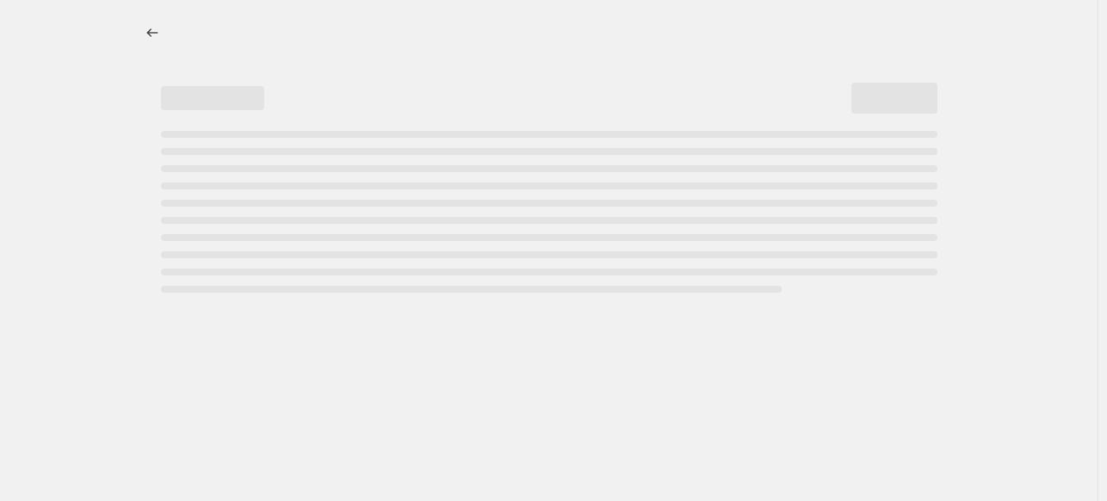
select select "not_equal"
select select "collection"
select select "not_equal"
select select "collection"
select select "not_equal"
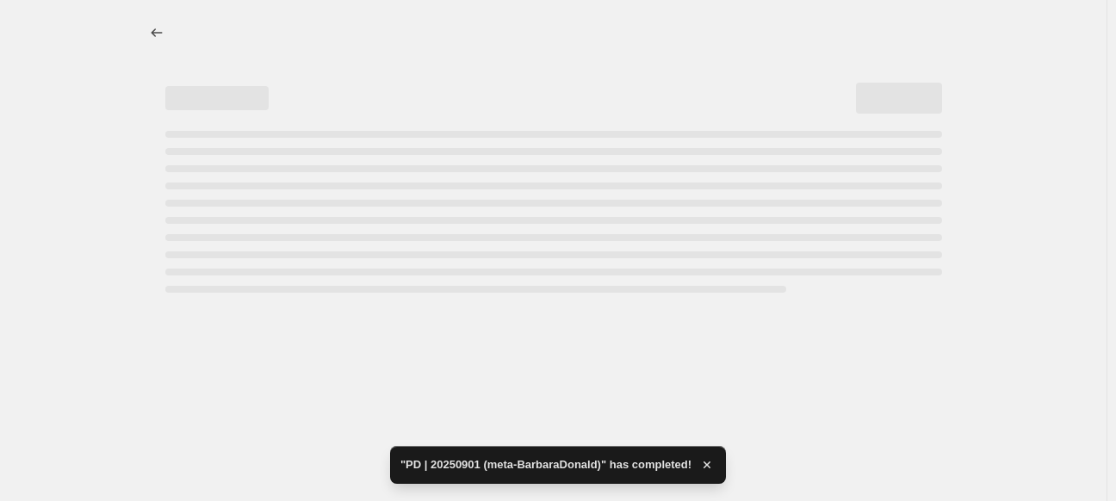
select select "percentage"
select select "tag"
select select "collection"
select select "not_equal"
select select "collection"
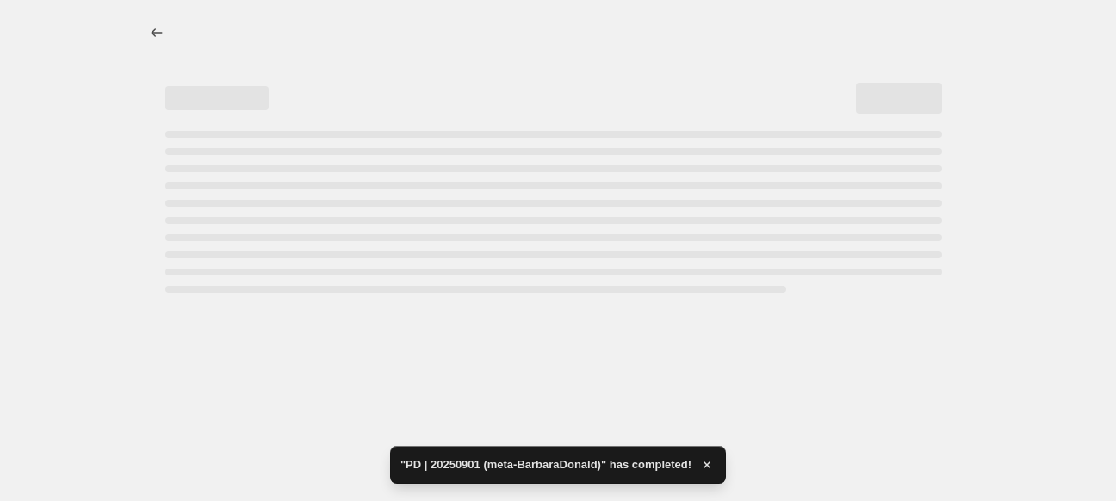
select select "not_equal"
select select "collection"
select select "not_equal"
select select "collection"
select select "not_equal"
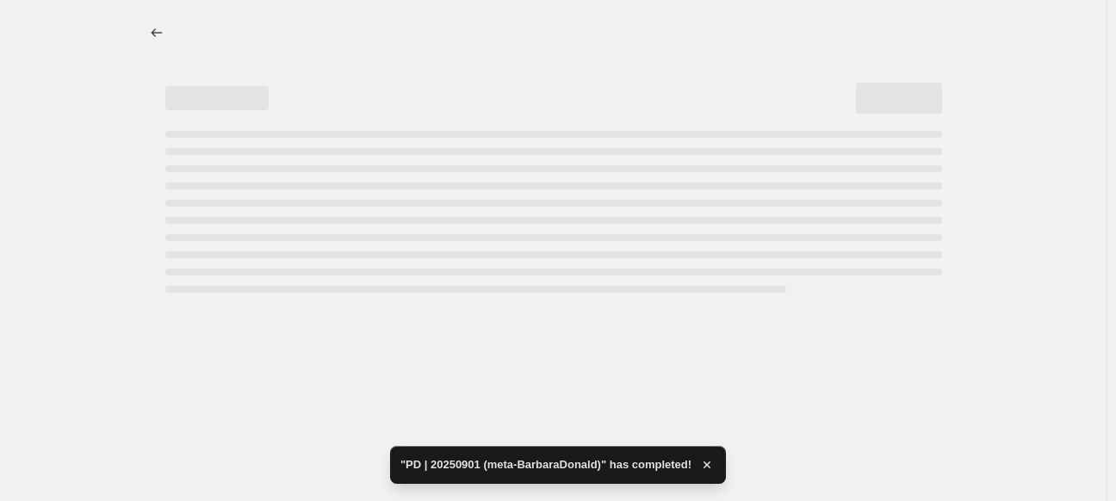
select select "collection"
select select "not_equal"
select select "collection"
select select "not_equal"
select select "collection"
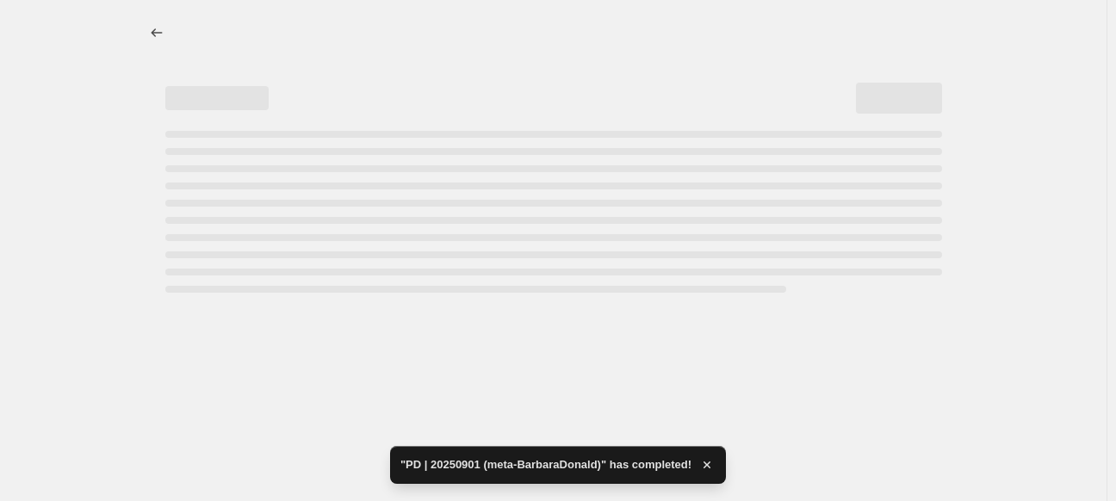
select select "not_equal"
select select "collection"
select select "not_equal"
select select "collection"
select select "not_equal"
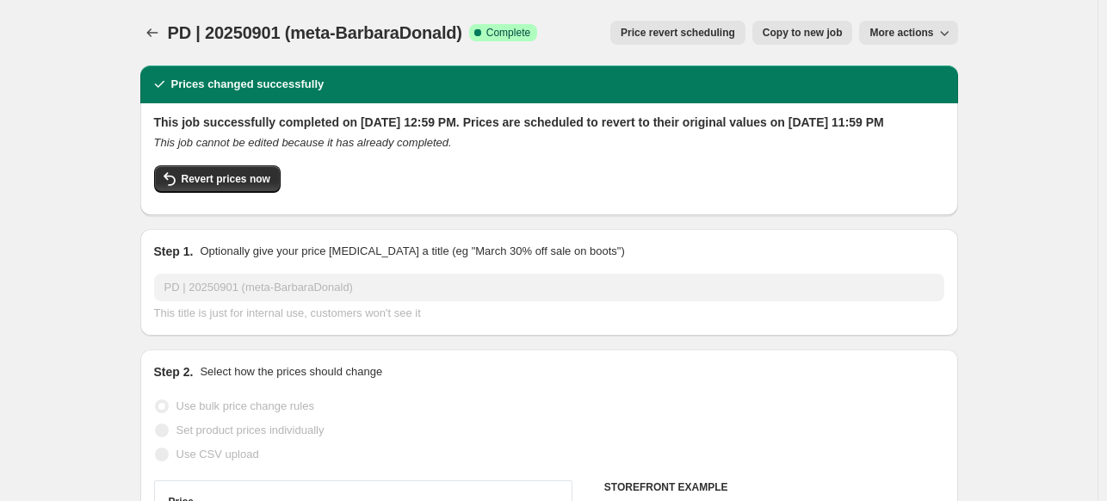
click at [786, 27] on span "Copy to new job" at bounding box center [803, 33] width 80 height 14
select select "percentage"
select select "tag"
select select "collection"
select select "not_equal"
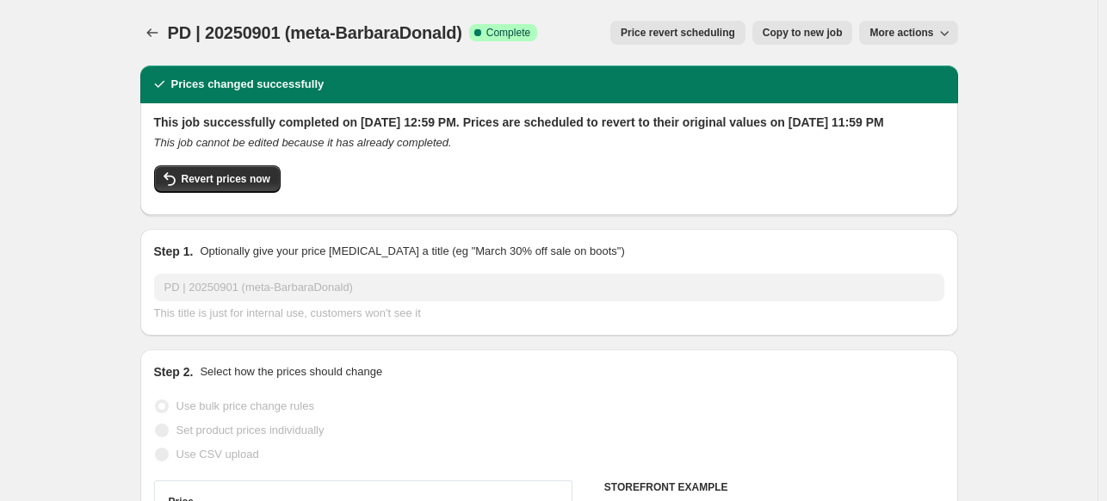
select select "collection"
select select "not_equal"
select select "collection"
select select "not_equal"
select select "collection"
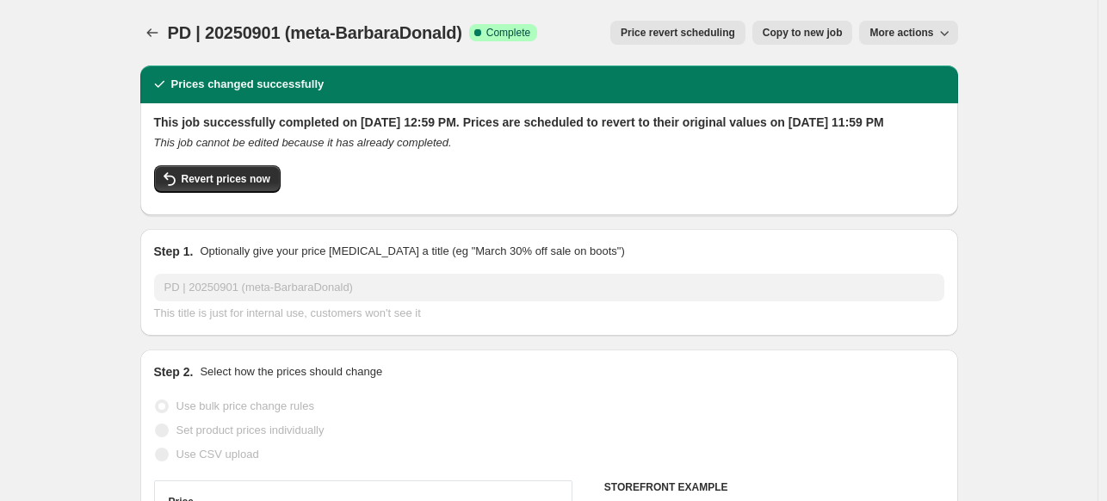
select select "not_equal"
select select "collection"
select select "not_equal"
select select "collection"
select select "not_equal"
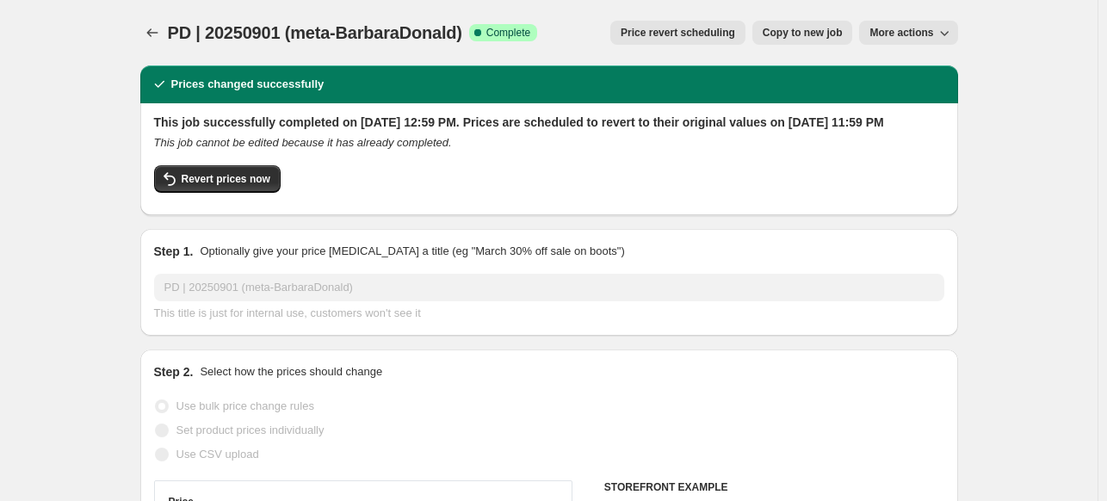
select select "collection"
select select "not_equal"
select select "collection"
select select "not_equal"
select select "collection"
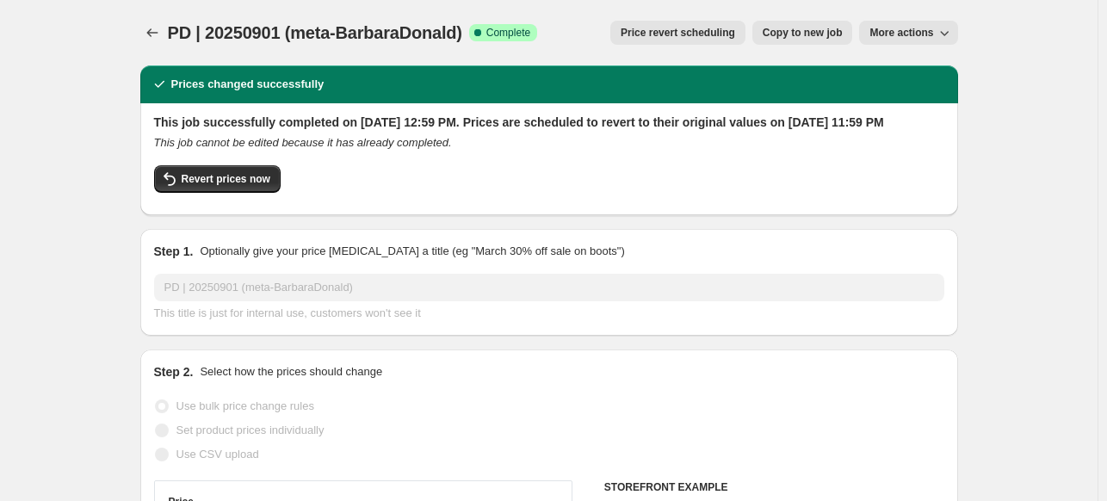
select select "not_equal"
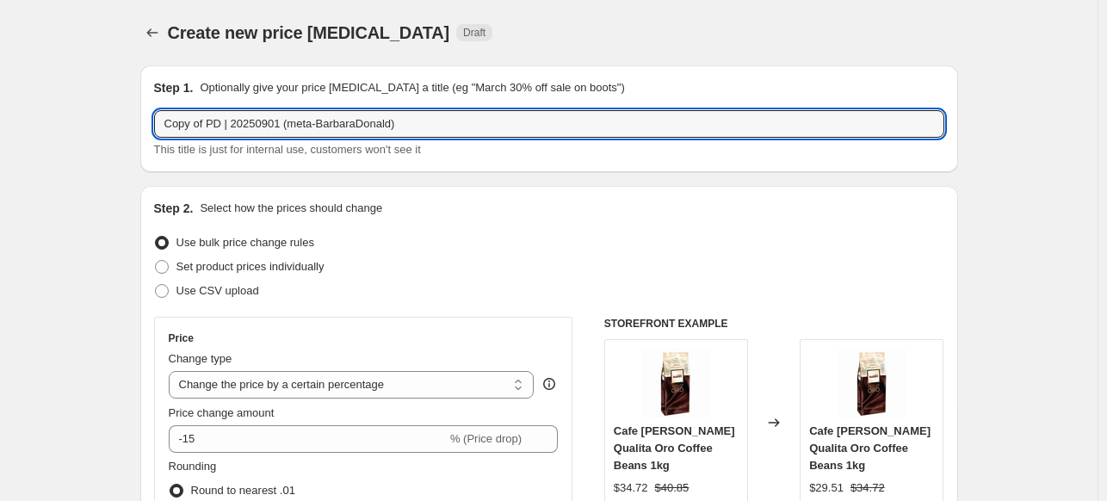
drag, startPoint x: 212, startPoint y: 125, endPoint x: -46, endPoint y: 158, distance: 260.3
click at [0, 158] on html "Home Settings Plans Skip to content Create new price change job. This page is r…" at bounding box center [553, 250] width 1107 height 501
click at [308, 124] on input "PD | 20250901 (meta-BarbaraDonald)" at bounding box center [549, 124] width 790 height 28
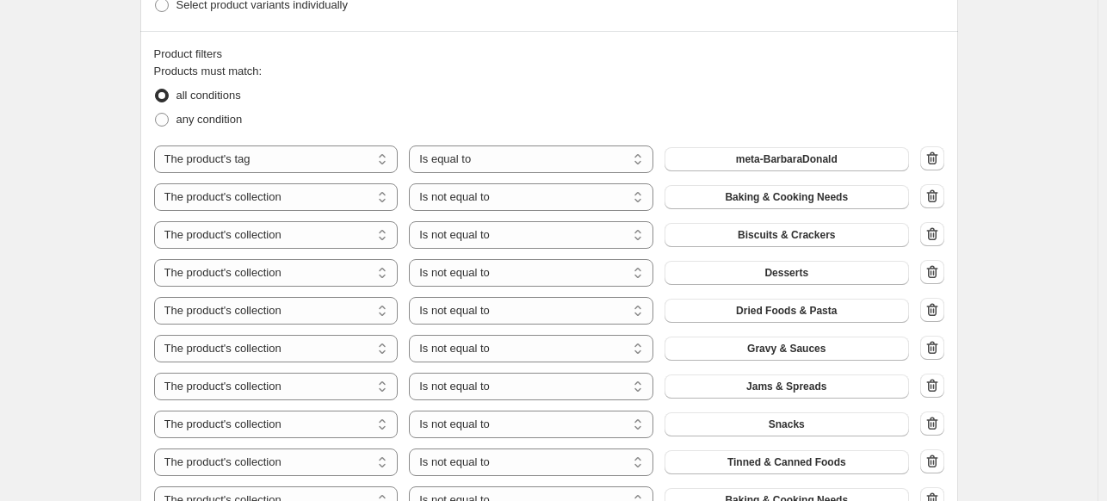
scroll to position [1025, 0]
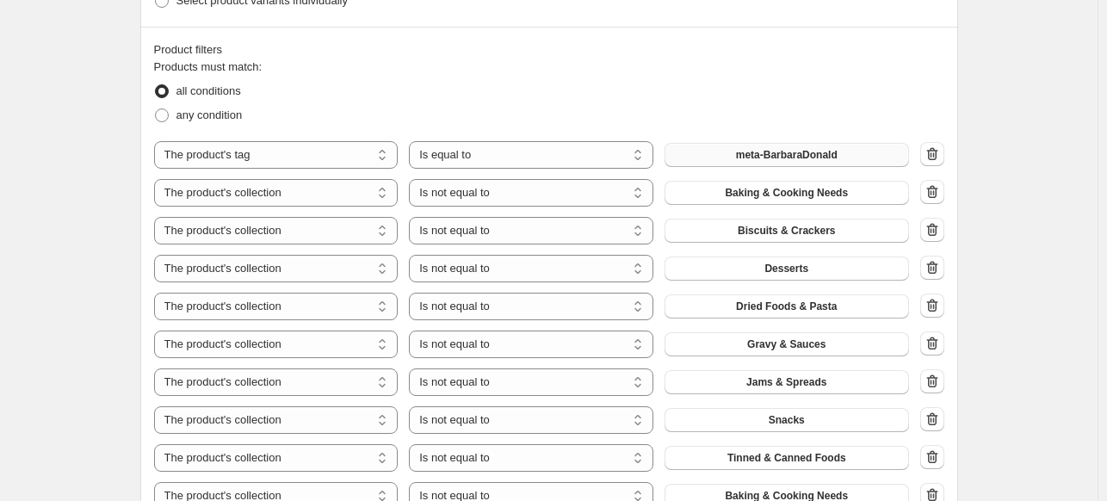
type input "PD | 20250901 (meta-LoisDonald)"
click at [816, 154] on span "meta-BarbaraDonald" at bounding box center [787, 155] width 102 height 14
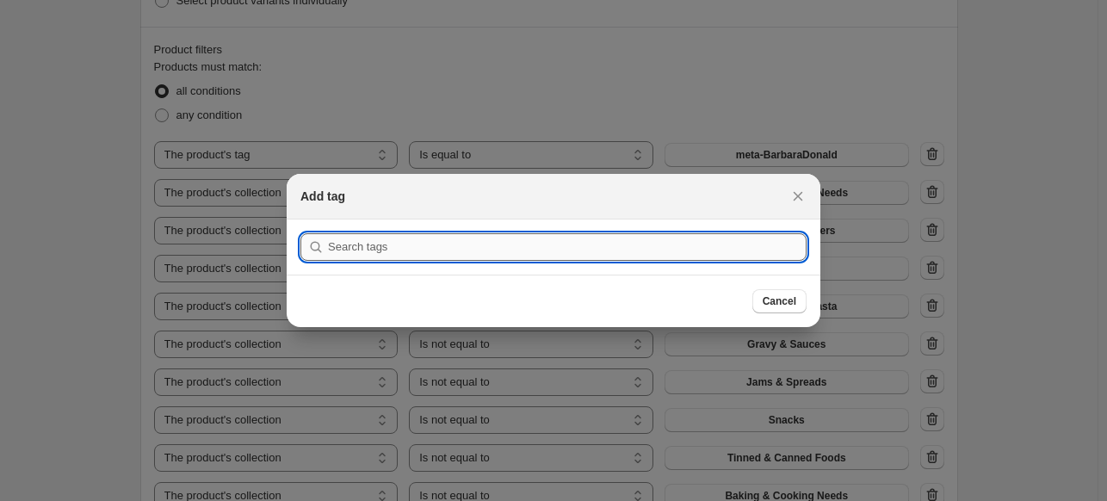
click at [461, 240] on input ":rhg:" at bounding box center [567, 247] width 479 height 28
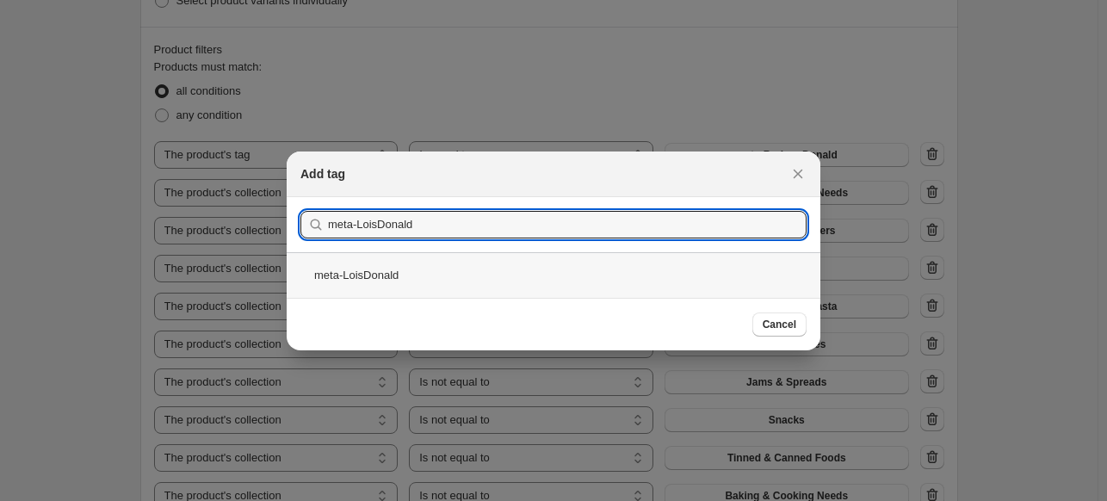
type input "meta-LoisDonald"
click at [362, 282] on div "meta-LoisDonald" at bounding box center [554, 275] width 534 height 46
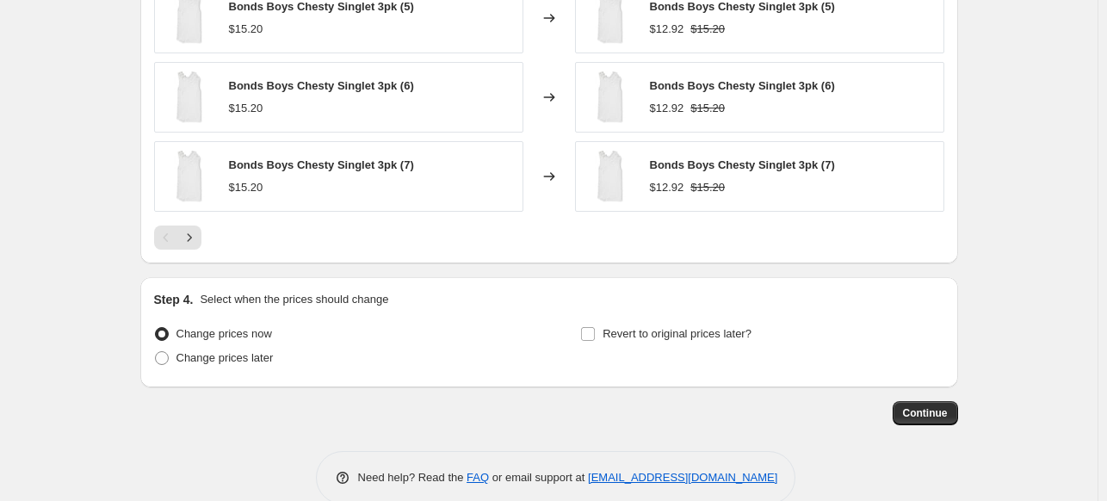
scroll to position [1849, 0]
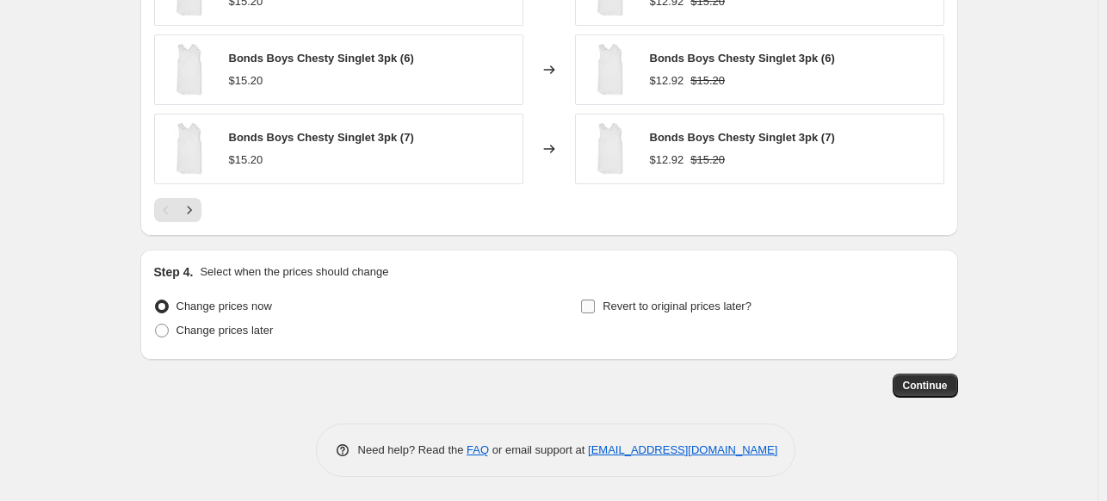
click at [712, 306] on span "Revert to original prices later?" at bounding box center [677, 306] width 149 height 13
click at [595, 306] on input "Revert to original prices later?" at bounding box center [588, 307] width 14 height 14
checkbox input "true"
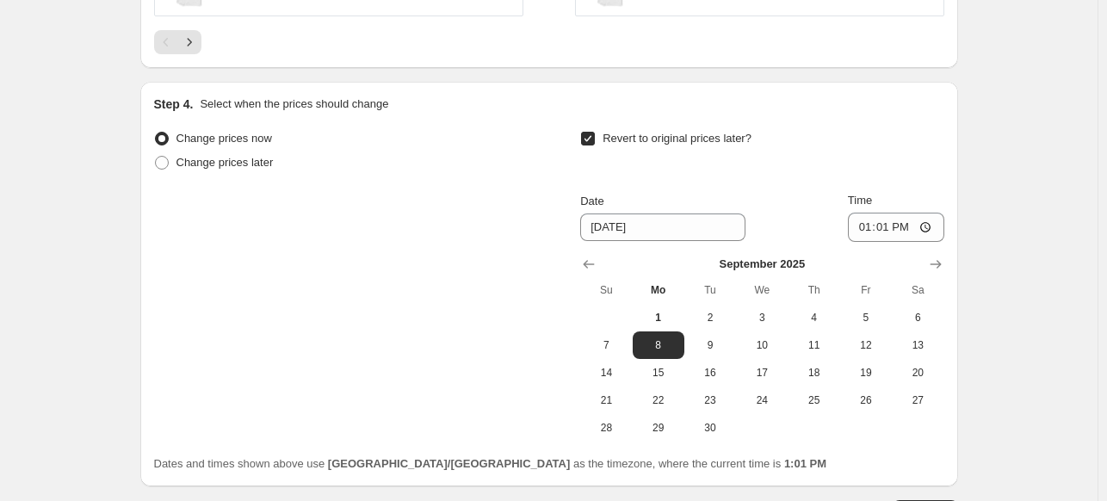
scroll to position [2030, 0]
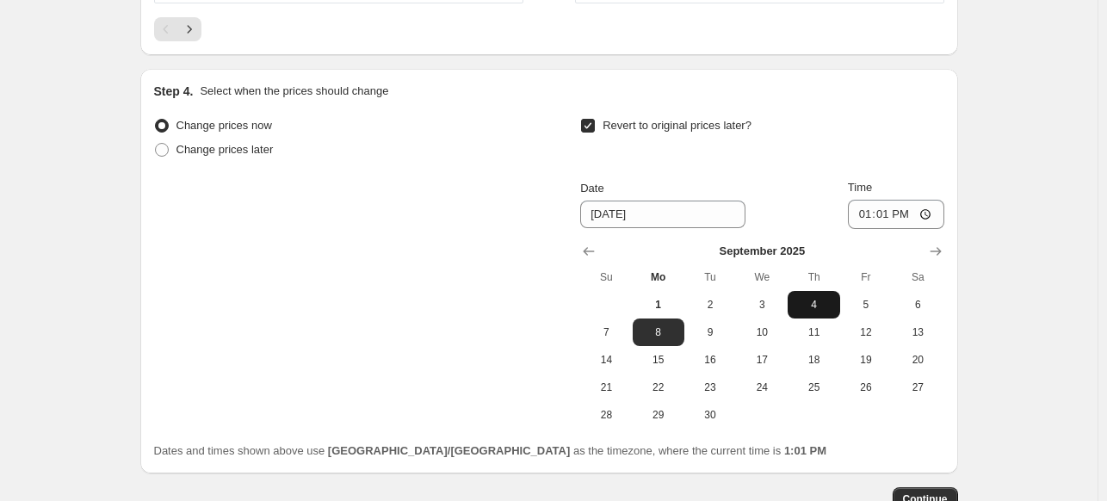
click at [830, 306] on span "4" at bounding box center [814, 305] width 38 height 14
type input "9/4/2025"
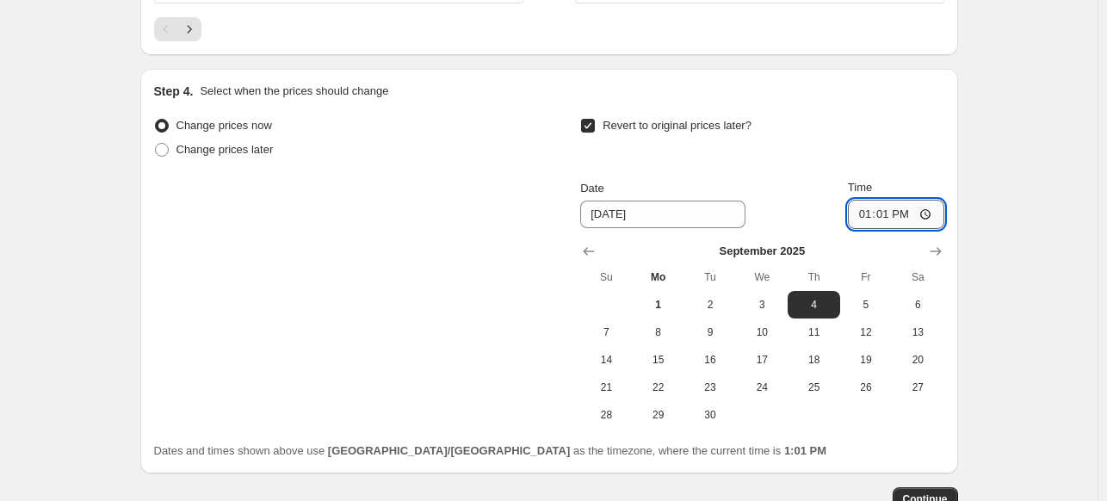
click at [921, 209] on input "13:01" at bounding box center [896, 214] width 96 height 29
type input "23:59"
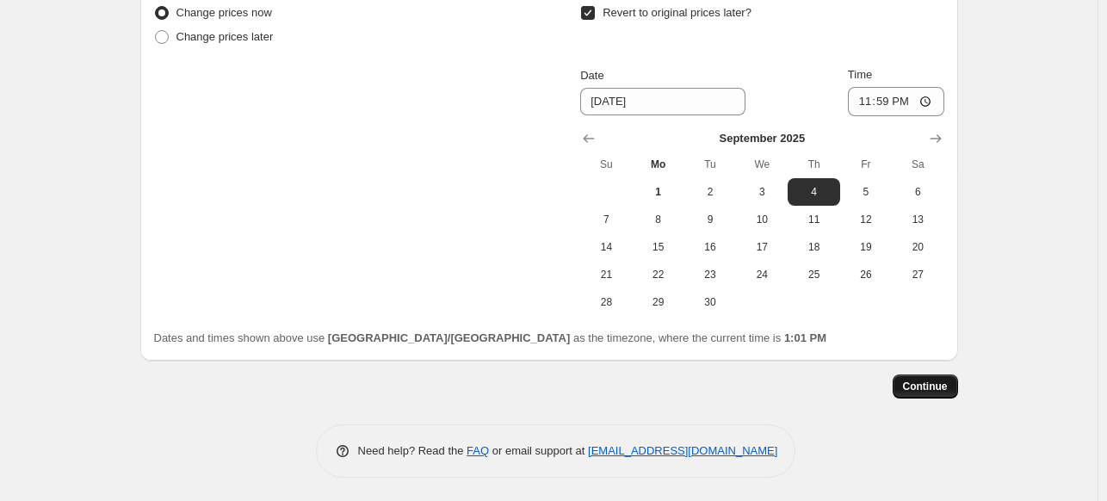
click at [935, 387] on span "Continue" at bounding box center [925, 387] width 45 height 14
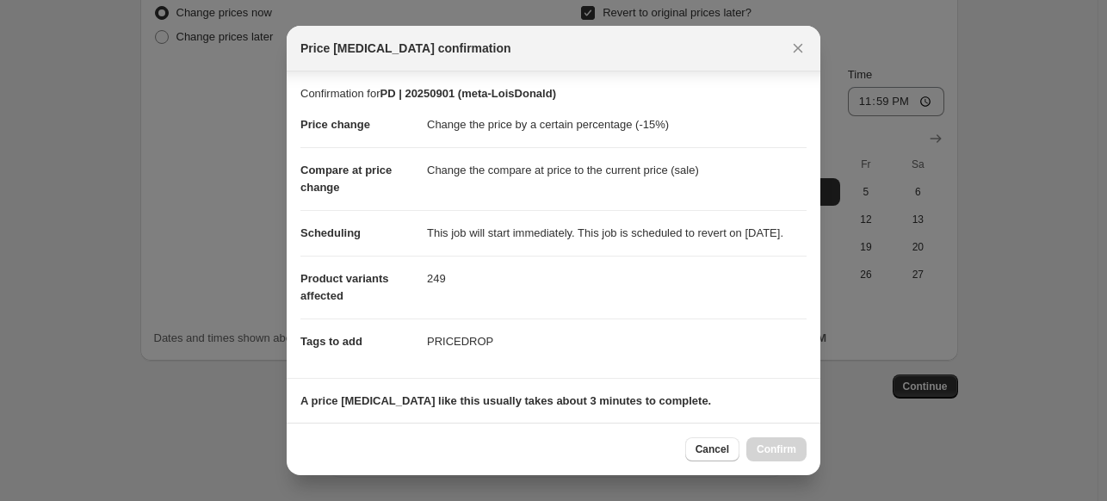
scroll to position [284, 0]
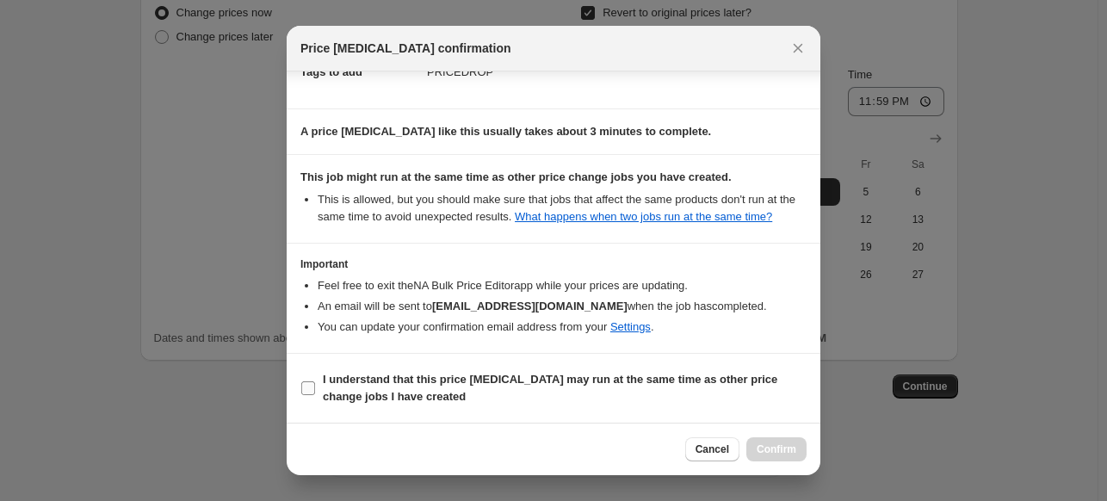
click at [542, 373] on b "I understand that this price change job may run at the same time as other price…" at bounding box center [550, 388] width 455 height 30
click at [315, 381] on input "I understand that this price change job may run at the same time as other price…" at bounding box center [308, 388] width 14 height 14
checkbox input "true"
click at [765, 446] on span "Confirm" at bounding box center [777, 450] width 40 height 14
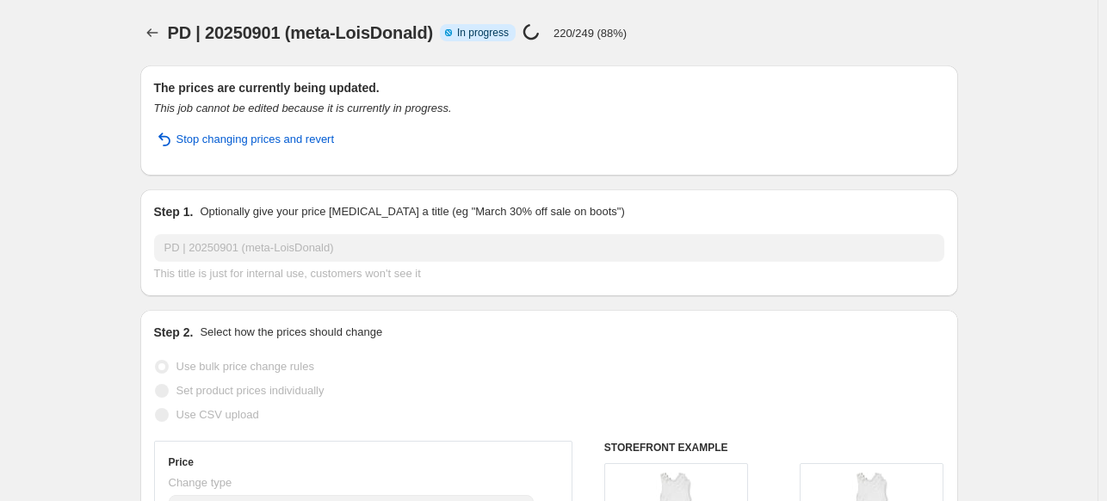
click at [556, 220] on p "Optionally give your price [MEDICAL_DATA] a title (eg "March 30% off sale on bo…" at bounding box center [412, 211] width 424 height 17
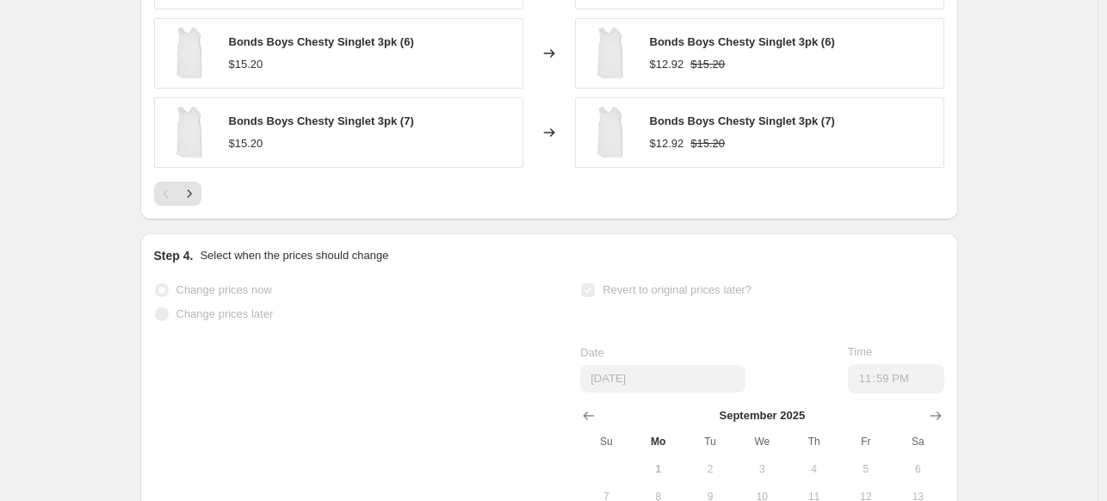
scroll to position [1990, 0]
click at [195, 189] on icon "Next" at bounding box center [189, 192] width 17 height 17
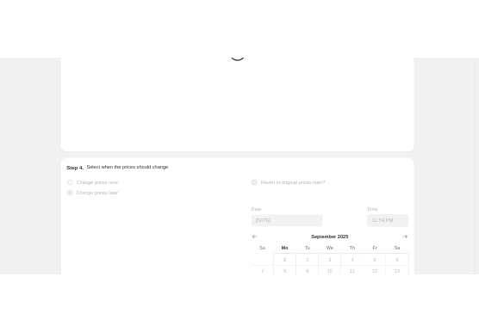
scroll to position [0, 0]
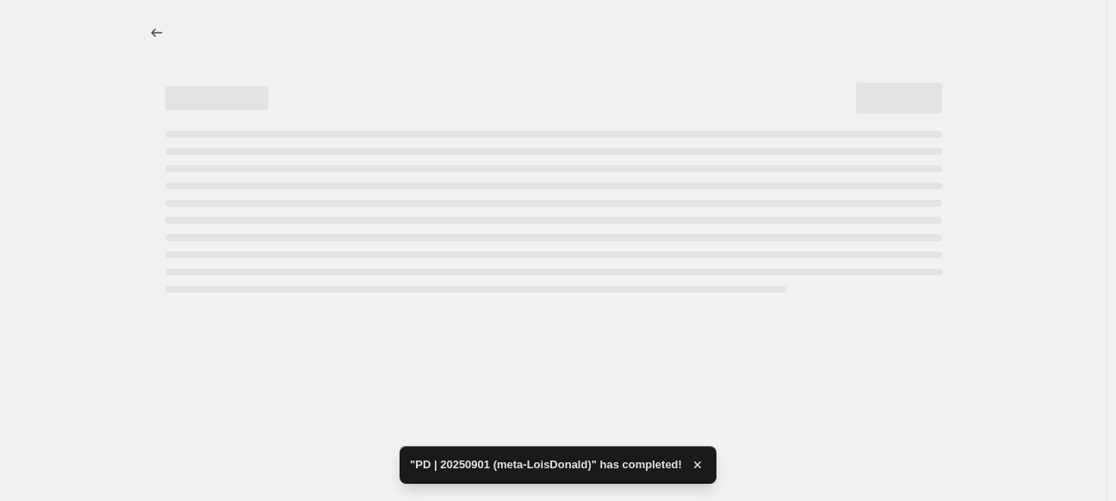
click at [195, 189] on div "Page loading" at bounding box center [553, 186] width 777 height 7
select select "percentage"
select select "tag"
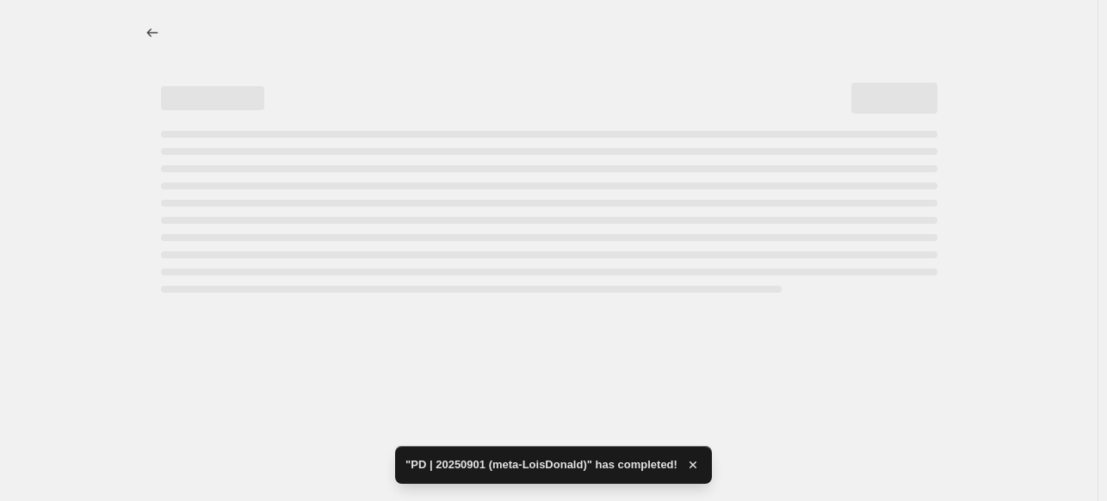
select select "collection"
select select "not_equal"
select select "collection"
select select "not_equal"
select select "collection"
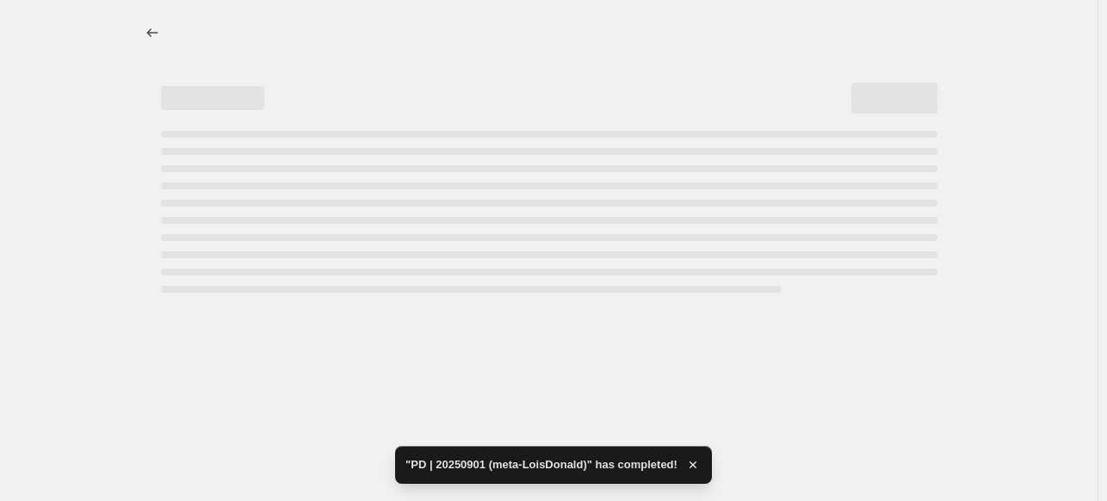
select select "not_equal"
select select "collection"
select select "not_equal"
select select "collection"
select select "not_equal"
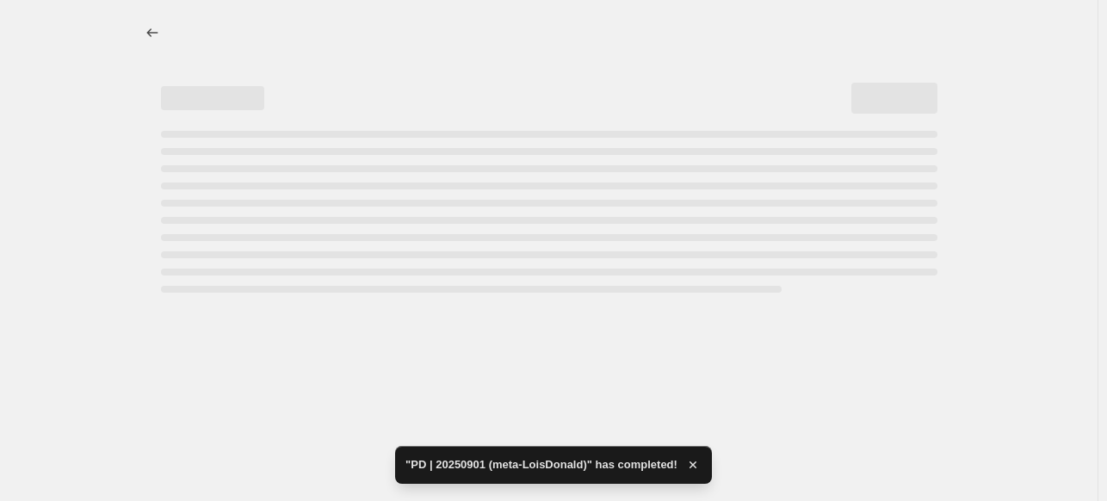
select select "collection"
select select "not_equal"
select select "collection"
select select "not_equal"
select select "collection"
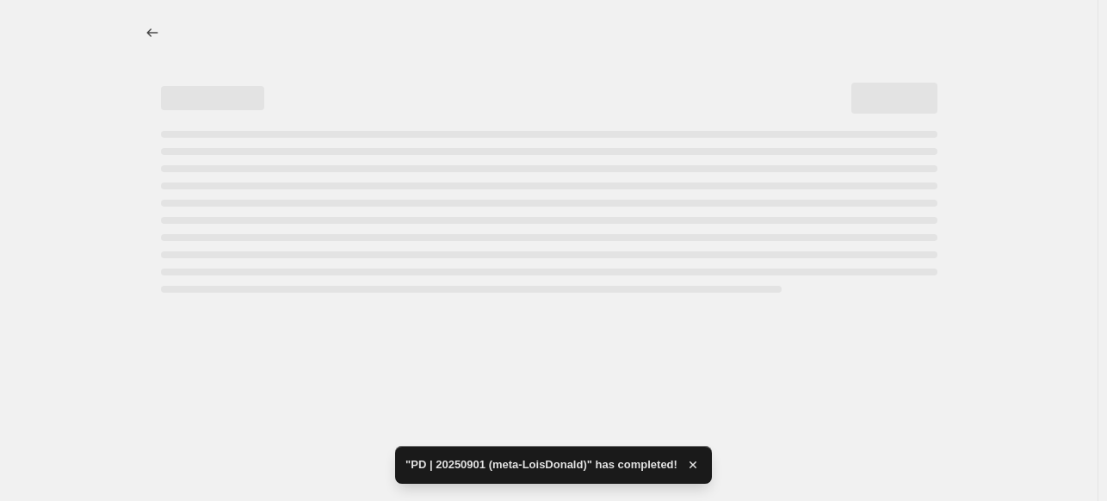
select select "not_equal"
select select "collection"
select select "not_equal"
